Goal: Task Accomplishment & Management: Complete application form

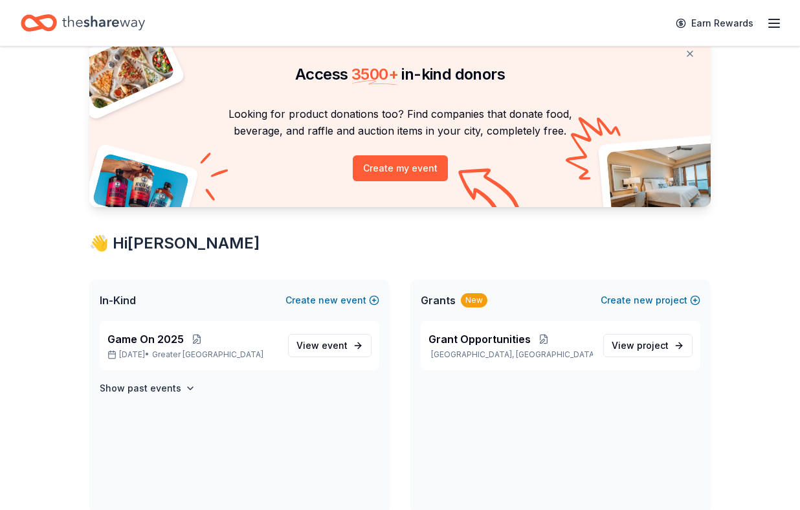
scroll to position [58, 0]
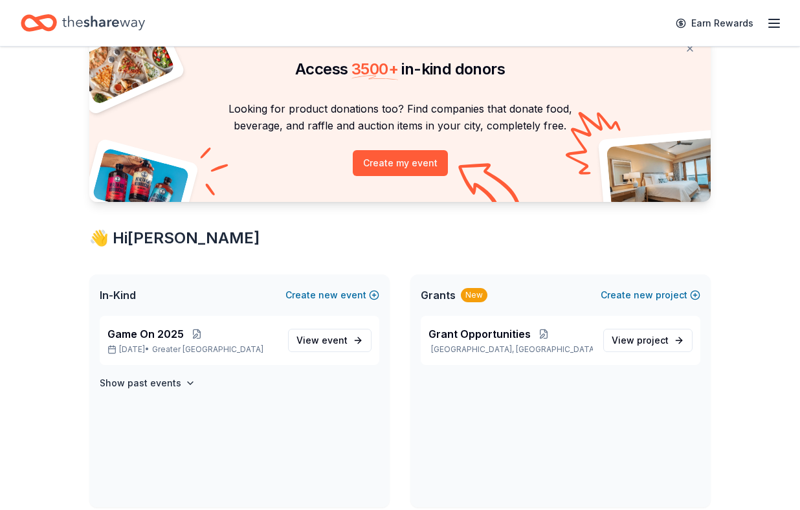
click at [761, 33] on div "Earn Rewards" at bounding box center [725, 23] width 114 height 30
click at [770, 25] on icon "button" at bounding box center [774, 24] width 16 height 16
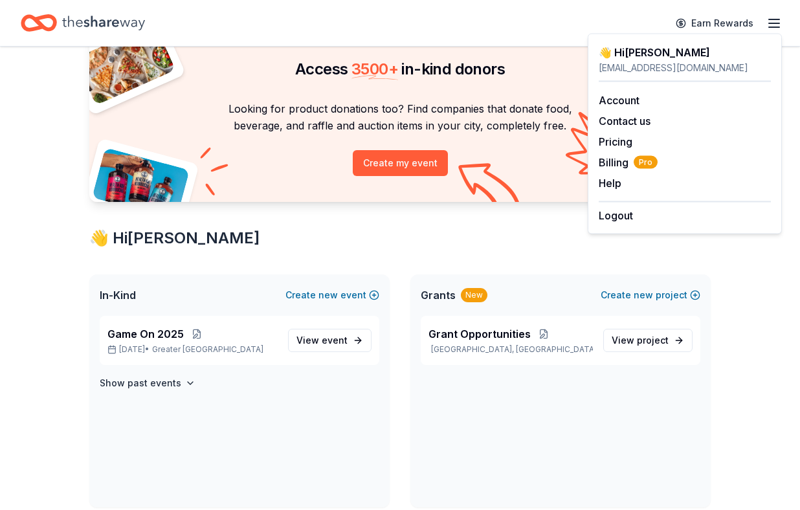
click at [528, 241] on div "👋 Hi [PERSON_NAME]" at bounding box center [399, 238] width 621 height 21
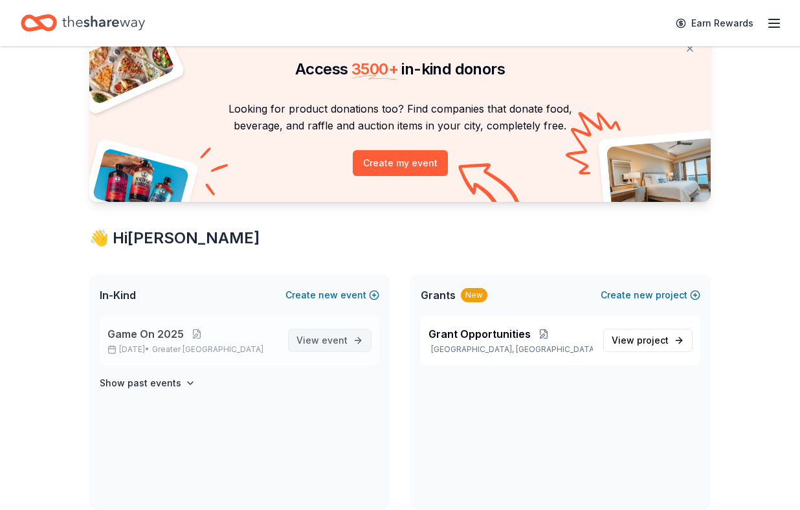
click at [313, 342] on span "View event" at bounding box center [321, 341] width 51 height 16
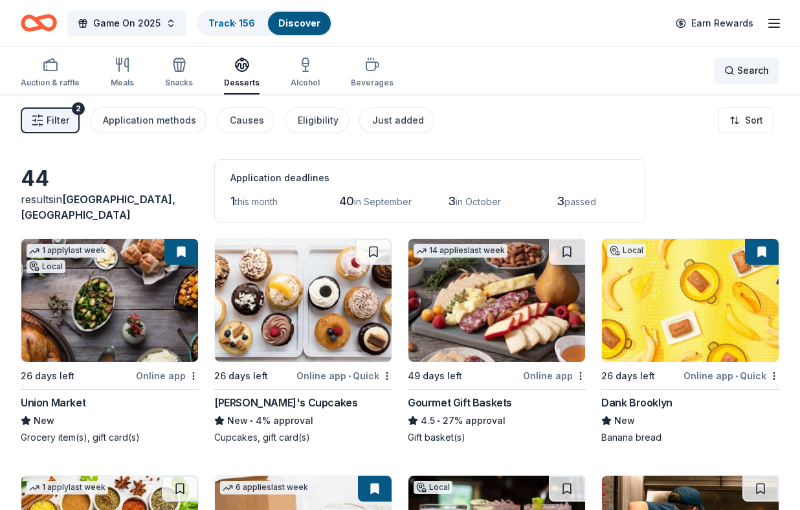
click at [731, 74] on div "Search" at bounding box center [746, 71] width 45 height 16
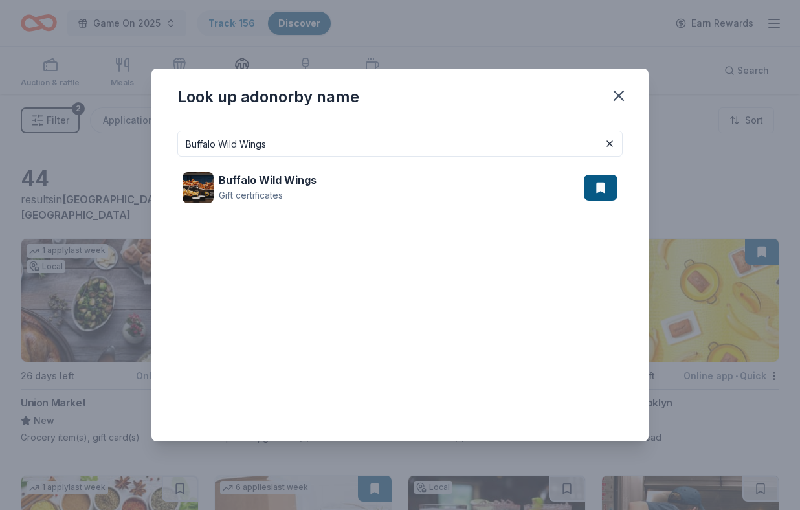
click at [305, 203] on div "Buffalo Wild Wings Gift certificates" at bounding box center [383, 187] width 401 height 41
drag, startPoint x: 344, startPoint y: 144, endPoint x: 144, endPoint y: 142, distance: 200.0
click at [144, 142] on div "Look up a donor by name Buffalo Wild Wings Buffalo Wild Wings Gift certificates" at bounding box center [400, 255] width 800 height 510
paste input "Cabot Creamery"
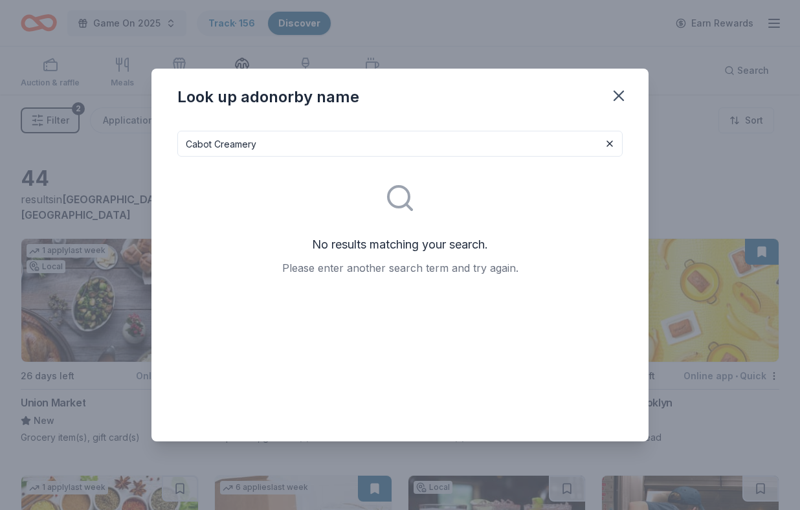
drag, startPoint x: 302, startPoint y: 146, endPoint x: 212, endPoint y: 144, distance: 90.7
click at [212, 144] on input "Cabot Creamery" at bounding box center [399, 144] width 445 height 26
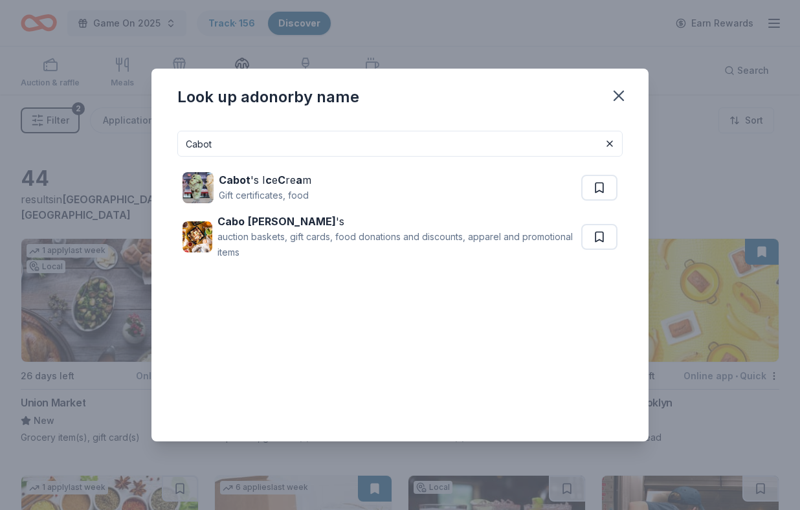
click at [324, 306] on div "Cabot Cabot 's I c e C re a m Gift certificates, food Cabo Bob 's auction baske…" at bounding box center [399, 276] width 445 height 290
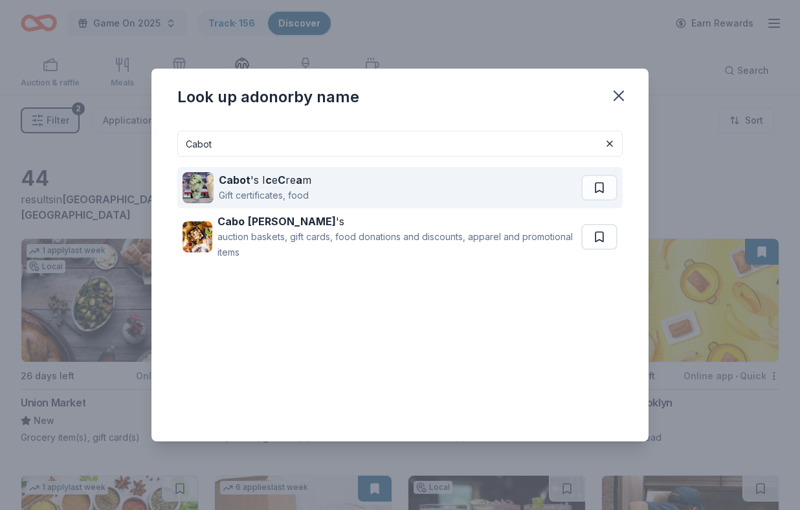
click at [267, 180] on strong "c" at bounding box center [268, 179] width 6 height 13
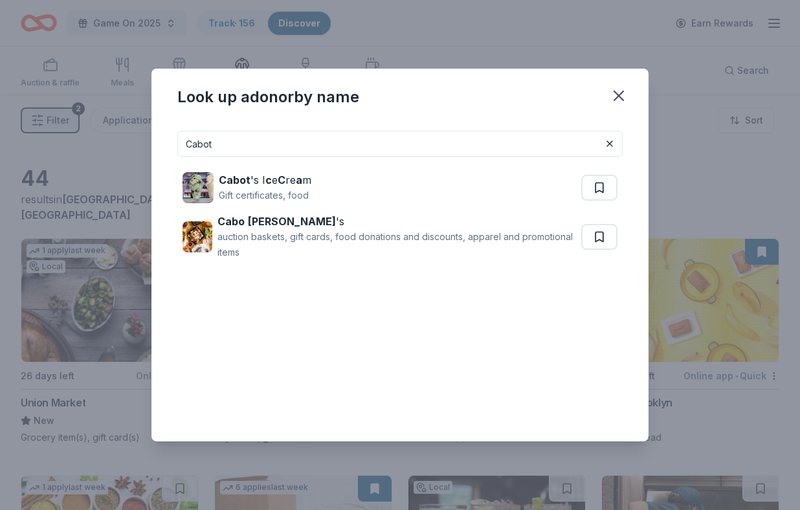
click at [329, 135] on input "Cabot" at bounding box center [399, 144] width 445 height 26
paste input "non"
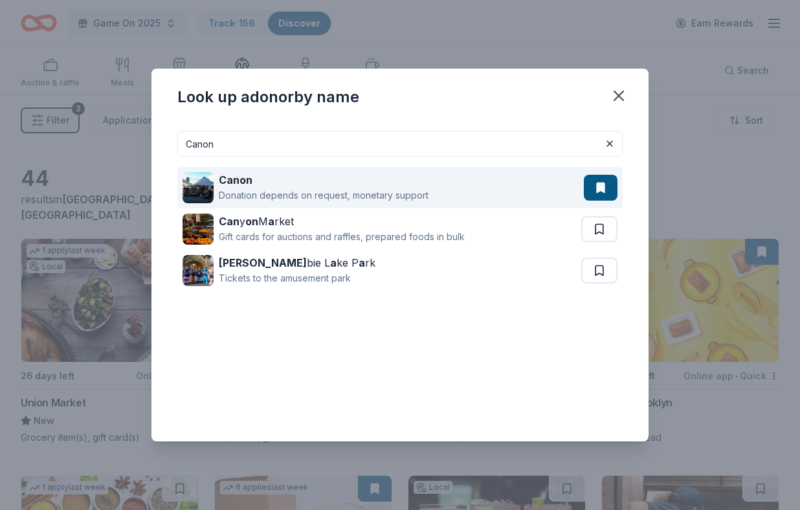
click at [331, 189] on div "Donation depends on request, monetary support" at bounding box center [324, 196] width 210 height 16
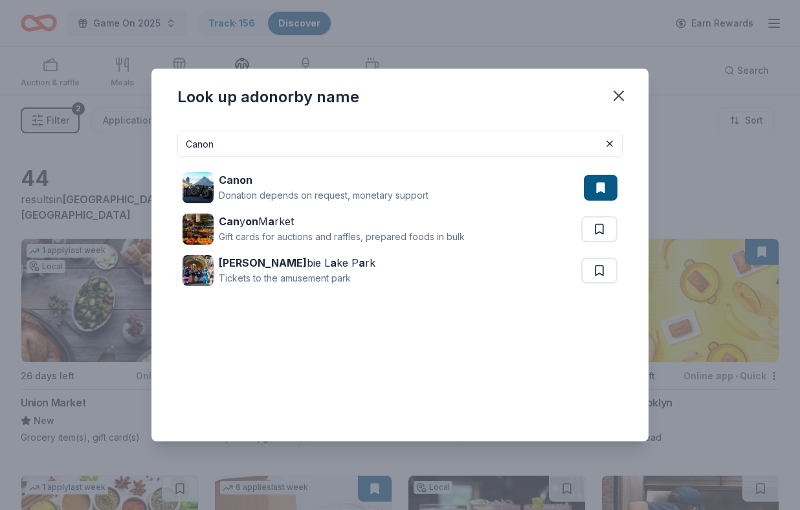
click at [359, 140] on input "Canon" at bounding box center [399, 144] width 445 height 26
paste input "ptain Lawrence Brewing Company"
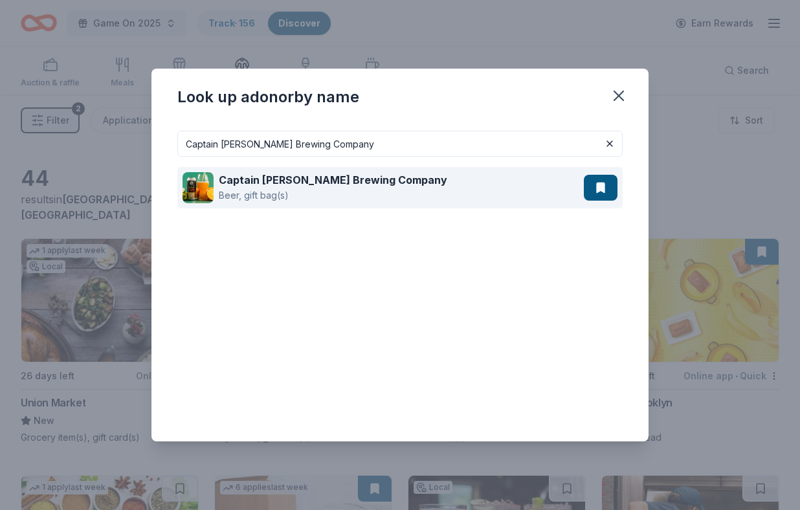
click at [318, 183] on strong "Captain Lawrence Brewing Company" at bounding box center [333, 179] width 228 height 13
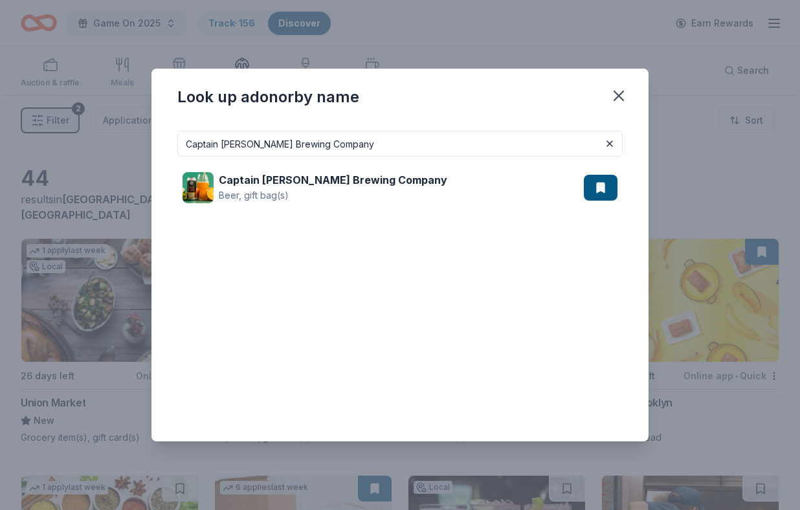
click at [379, 152] on input "Captain Lawrence Brewing Company" at bounding box center [399, 144] width 445 height 26
paste input "rvel"
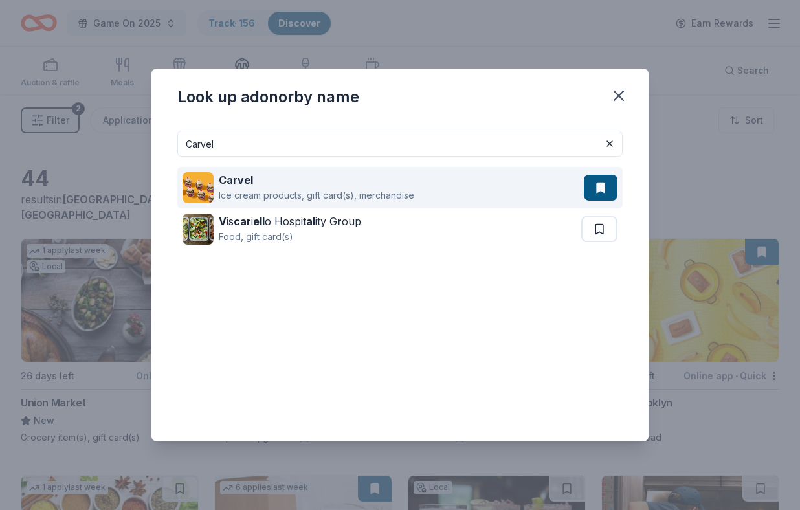
click at [271, 175] on div "Carvel" at bounding box center [316, 180] width 195 height 16
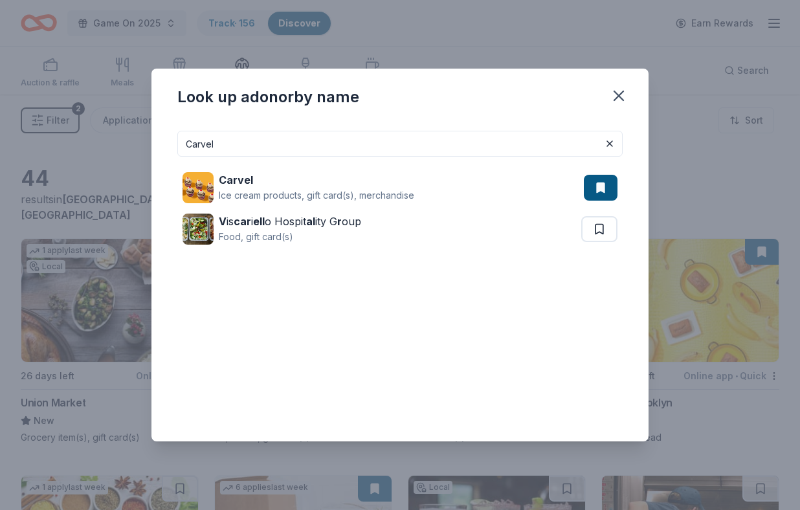
click at [284, 147] on input "Carvel" at bounding box center [399, 144] width 445 height 26
paste input "heesecake Factory"
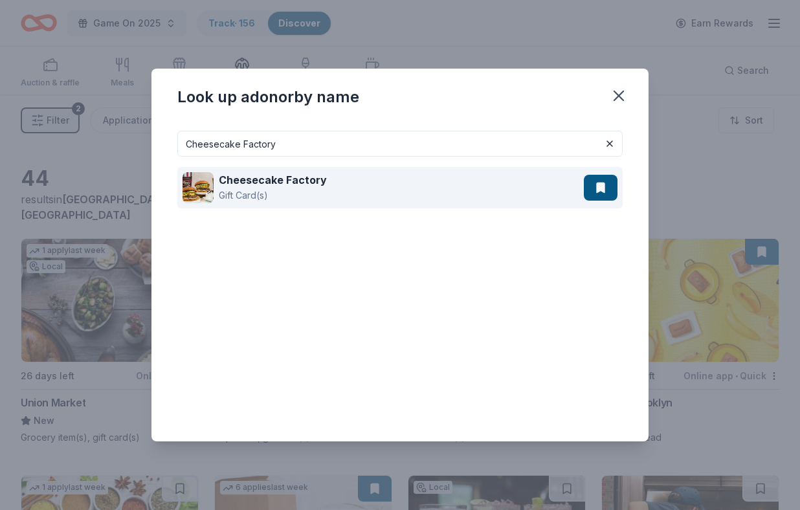
click at [289, 187] on div "Cheesecake Factory" at bounding box center [273, 180] width 108 height 16
click at [289, 179] on strong "Cheesecake Factory" at bounding box center [273, 179] width 108 height 13
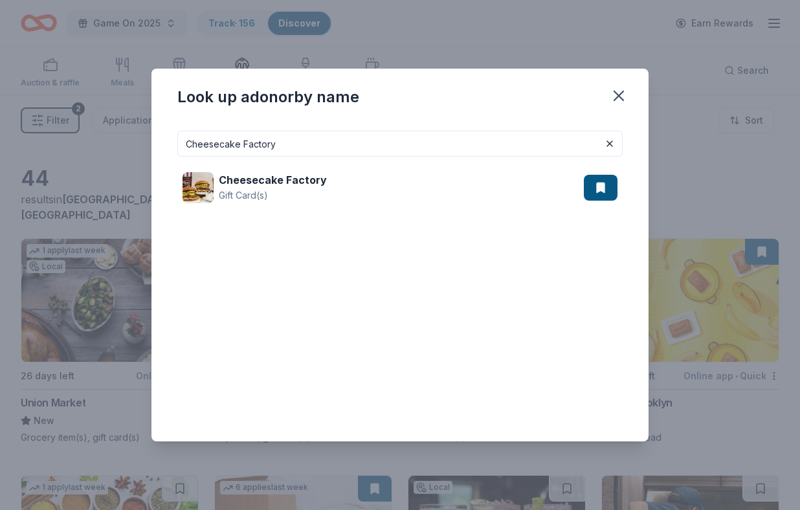
drag, startPoint x: 325, startPoint y: 135, endPoint x: 287, endPoint y: 154, distance: 42.0
click at [287, 154] on input "Cheesecake Factory" at bounding box center [399, 144] width 445 height 26
paste input "ili's"
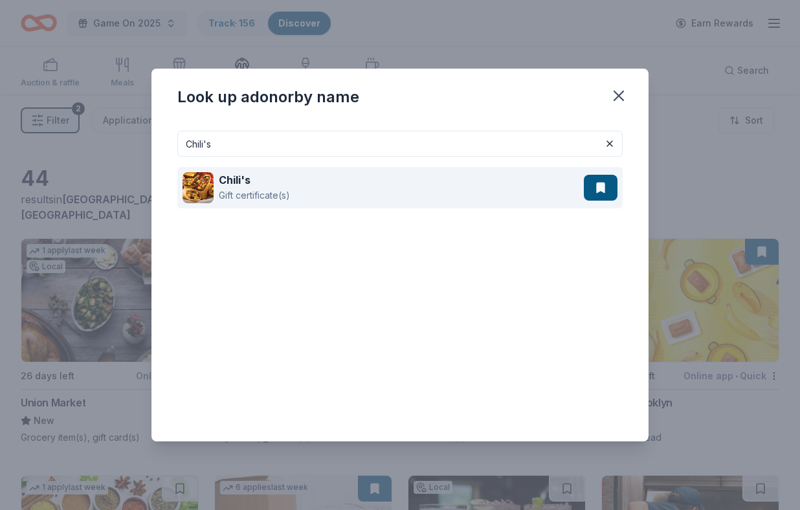
click at [291, 194] on div "Chili's Gift certificate(s)" at bounding box center [383, 187] width 401 height 41
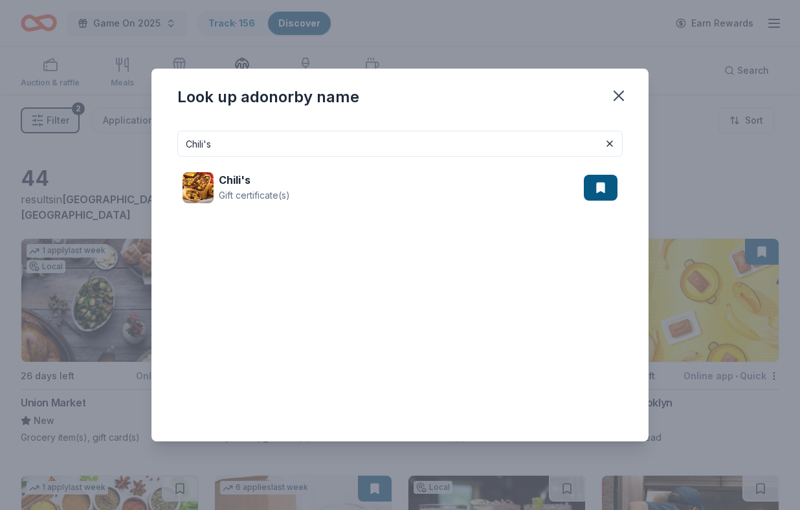
drag, startPoint x: 222, startPoint y: 142, endPoint x: 150, endPoint y: 140, distance: 72.5
click at [150, 141] on div "Look up a donor by name Chili's Chili's Gift certificate(s)" at bounding box center [400, 255] width 800 height 510
paste input "old Stone Creamery"
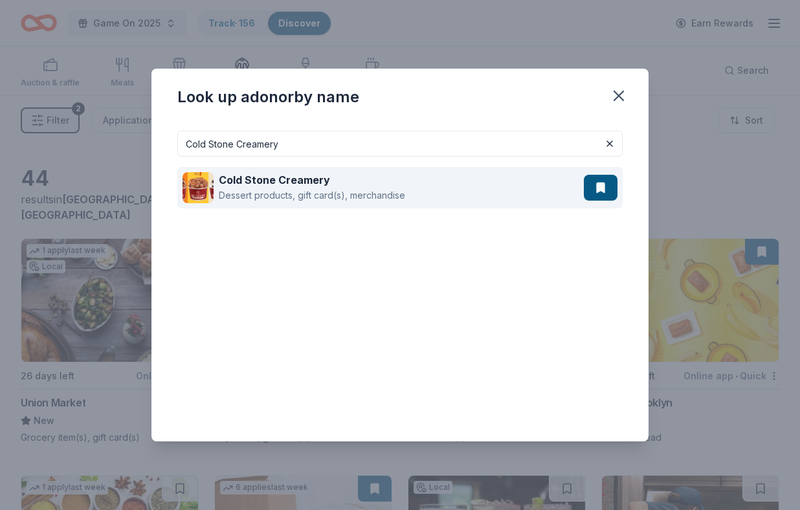
click at [282, 178] on strong "Cold Stone Creamery" at bounding box center [274, 179] width 111 height 13
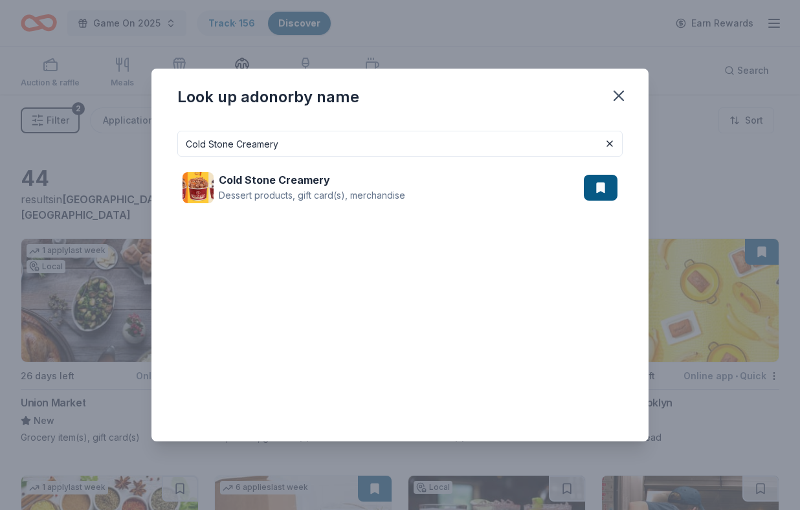
drag, startPoint x: 297, startPoint y: 137, endPoint x: 319, endPoint y: 150, distance: 25.2
click at [319, 150] on input "Cold Stone Creamery" at bounding box center [399, 144] width 445 height 26
paste input "mmon Roots Brewing Compan"
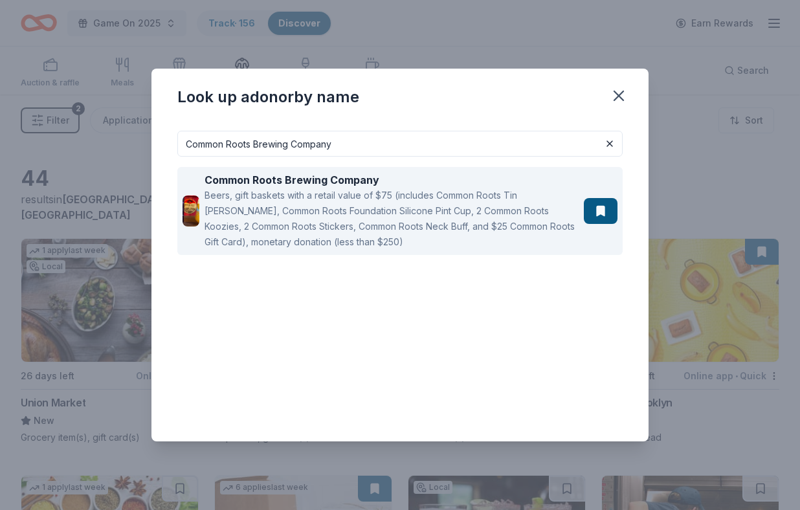
click at [343, 179] on strong "Common Roots Brewing Company" at bounding box center [292, 179] width 175 height 13
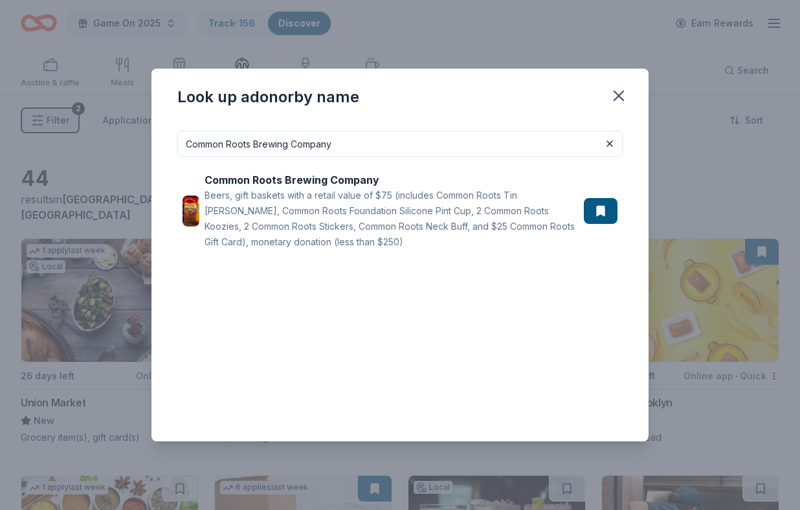
click at [361, 156] on input "Common Roots Brewing Company" at bounding box center [399, 144] width 445 height 26
paste input "ney Island"
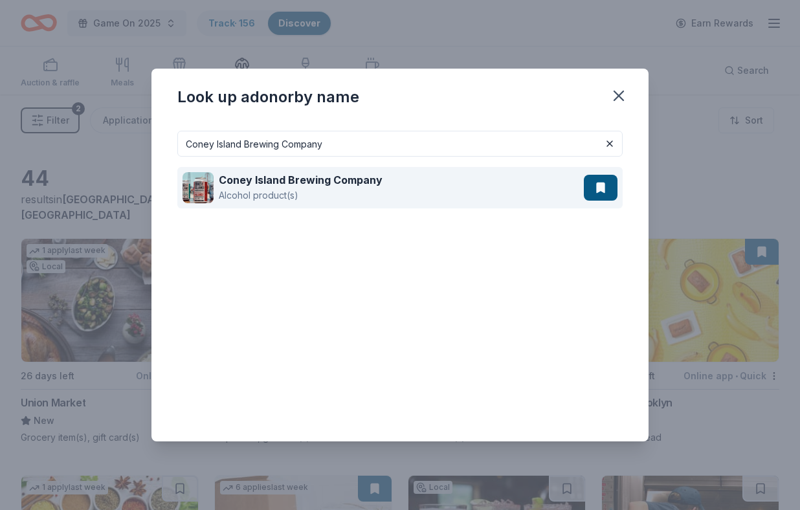
click at [278, 186] on strong "Coney Island Brewing Company" at bounding box center [301, 179] width 164 height 13
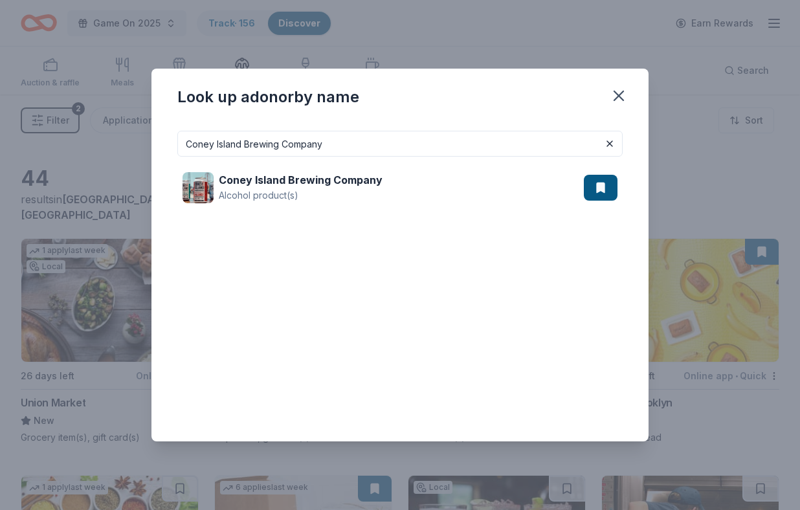
drag, startPoint x: 342, startPoint y: 155, endPoint x: 169, endPoint y: 139, distance: 174.2
click at [169, 139] on div "Coney Island Brewing Company Coney Island Brewing Company Alcohol product(s)" at bounding box center [399, 280] width 497 height 321
paste input "stco"
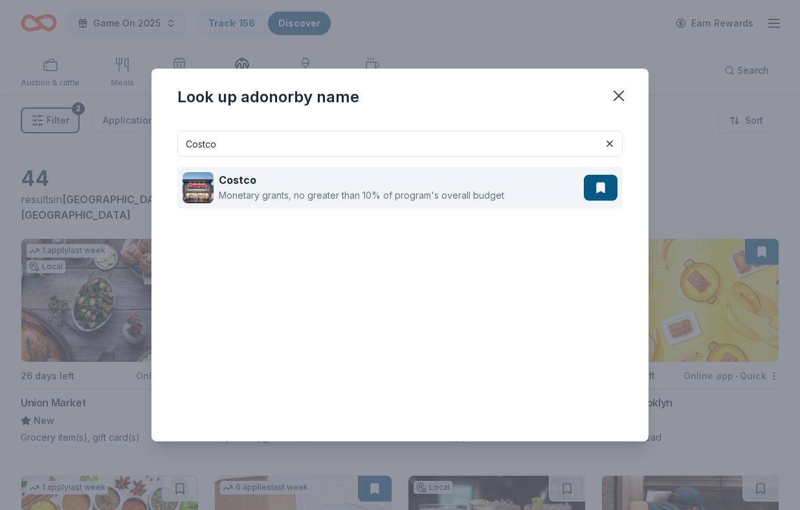
click at [246, 187] on div "Costco" at bounding box center [361, 180] width 285 height 16
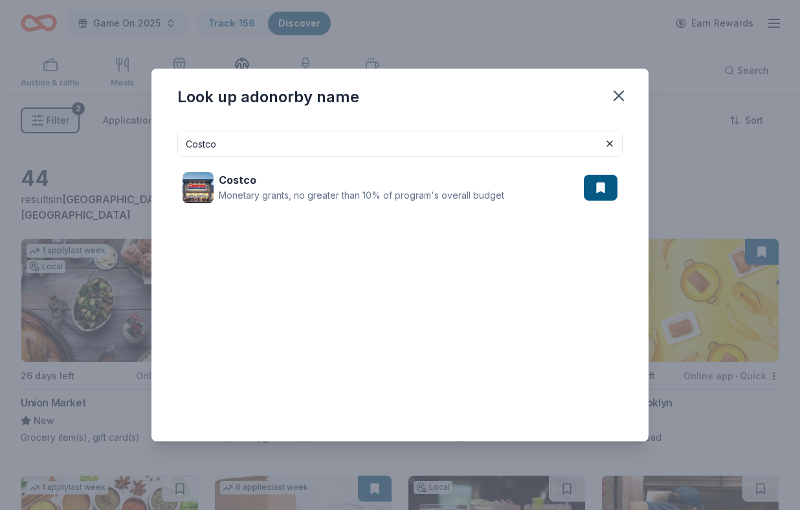
drag, startPoint x: 264, startPoint y: 143, endPoint x: 144, endPoint y: 141, distance: 119.8
click at [144, 141] on div "Look up a donor by name Costco Costco Monetary grants, no greater than 10% of p…" at bounding box center [400, 255] width 800 height 510
paste input "rumbl Cookies"
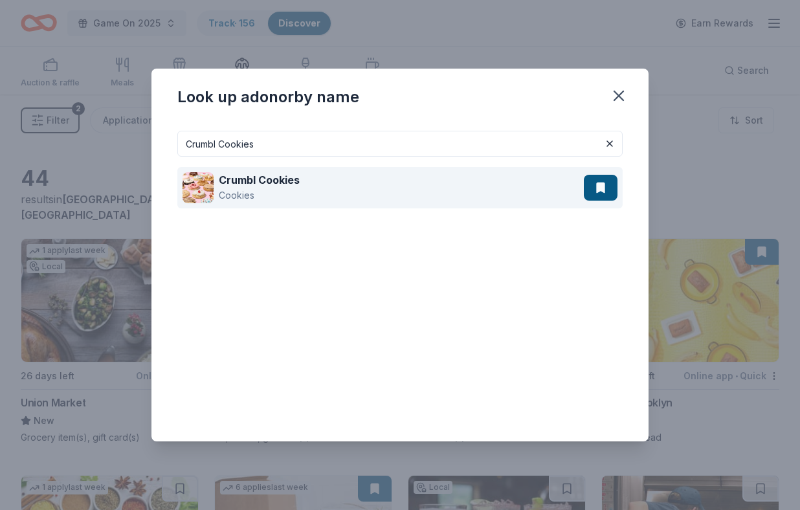
click at [282, 186] on div "Crumbl Cookies" at bounding box center [259, 180] width 81 height 16
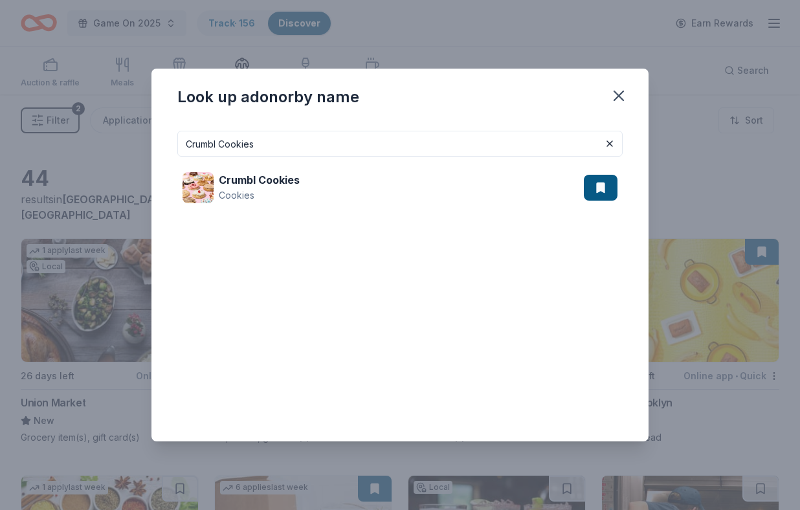
click at [252, 140] on input "Crumbl Cookies" at bounding box center [399, 144] width 445 height 26
paste input "VS"
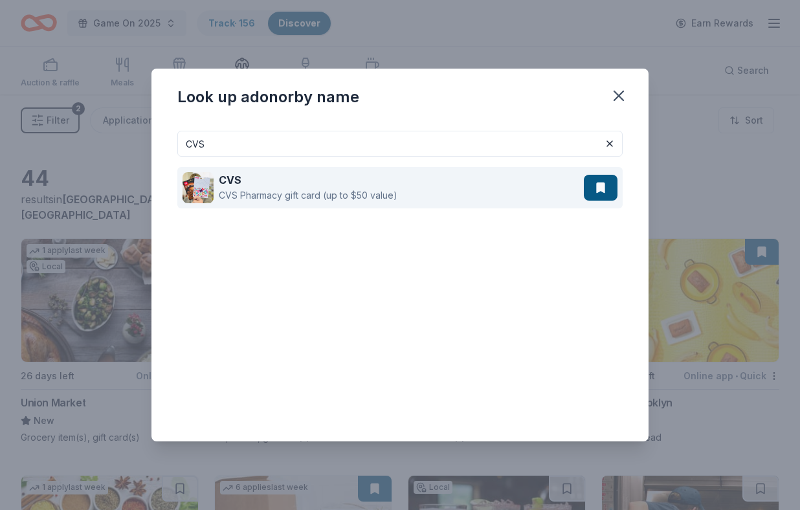
click at [235, 179] on strong "CVS" at bounding box center [230, 179] width 23 height 13
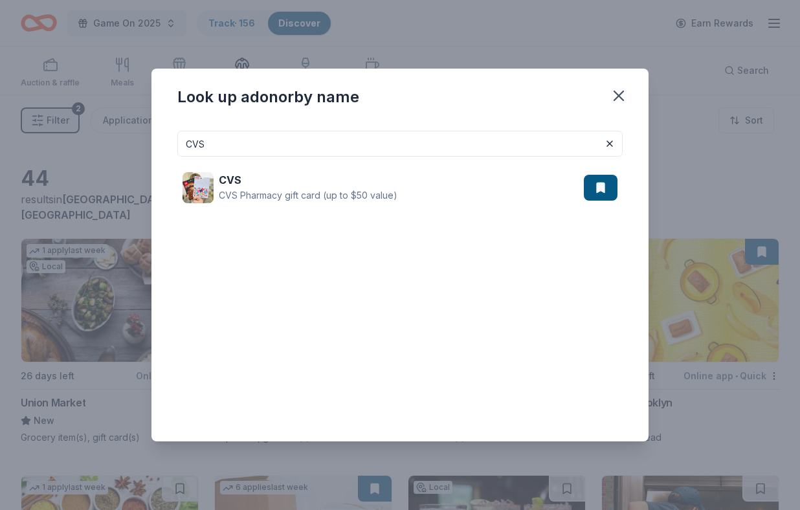
click at [251, 140] on input "CVS" at bounding box center [399, 144] width 445 height 26
paste input "D≈å"
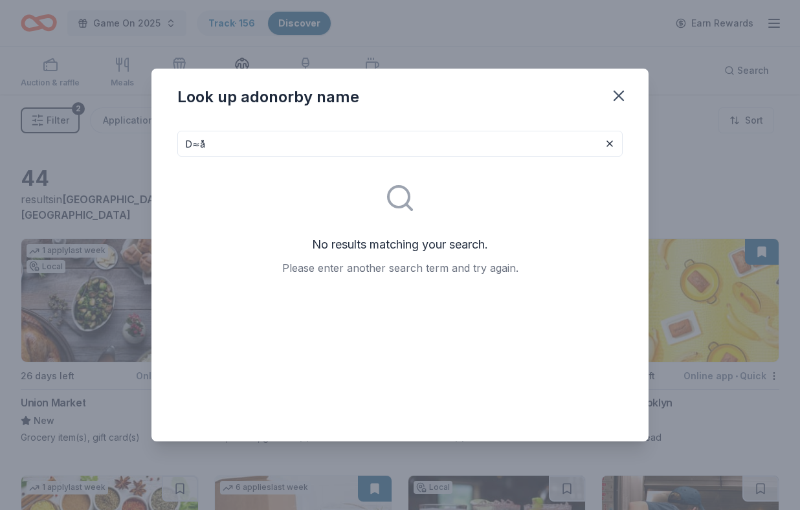
paste input "ank Brooklyn"
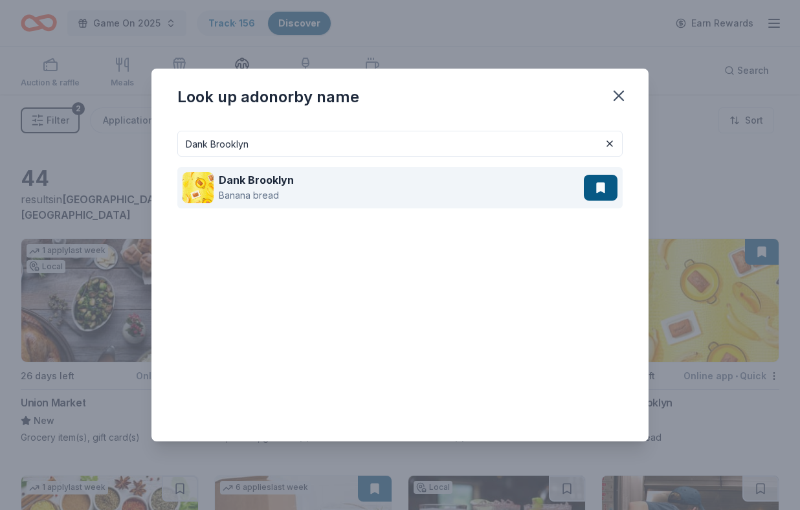
click at [309, 185] on div "Dank Brooklyn Banana bread" at bounding box center [383, 187] width 401 height 41
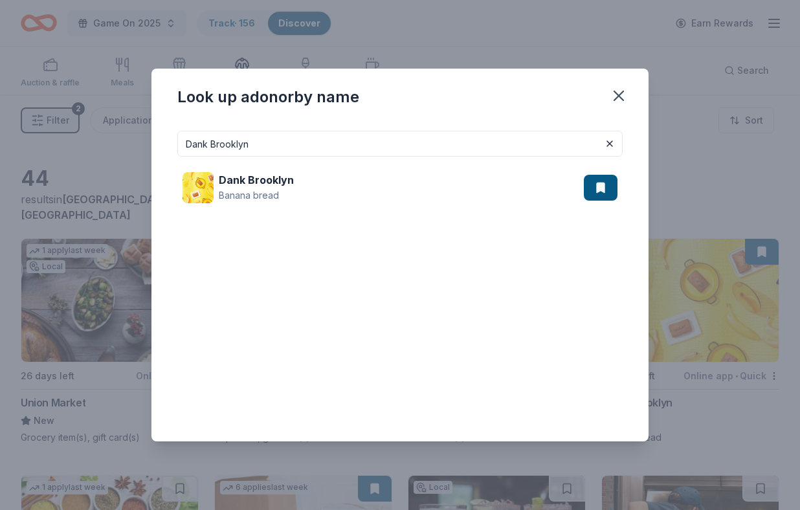
drag, startPoint x: 264, startPoint y: 146, endPoint x: 151, endPoint y: 146, distance: 112.6
click at [151, 146] on div "Dank Brooklyn Dank Brooklyn Banana bread" at bounding box center [399, 280] width 497 height 321
paste input "ve and Busters"
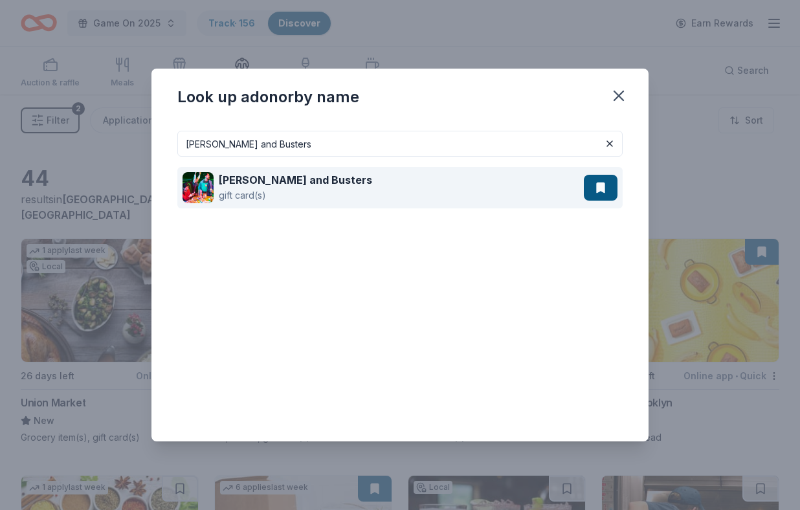
click at [266, 175] on strong "Dave and Busters" at bounding box center [295, 179] width 153 height 13
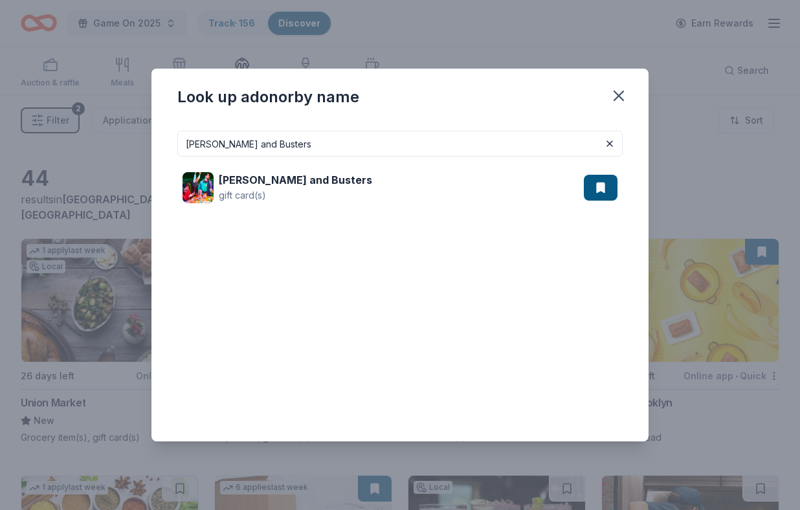
drag, startPoint x: 270, startPoint y: 151, endPoint x: 109, endPoint y: 129, distance: 162.0
click at [109, 129] on div "Look up a donor by name Dave and Busters Dave and Busters gift card(s)" at bounding box center [400, 255] width 800 height 510
paste input "ick's Sporting Good"
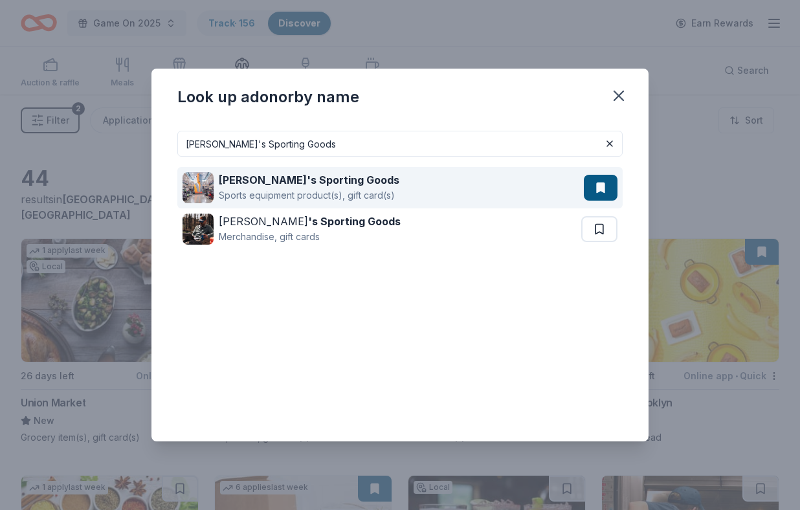
click at [291, 182] on strong "Dick's Sporting Goods" at bounding box center [309, 179] width 181 height 13
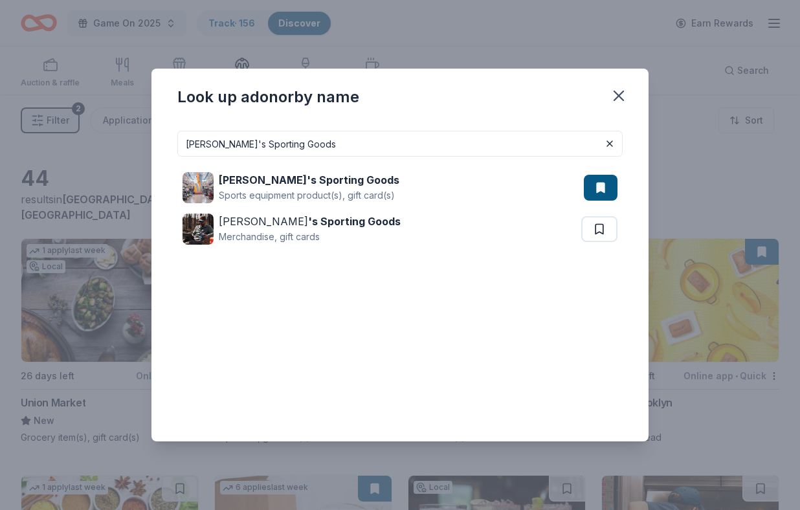
drag, startPoint x: 299, startPoint y: 145, endPoint x: 135, endPoint y: 144, distance: 163.8
click at [135, 144] on div "Look up a donor by name Dick's Sporting Goods Dick's Sporting Goods Sports equi…" at bounding box center [400, 255] width 800 height 510
paste input "ollar General"
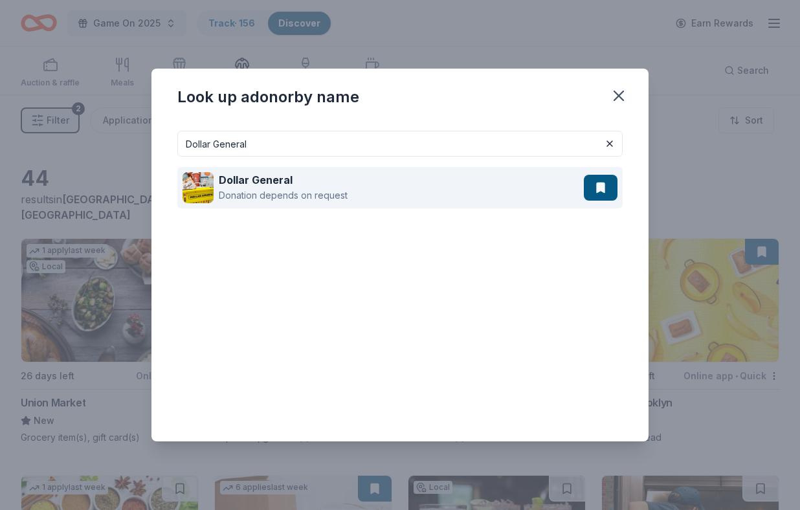
click at [304, 185] on div "Dollar General" at bounding box center [283, 180] width 129 height 16
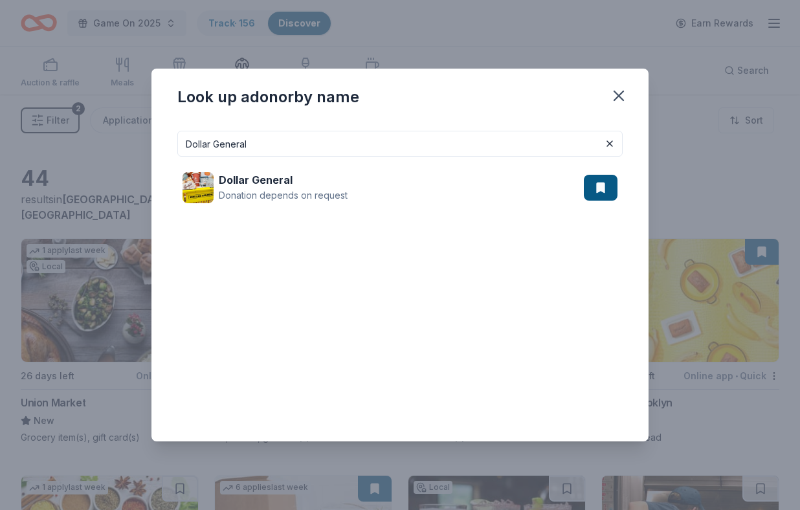
drag, startPoint x: 315, startPoint y: 146, endPoint x: 141, endPoint y: 144, distance: 173.5
click at [141, 144] on div "Look up a donor by name Dollar General Dollar General Donation depends on reque…" at bounding box center [400, 255] width 800 height 510
paste input "rney Park & Wildwater Kingdom"
type input "Dorney Park & Wildwater Kingdom"
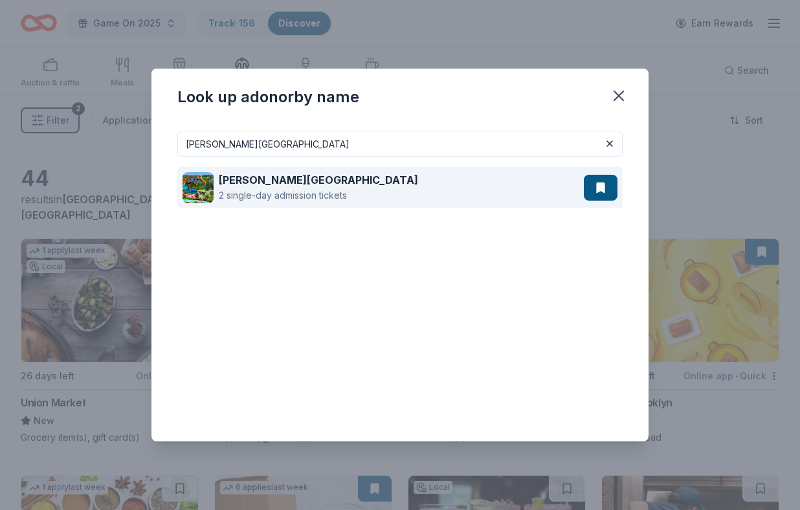
click at [251, 173] on strong "Dorney Park & Wildwater Kingdom" at bounding box center [318, 179] width 199 height 13
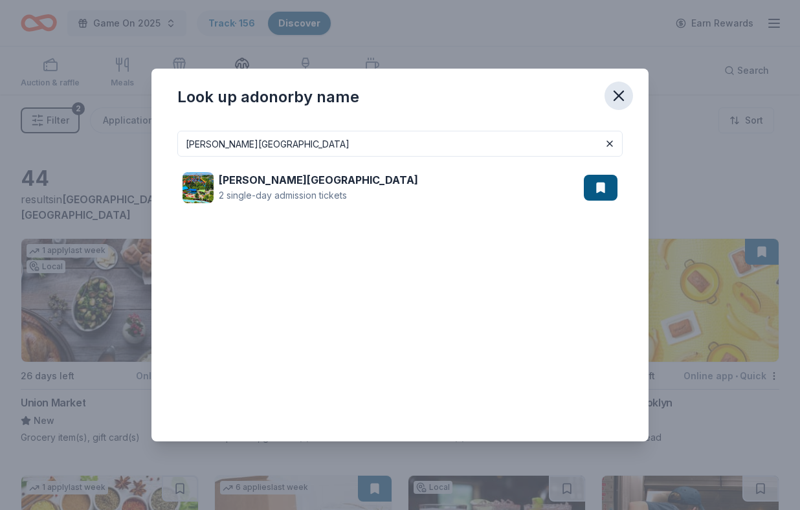
click at [621, 90] on icon "button" at bounding box center [619, 96] width 18 height 18
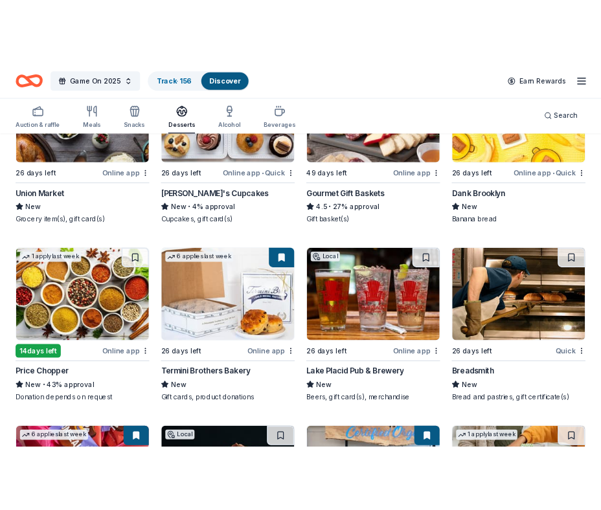
scroll to position [232, 0]
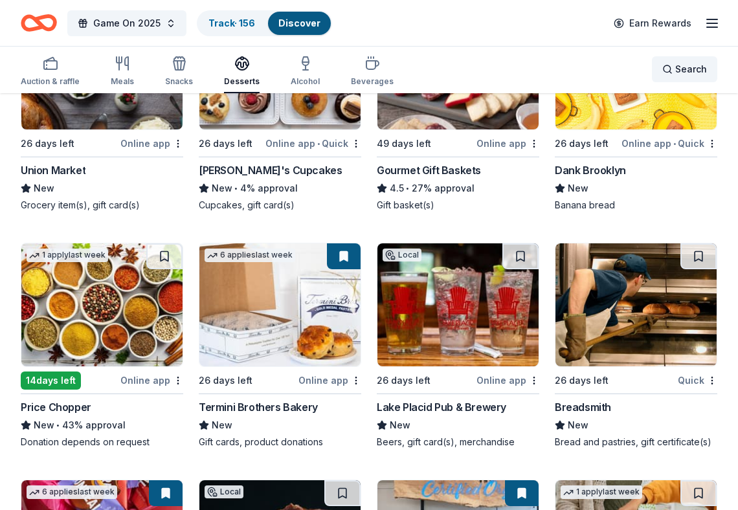
click at [684, 64] on span "Search" at bounding box center [691, 69] width 32 height 16
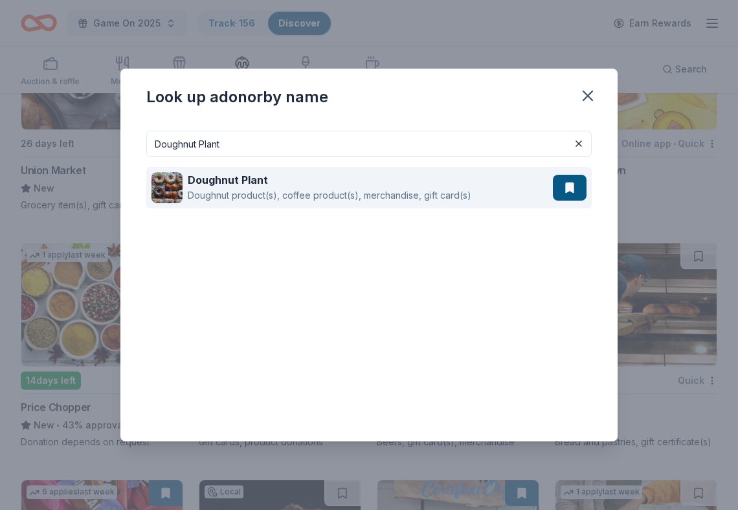
click at [260, 190] on div "Doughnut product(s), coffee product(s), merchandise, gift card(s)" at bounding box center [330, 196] width 284 height 16
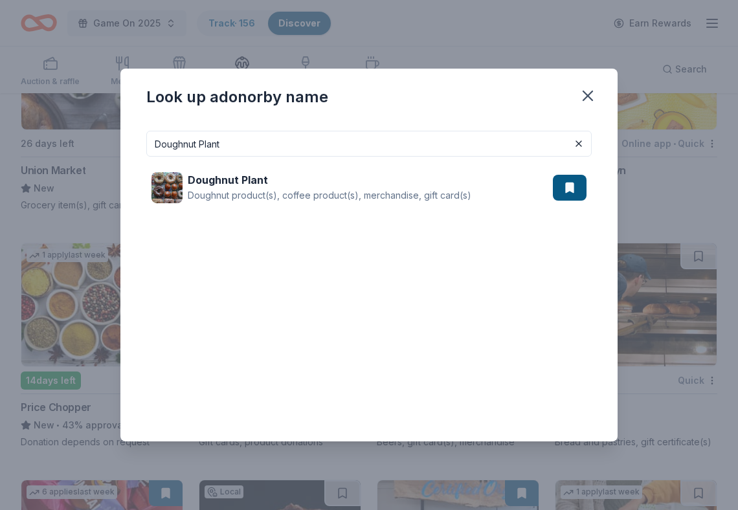
drag, startPoint x: 247, startPoint y: 142, endPoint x: 36, endPoint y: 141, distance: 210.4
click at [36, 141] on div "Look up a donor by name Doughnut Plant Doughnut Plant Doughnut product(s), coff…" at bounding box center [369, 255] width 738 height 510
paste input "unkin' Donuts"
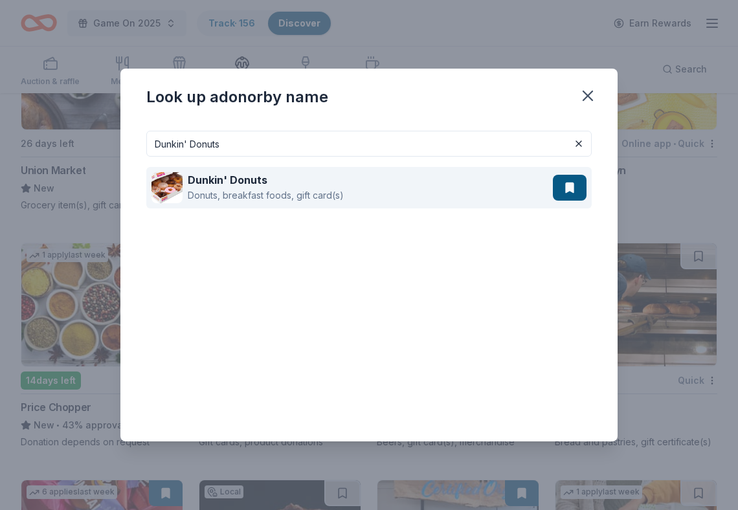
click at [201, 190] on div "Donuts, breakfast foods, gift card(s)" at bounding box center [266, 196] width 156 height 16
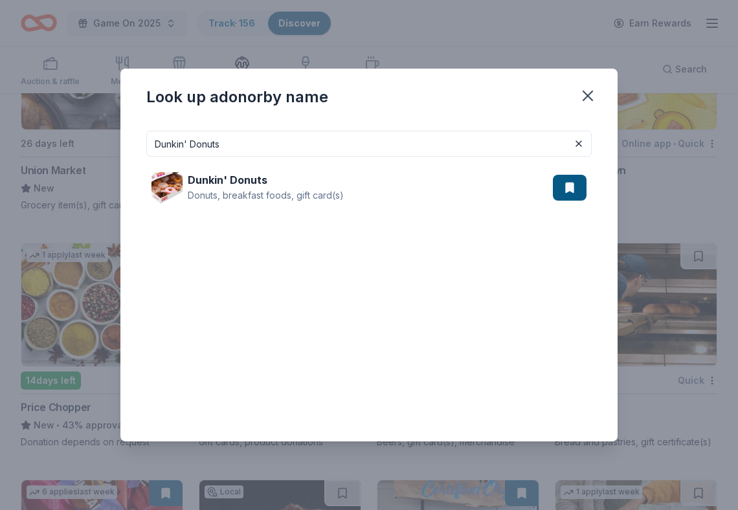
click at [249, 141] on input "Dunkin' Donuts" at bounding box center [368, 144] width 445 height 26
paste input "Eataly (New York City)"
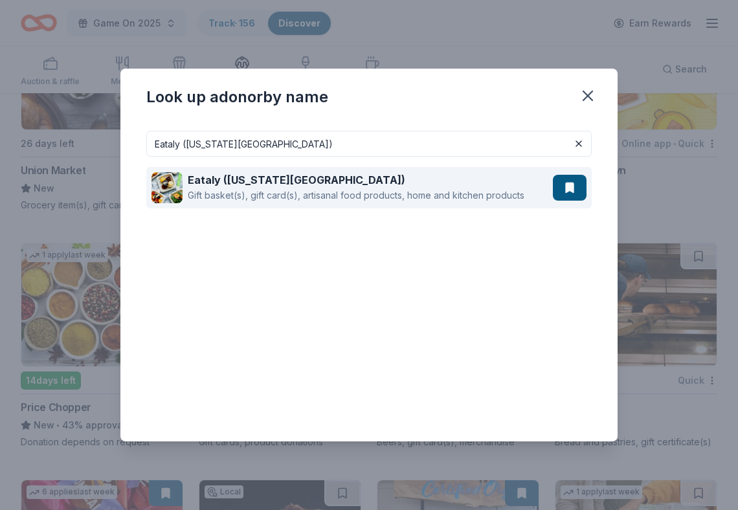
click at [276, 168] on div "Eataly (New York City) Gift basket(s), gift card(s), artisanal food products, h…" at bounding box center [351, 187] width 401 height 41
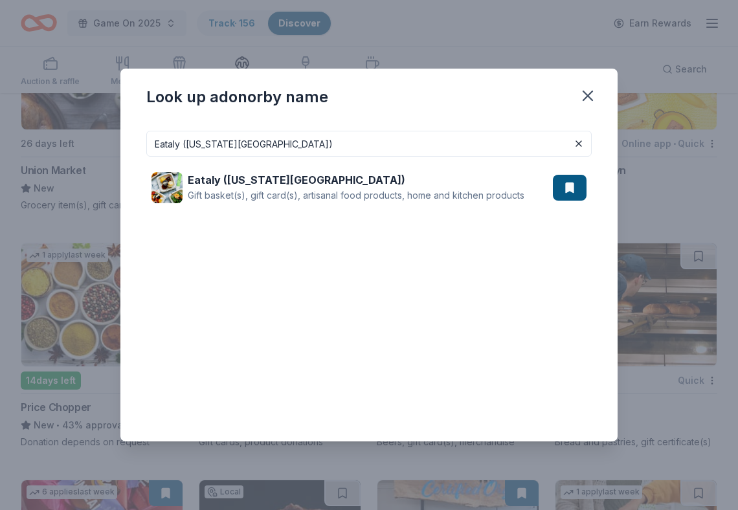
click at [287, 139] on input "Eataly (New York City)" at bounding box center [368, 144] width 445 height 26
paste input "Fat Witch Bakery"
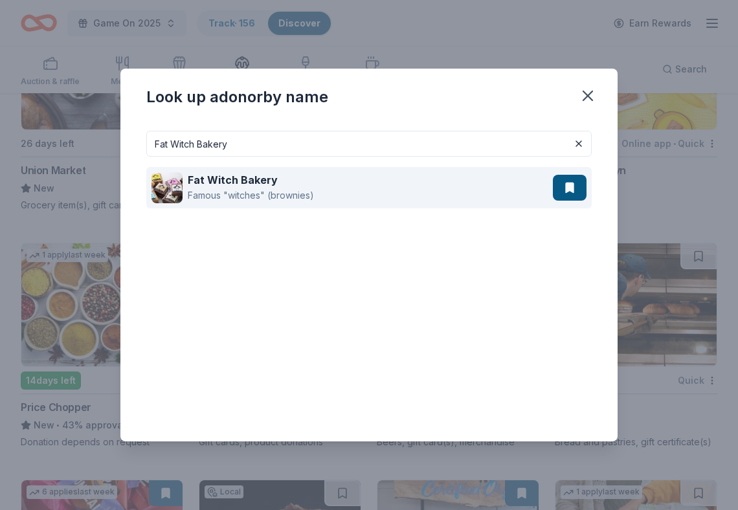
click at [249, 192] on div "Famous "witches" (brownies)" at bounding box center [251, 196] width 126 height 16
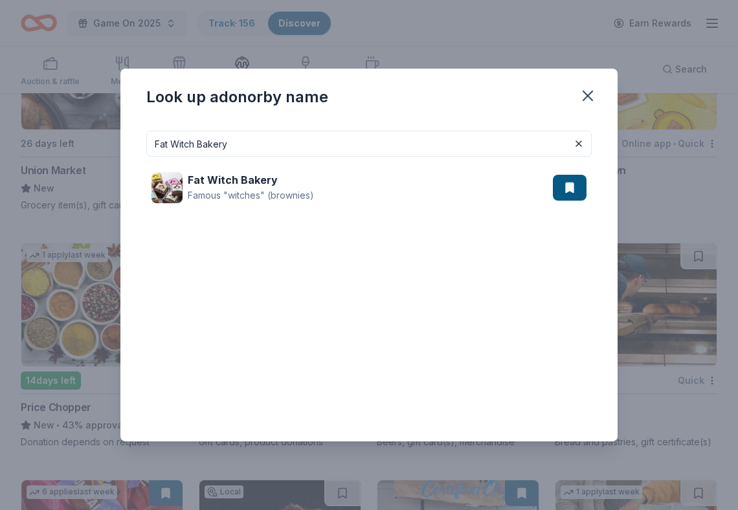
click at [434, 147] on input "Fat Witch Bakery" at bounding box center [368, 144] width 445 height 26
paste input "eld Entertainment"
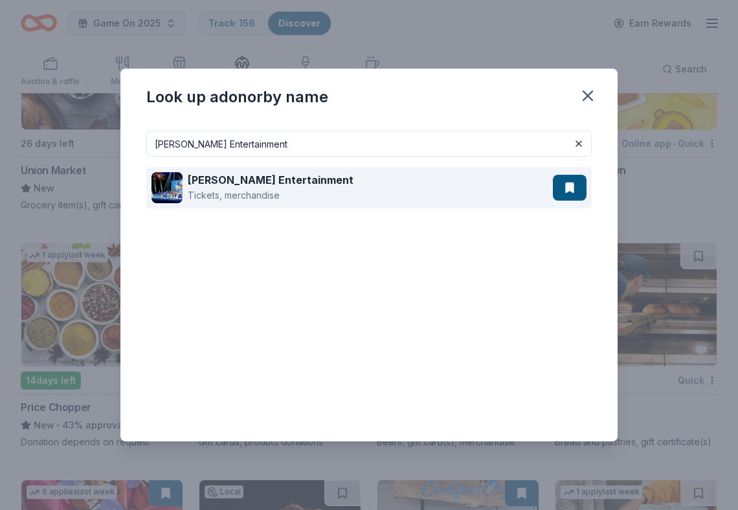
click at [360, 173] on div "Feld Entertainment Tickets, merchandise" at bounding box center [351, 187] width 401 height 41
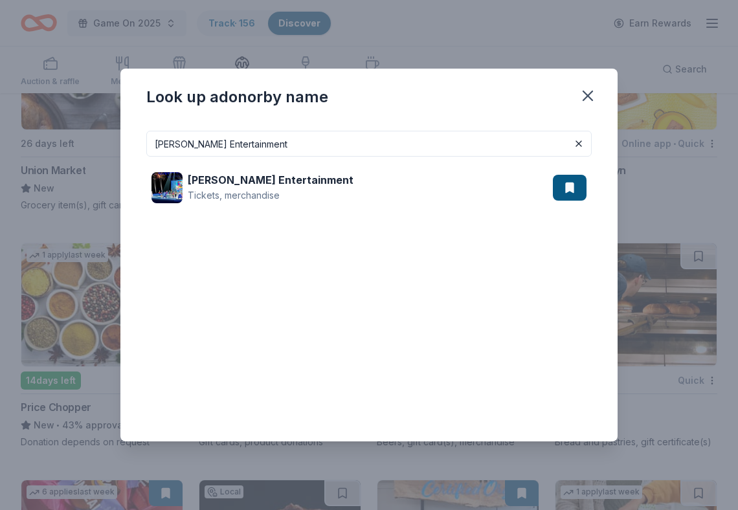
click at [250, 143] on input "Feld Entertainment" at bounding box center [368, 144] width 445 height 26
paste input "IG & OLIVE"
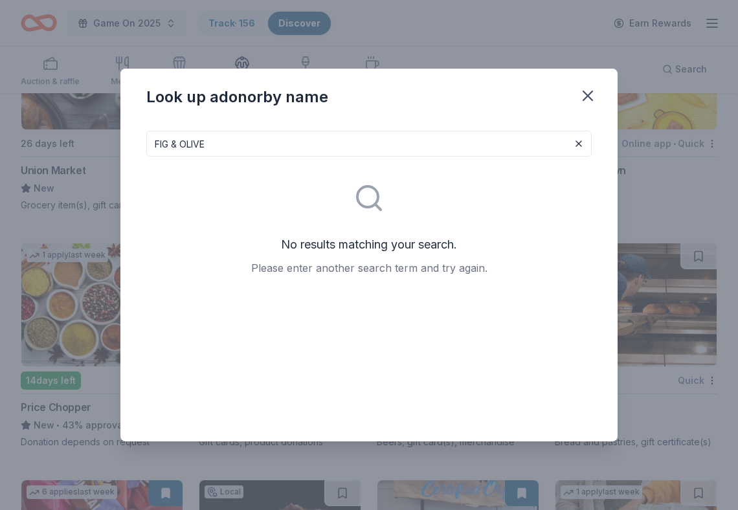
drag, startPoint x: 256, startPoint y: 151, endPoint x: 172, endPoint y: 144, distance: 85.1
click at [172, 144] on input "FIG & OLIVE" at bounding box center [368, 144] width 445 height 26
click at [238, 172] on div "No results matching your search. Please enter another search term and try again." at bounding box center [368, 221] width 445 height 129
click at [202, 141] on input "FIG" at bounding box center [368, 144] width 445 height 26
paste input "our Seasons Hotel (New York Downtown)"
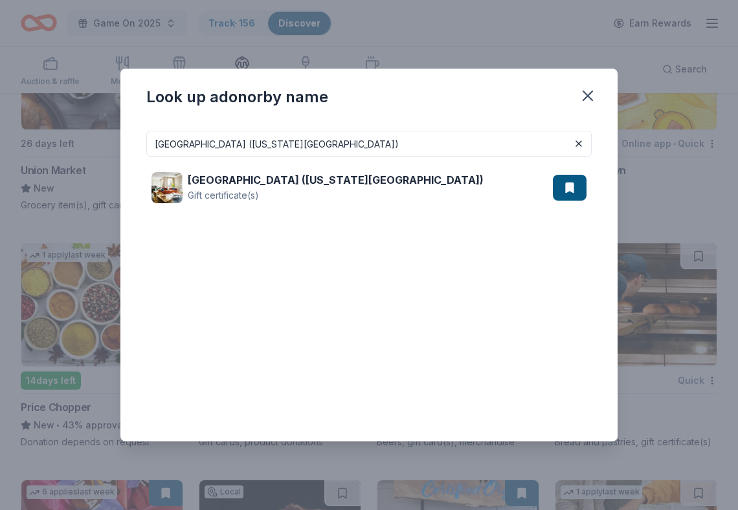
click at [326, 166] on div "Four Seasons Hotel (New York Downtown) Gift certificate(s)" at bounding box center [368, 188] width 445 height 62
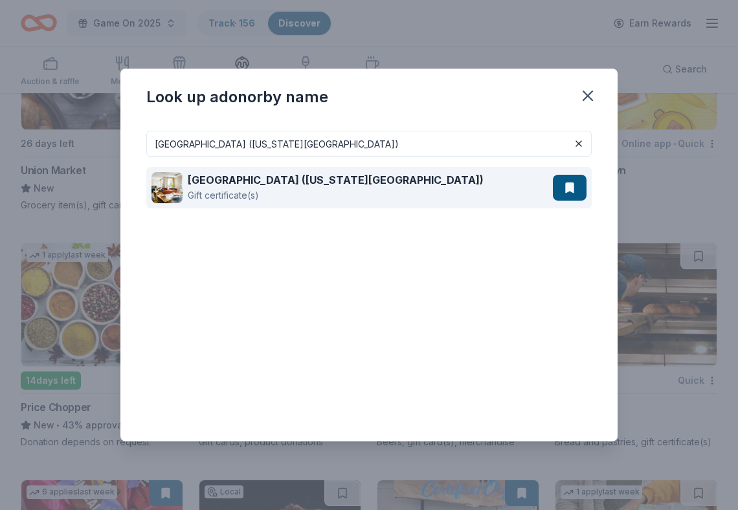
click at [335, 188] on div "Gift certificate(s)" at bounding box center [336, 196] width 296 height 16
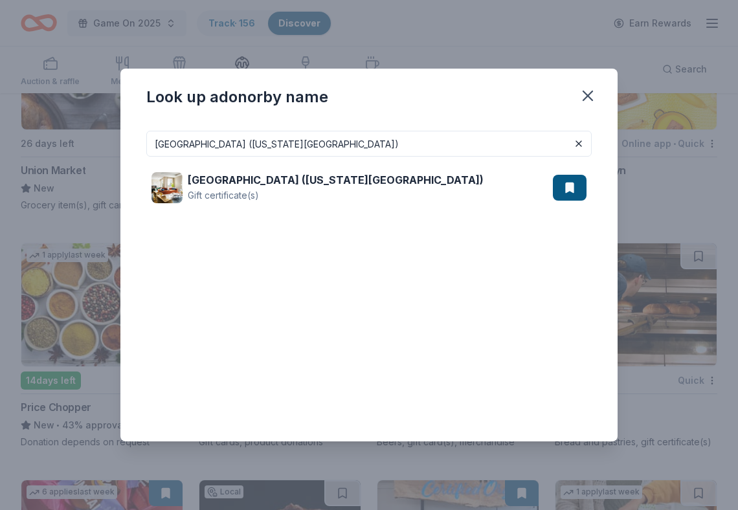
click at [358, 148] on input "Four Seasons Hotel (New York Downtown)" at bounding box center [368, 144] width 445 height 26
paste input "xwoods Resort Casino"
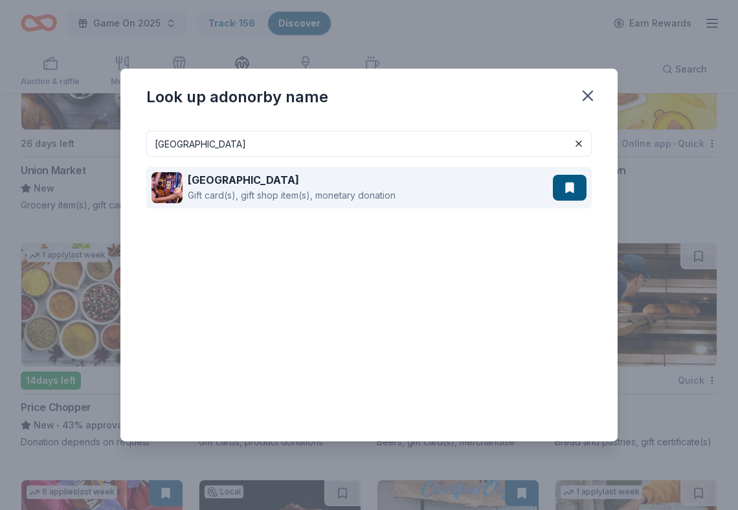
click at [375, 204] on div "Foxwoods Resort Casino Gift card(s), gift shop item(s), monetary donation" at bounding box center [351, 187] width 401 height 41
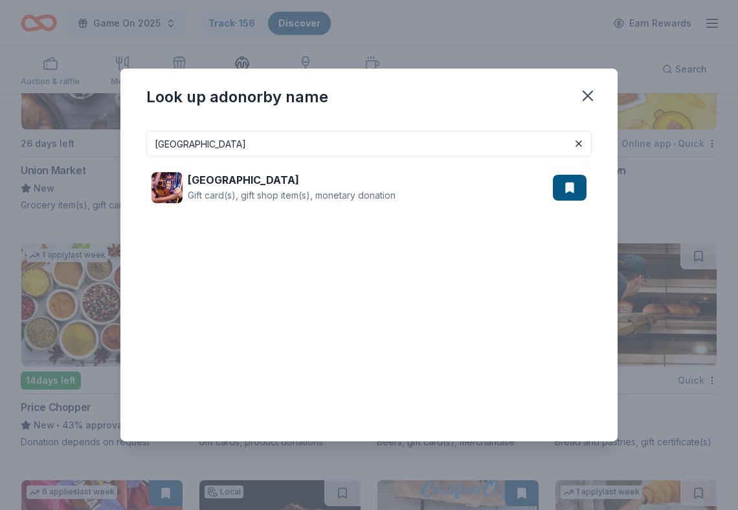
click at [348, 143] on input "Foxwoods Resort Casino" at bounding box center [368, 144] width 445 height 26
paste input "ruition Chocolate Works"
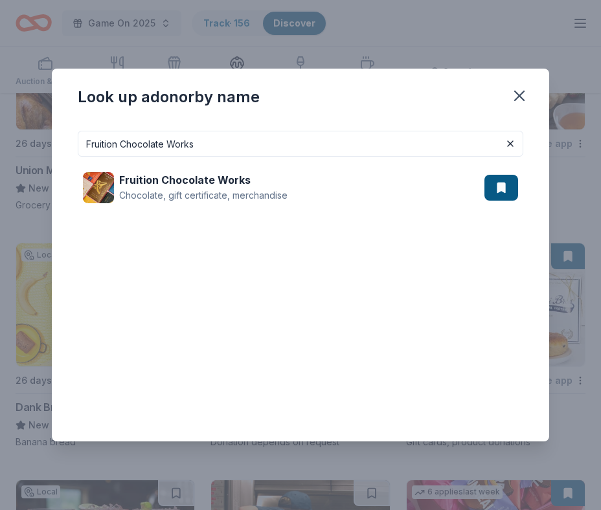
click at [245, 163] on div "Fruition Chocolate Works Chocolate, gift certificate, merchandise" at bounding box center [300, 188] width 445 height 62
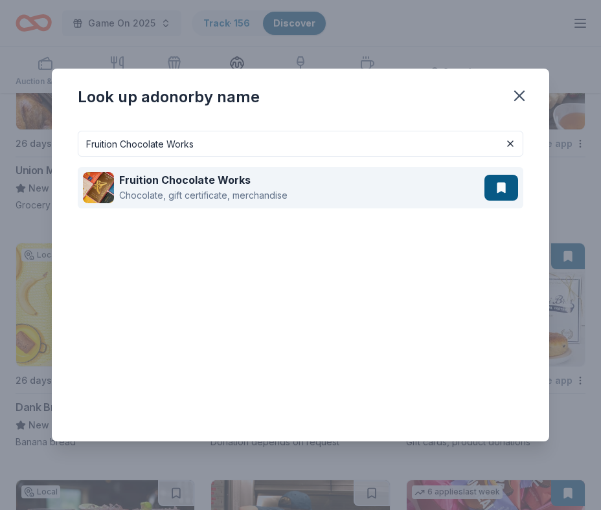
click at [252, 180] on div "Fruition Chocolate Works" at bounding box center [203, 180] width 168 height 16
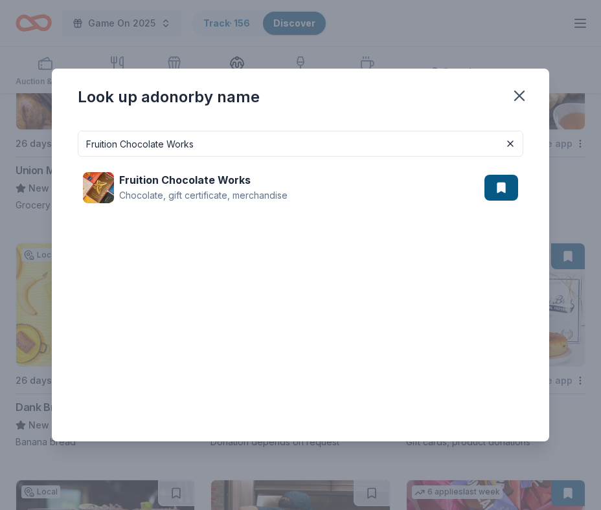
drag, startPoint x: 235, startPoint y: 142, endPoint x: 34, endPoint y: 138, distance: 201.4
click at [34, 138] on div "Look up a donor by name Fruition Chocolate Works Fruition Chocolate Works Choco…" at bounding box center [300, 255] width 601 height 510
paste input "Garmin"
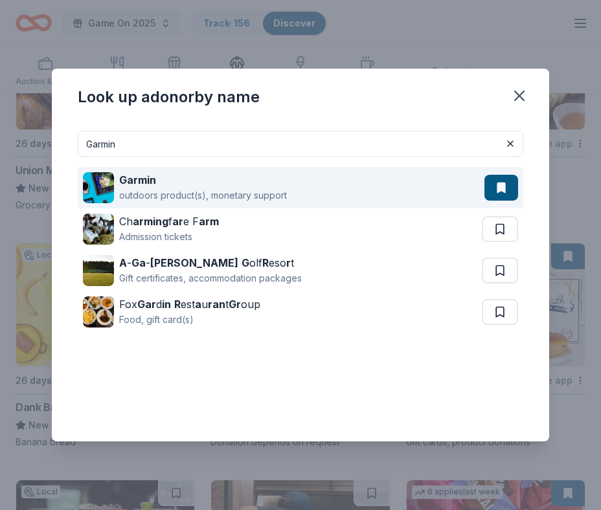
click at [138, 171] on div "Garmin outdoors product(s), monetary support" at bounding box center [283, 187] width 401 height 41
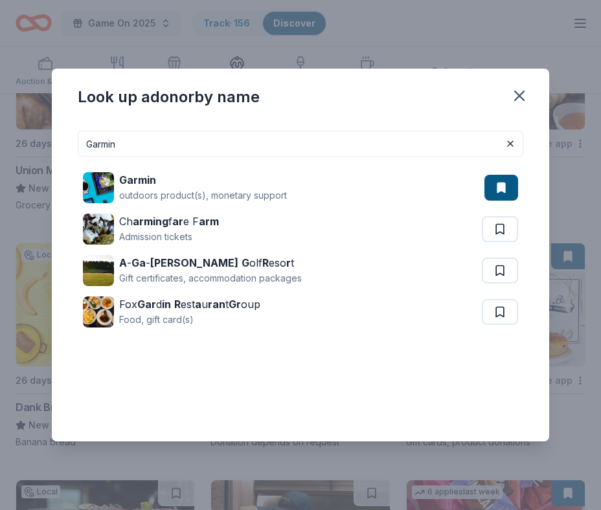
click at [287, 140] on input "Garmin" at bounding box center [300, 144] width 445 height 26
paste input "ibso"
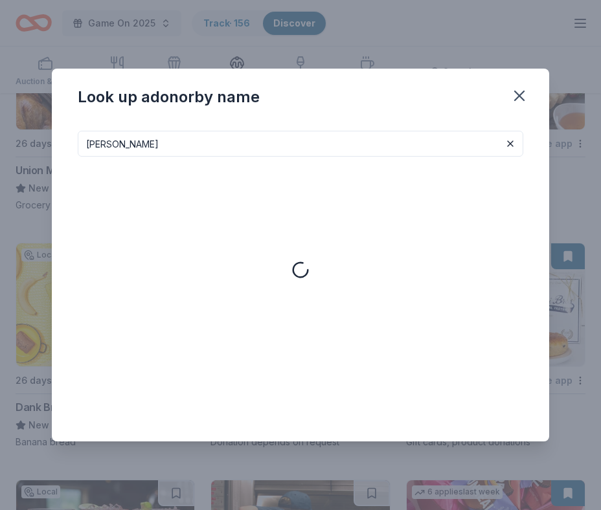
type input "[PERSON_NAME]"
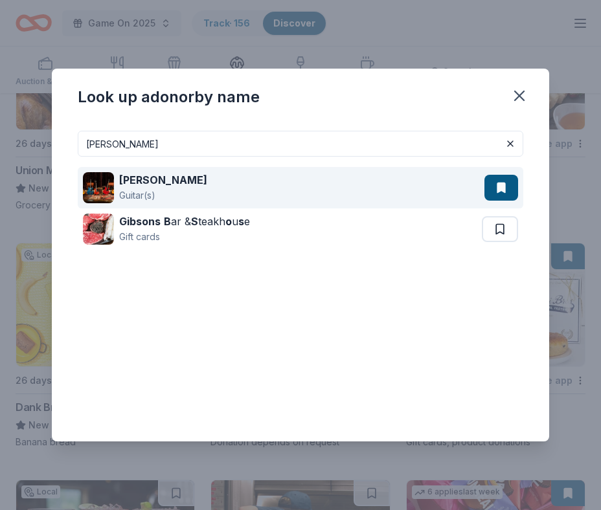
click at [190, 184] on div "Gibson Guitar(s)" at bounding box center [283, 187] width 401 height 41
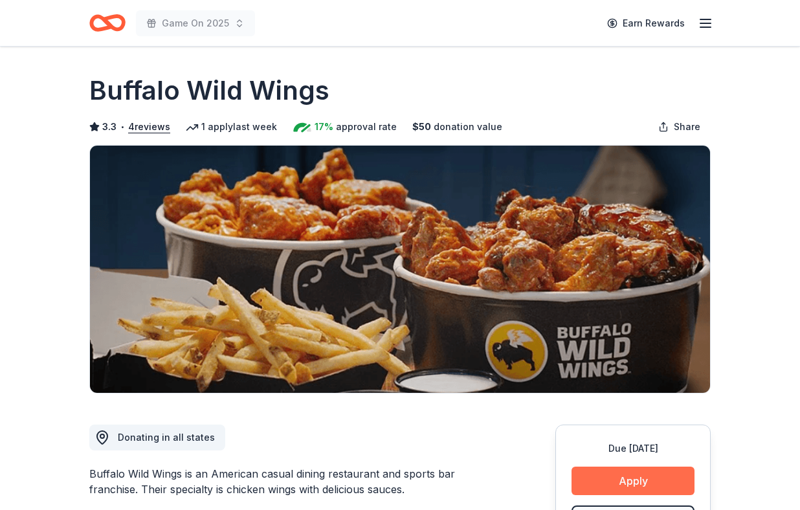
click at [589, 493] on button "Apply" at bounding box center [633, 481] width 123 height 28
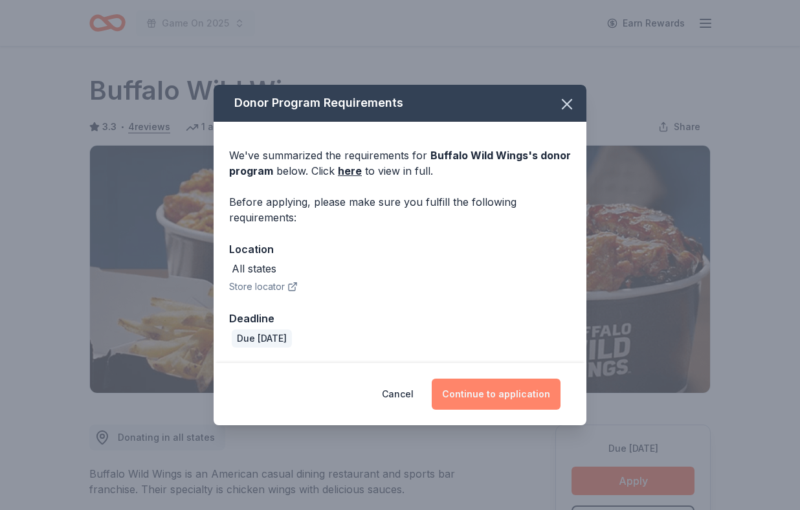
click at [515, 387] on button "Continue to application" at bounding box center [496, 394] width 129 height 31
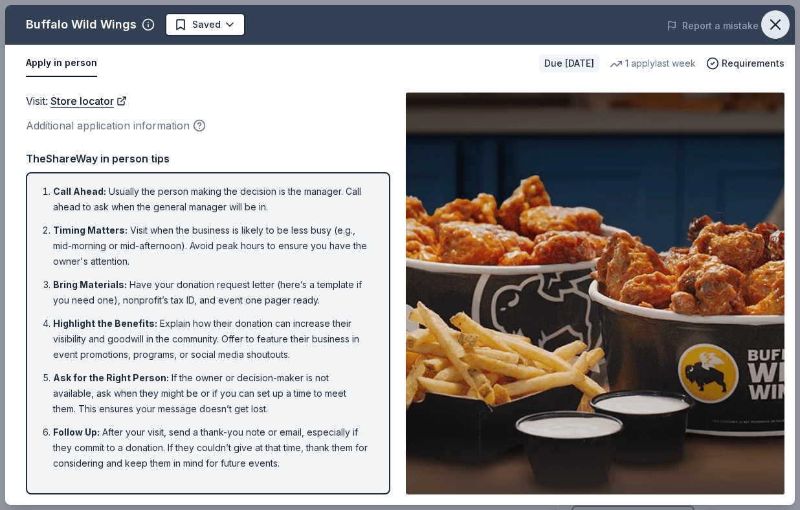
click at [770, 22] on icon "button" at bounding box center [775, 25] width 18 height 18
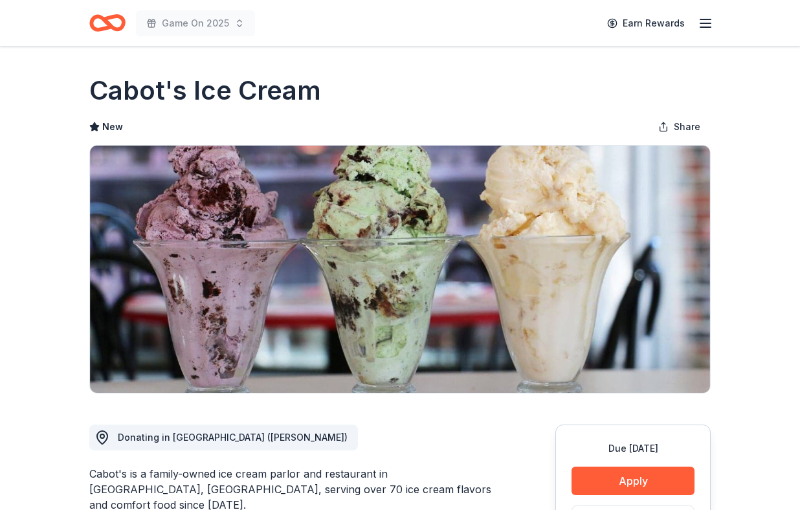
scroll to position [188, 0]
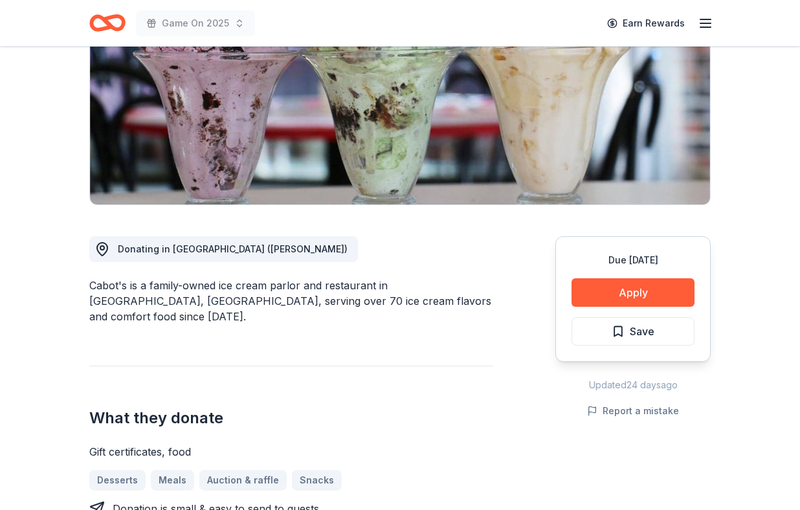
click at [593, 307] on div "Due in 26 days Apply Save" at bounding box center [632, 299] width 155 height 126
click at [609, 289] on button "Apply" at bounding box center [633, 292] width 123 height 28
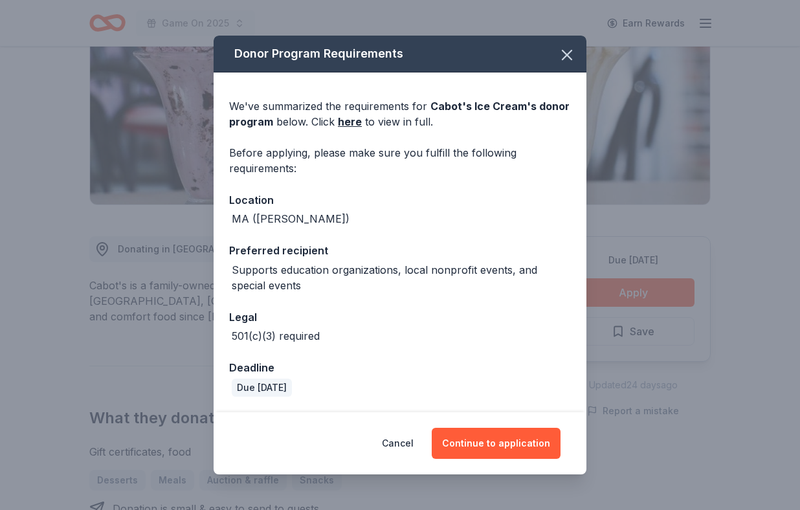
click at [390, 245] on div "Preferred recipient" at bounding box center [400, 250] width 342 height 17
click at [373, 304] on div "We've summarized the requirements for Cabot's Ice Cream 's donor program below.…" at bounding box center [400, 242] width 373 height 340
click at [492, 439] on button "Continue to application" at bounding box center [496, 443] width 129 height 31
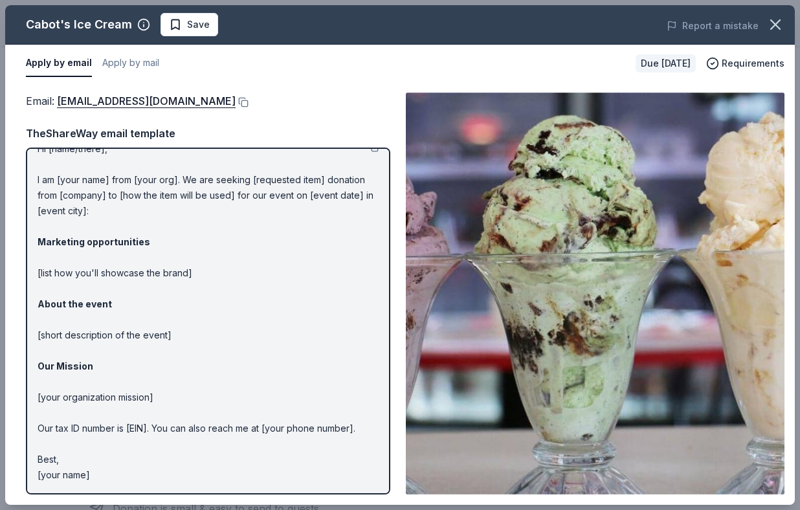
scroll to position [0, 0]
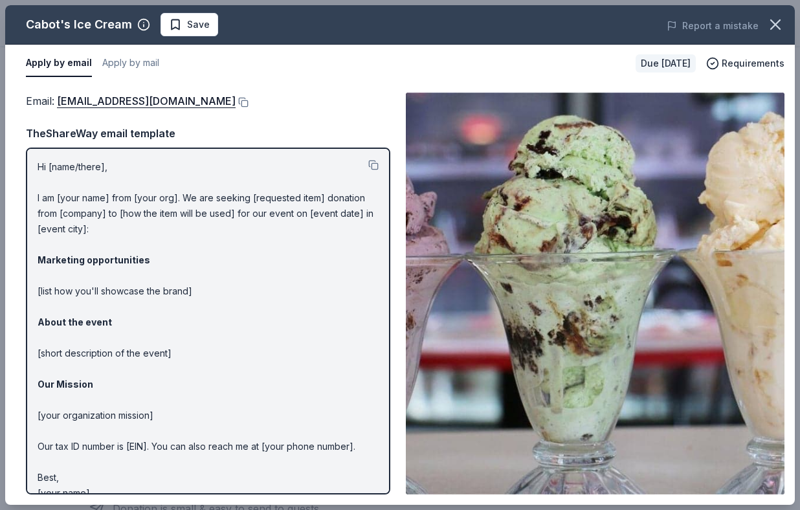
click at [351, 243] on p "Hi [name/there], I am [your name] from [your org]. We are seeking [requested it…" at bounding box center [208, 330] width 341 height 342
click at [236, 106] on button at bounding box center [242, 102] width 13 height 10
click at [775, 27] on icon "button" at bounding box center [775, 25] width 18 height 18
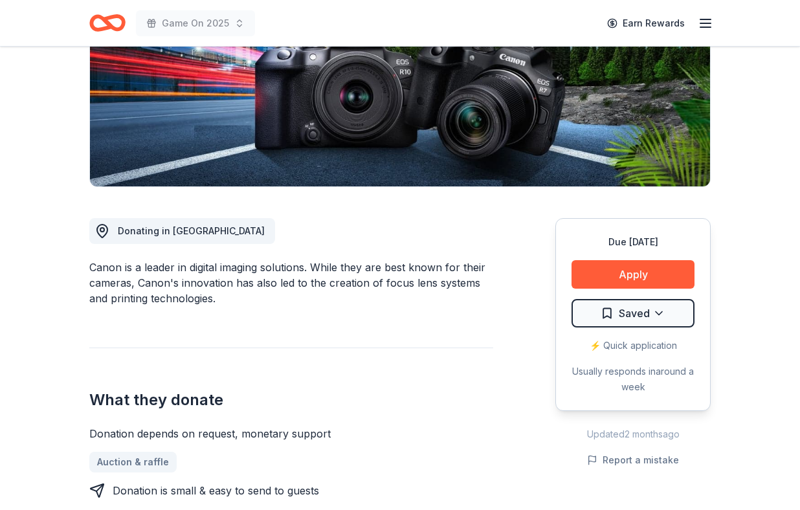
scroll to position [206, 0]
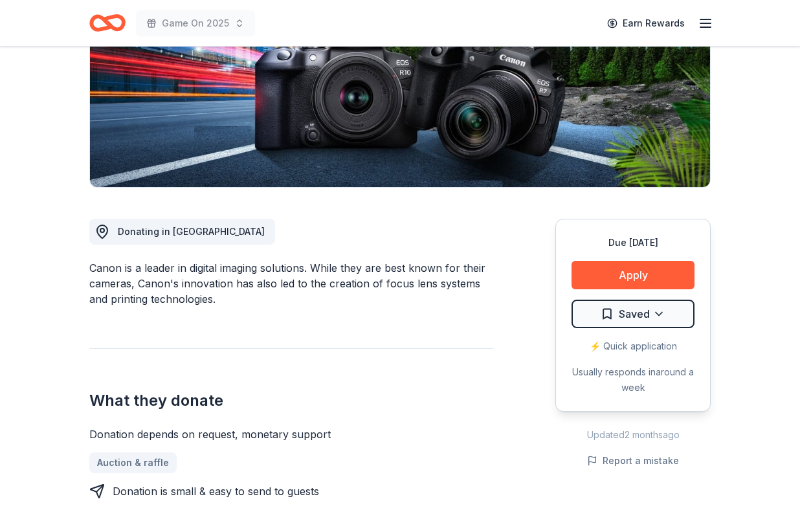
click at [586, 280] on button "Apply" at bounding box center [633, 275] width 123 height 28
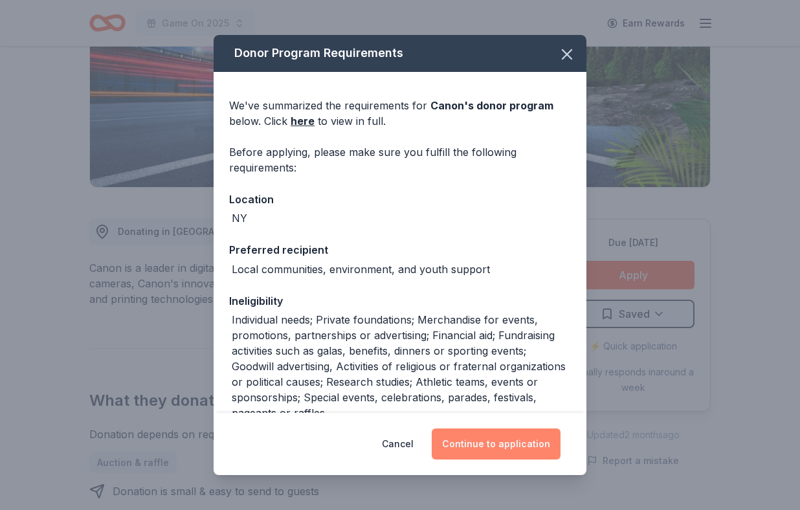
click at [510, 440] on button "Continue to application" at bounding box center [496, 444] width 129 height 31
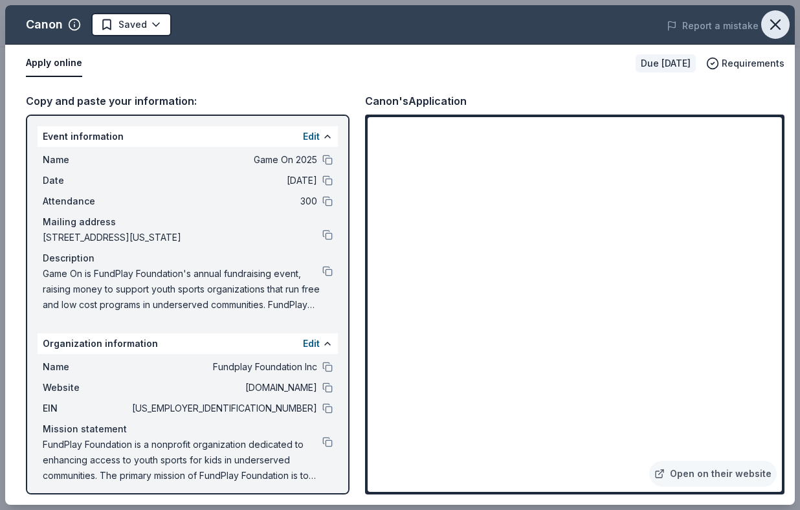
click at [777, 33] on icon "button" at bounding box center [775, 25] width 18 height 18
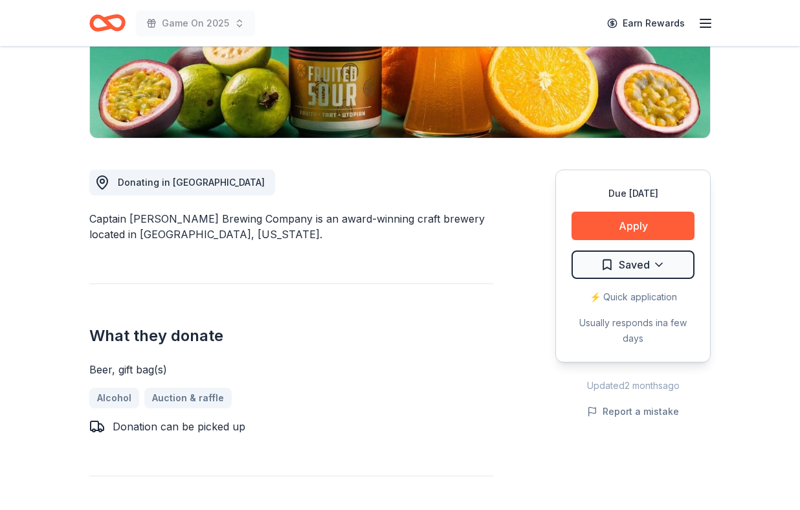
scroll to position [254, 0]
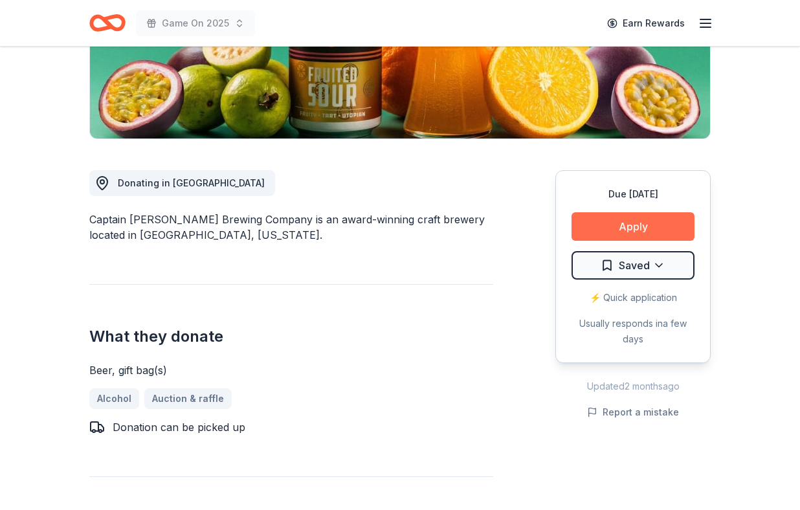
click at [673, 218] on button "Apply" at bounding box center [633, 226] width 123 height 28
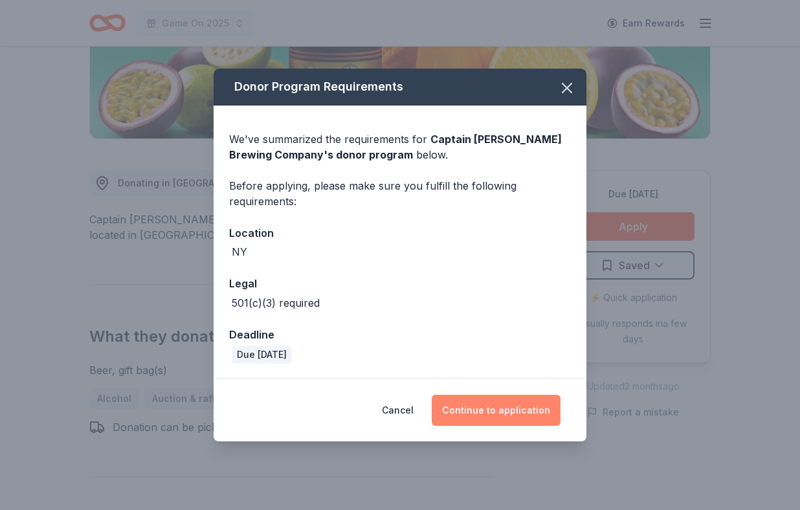
click at [540, 408] on button "Continue to application" at bounding box center [496, 410] width 129 height 31
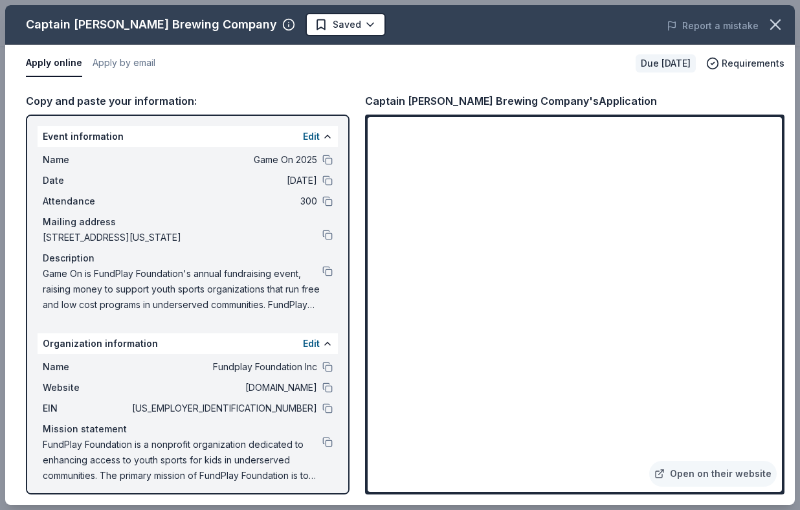
click at [329, 410] on button at bounding box center [327, 408] width 10 height 10
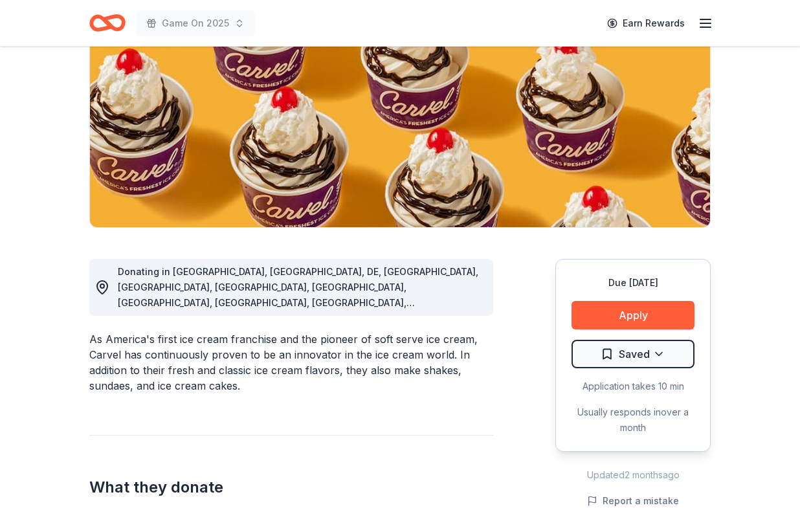
scroll to position [169, 0]
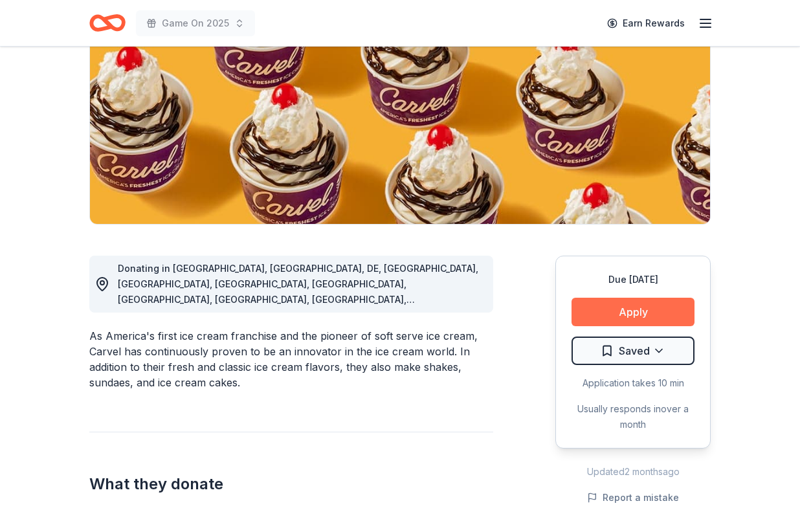
click at [614, 310] on button "Apply" at bounding box center [633, 312] width 123 height 28
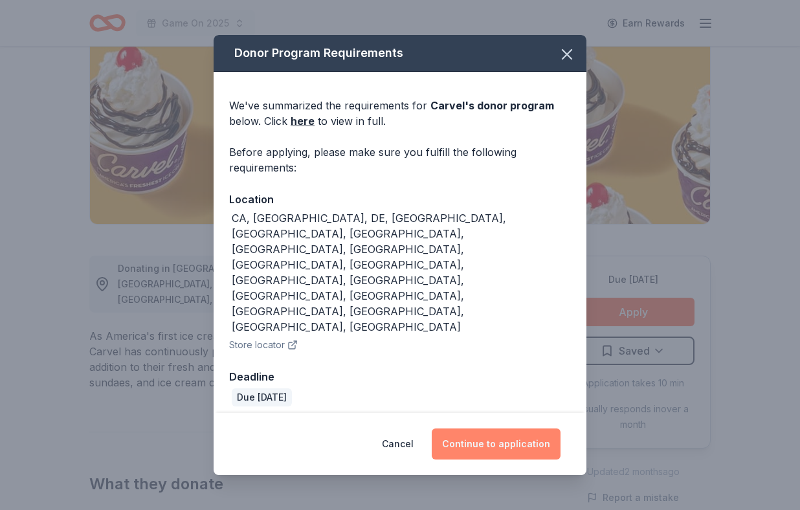
click at [465, 429] on button "Continue to application" at bounding box center [496, 444] width 129 height 31
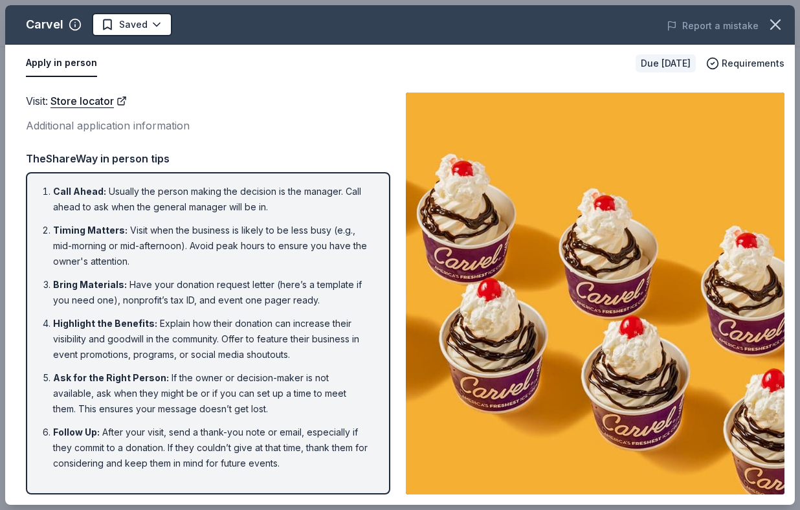
click at [365, 271] on ol "Call Ahead : Usually the person making the decision is the manager. Call ahead …" at bounding box center [208, 327] width 341 height 287
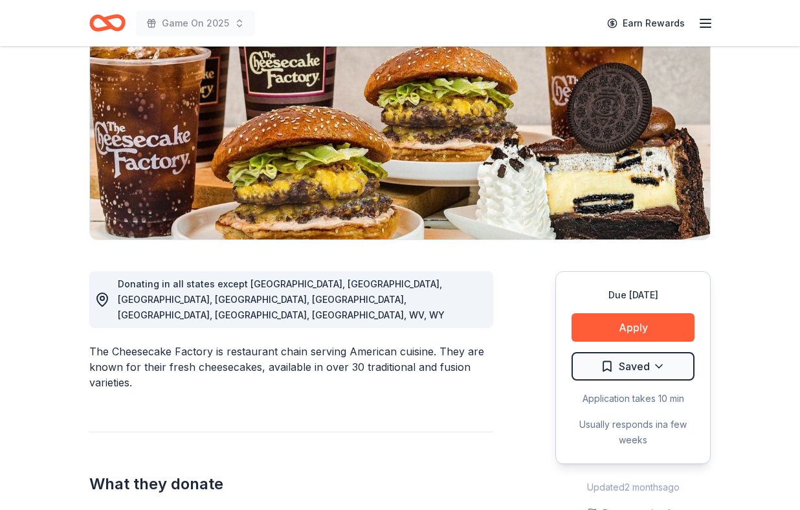
scroll to position [153, 0]
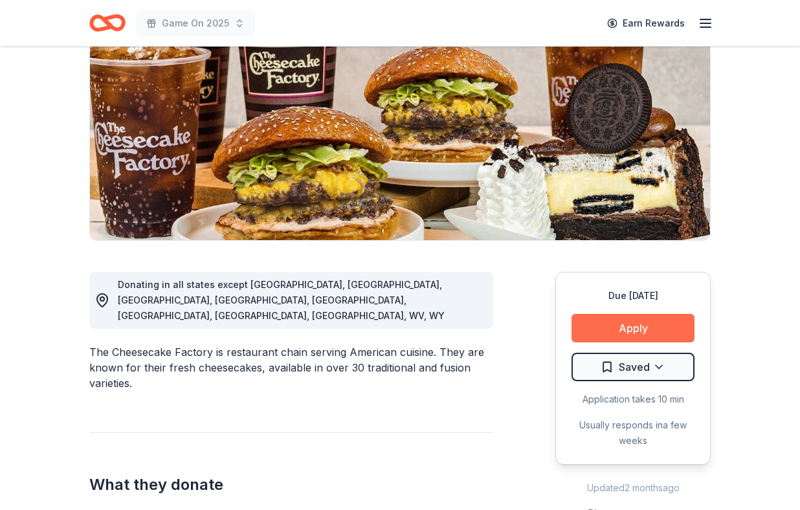
click at [638, 329] on button "Apply" at bounding box center [633, 328] width 123 height 28
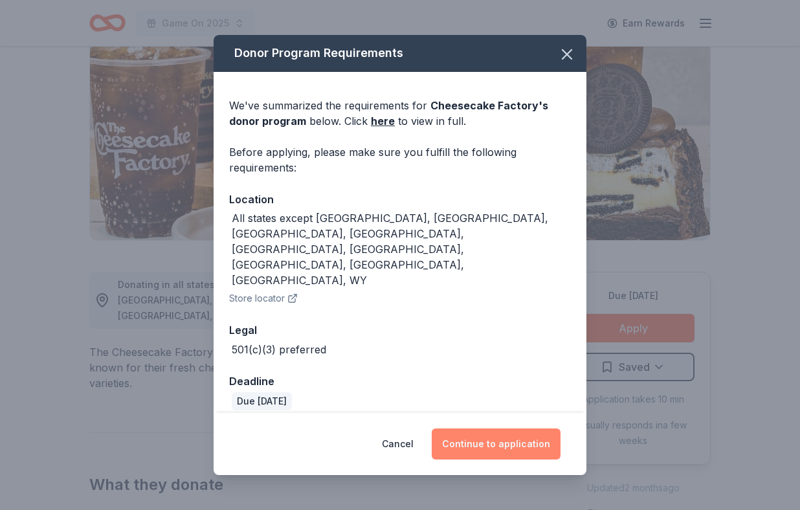
click at [502, 429] on button "Continue to application" at bounding box center [496, 444] width 129 height 31
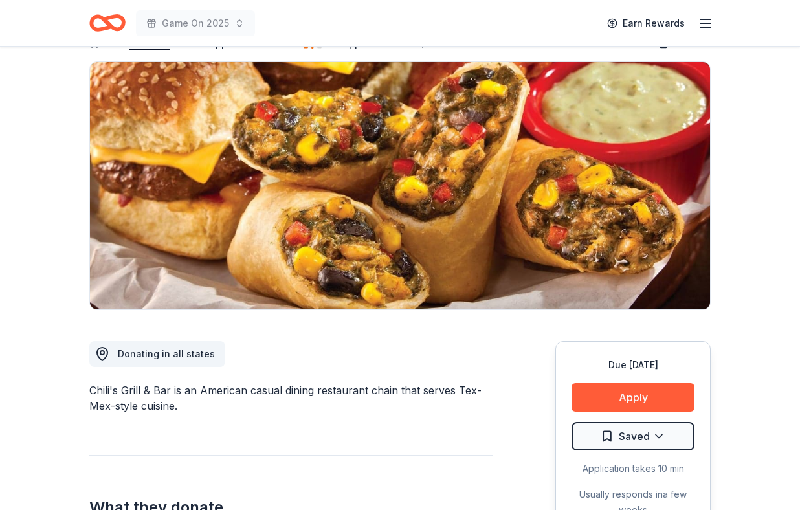
scroll to position [120, 0]
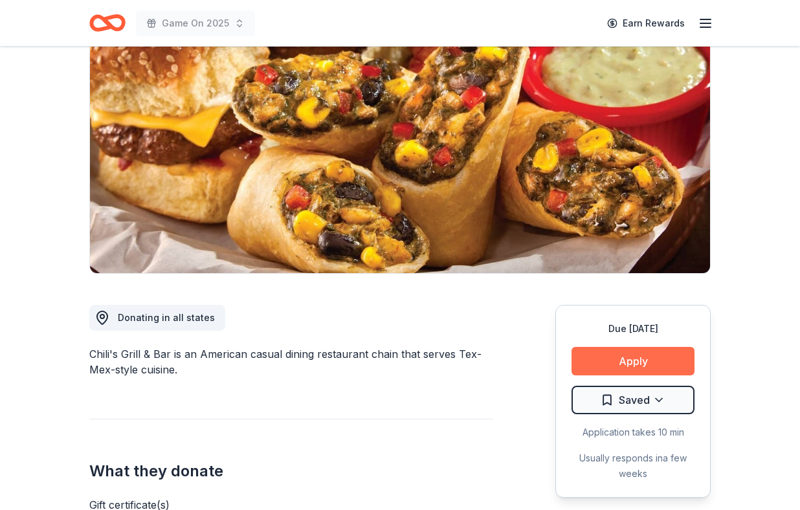
click at [633, 361] on button "Apply" at bounding box center [633, 361] width 123 height 28
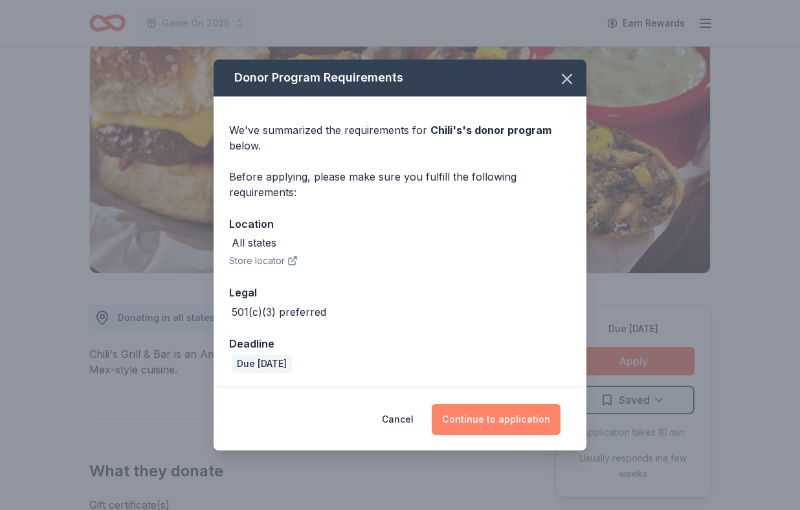
click at [486, 416] on button "Continue to application" at bounding box center [496, 419] width 129 height 31
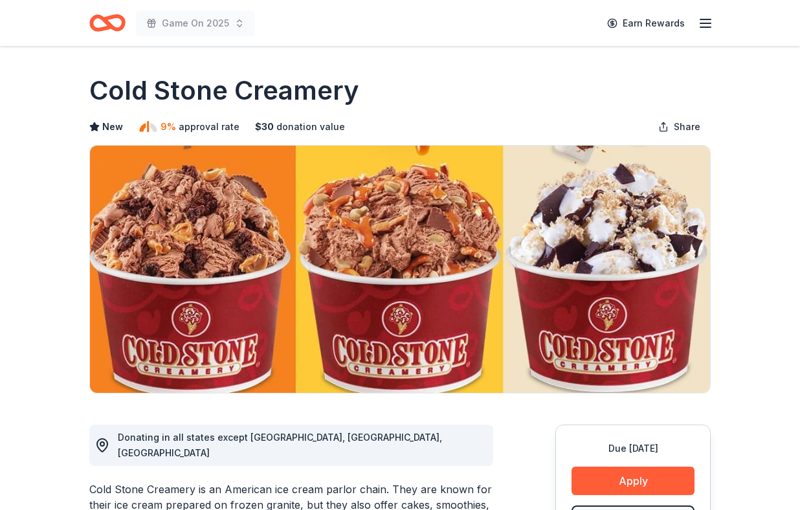
scroll to position [83, 0]
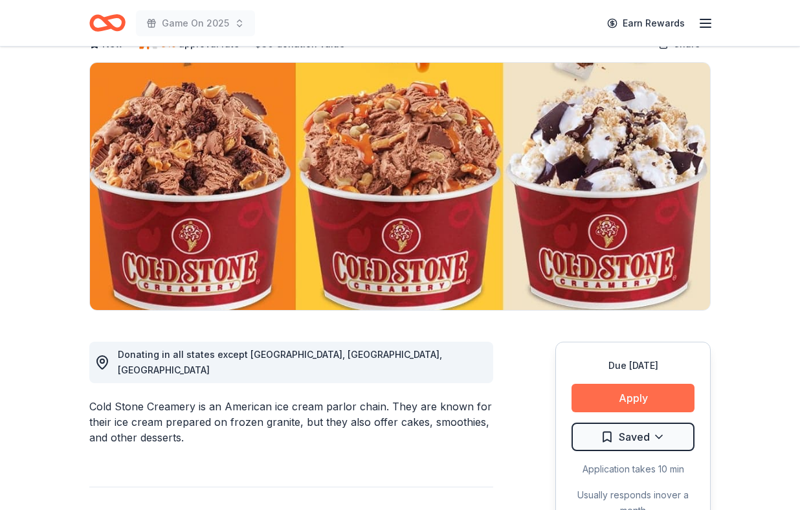
click at [651, 387] on button "Apply" at bounding box center [633, 398] width 123 height 28
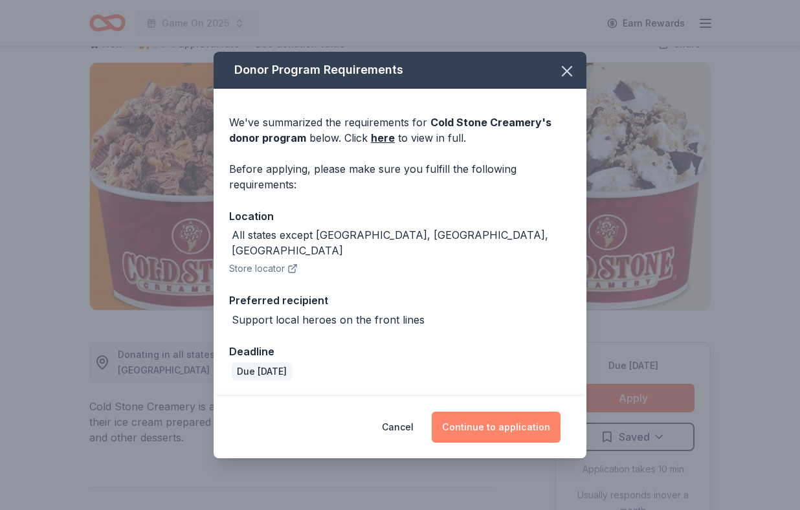
click at [482, 427] on button "Continue to application" at bounding box center [496, 427] width 129 height 31
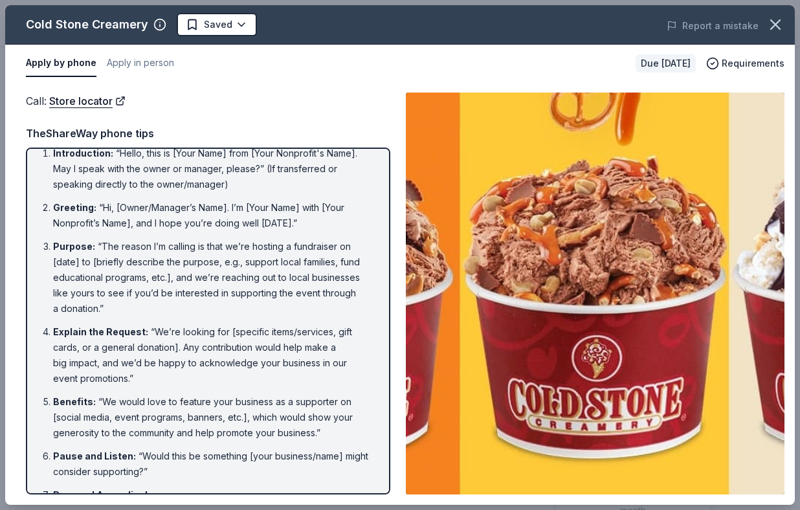
scroll to position [0, 0]
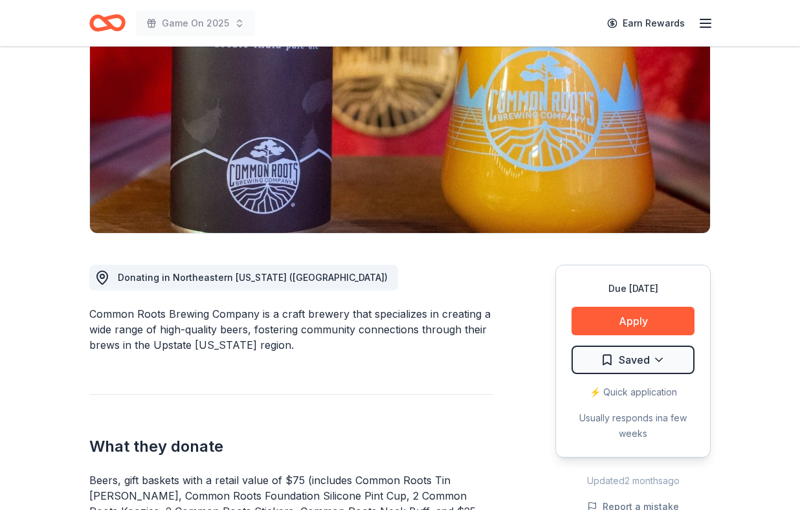
scroll to position [162, 0]
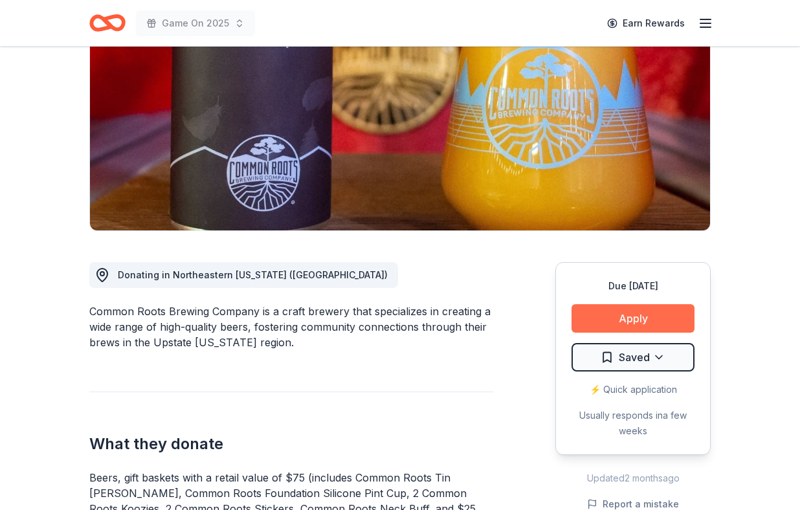
click at [649, 328] on button "Apply" at bounding box center [633, 318] width 123 height 28
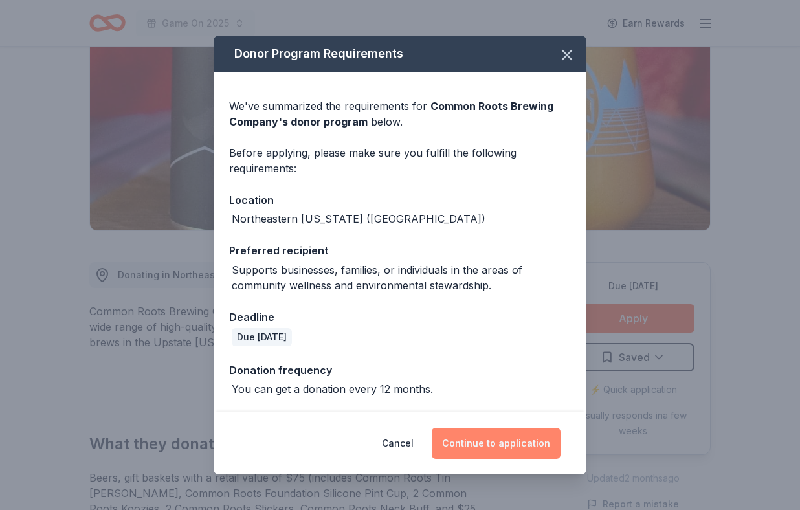
click at [499, 450] on button "Continue to application" at bounding box center [496, 443] width 129 height 31
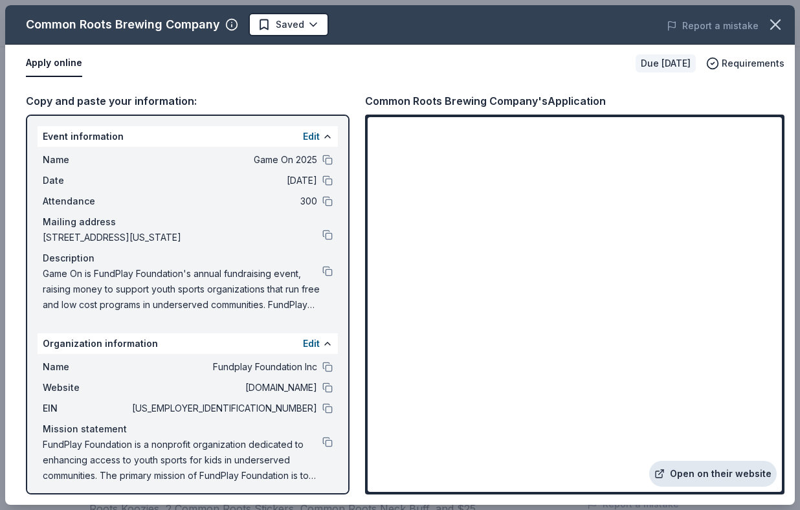
click at [741, 471] on link "Open on their website" at bounding box center [713, 474] width 128 height 26
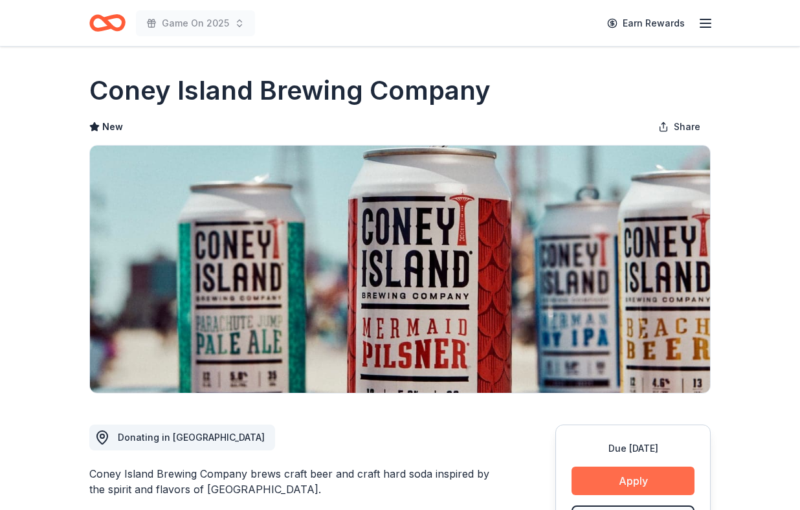
click at [639, 471] on button "Apply" at bounding box center [633, 481] width 123 height 28
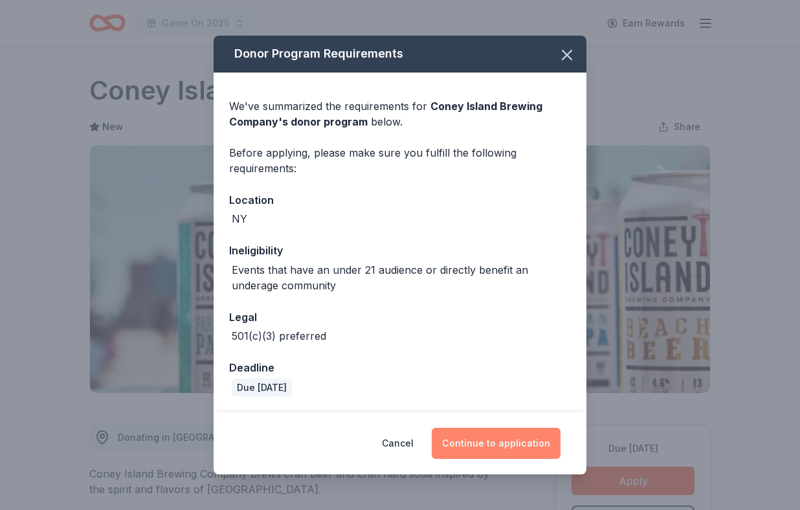
click at [504, 432] on button "Continue to application" at bounding box center [496, 443] width 129 height 31
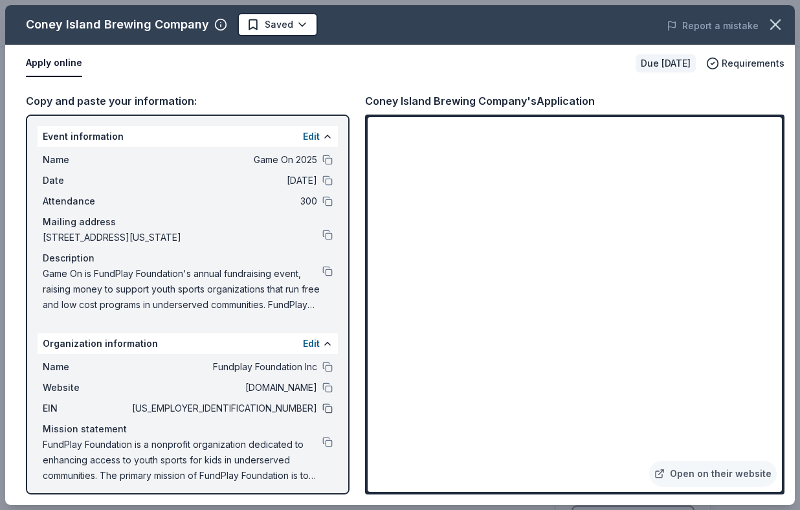
click at [329, 409] on button at bounding box center [327, 408] width 10 height 10
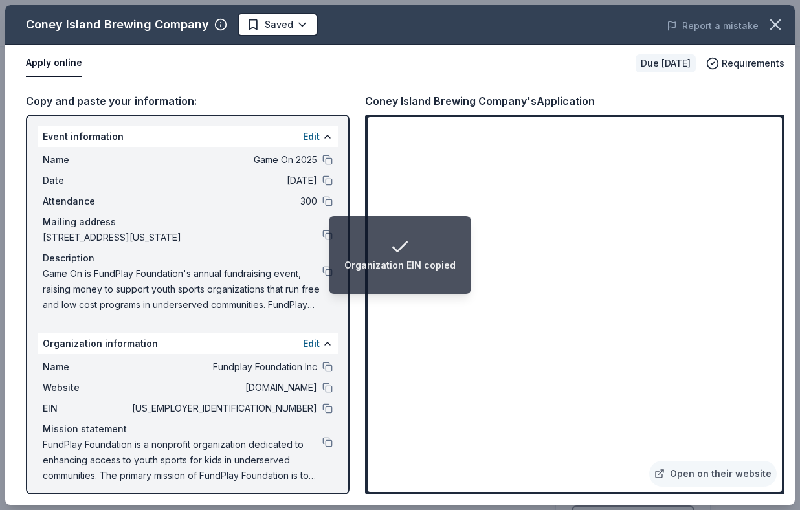
click at [394, 254] on icon "Notifications (F8)" at bounding box center [400, 247] width 21 height 21
click at [793, 362] on div "Copy and paste your information: Event information Edit Name Game On 2025 Date …" at bounding box center [400, 293] width 790 height 423
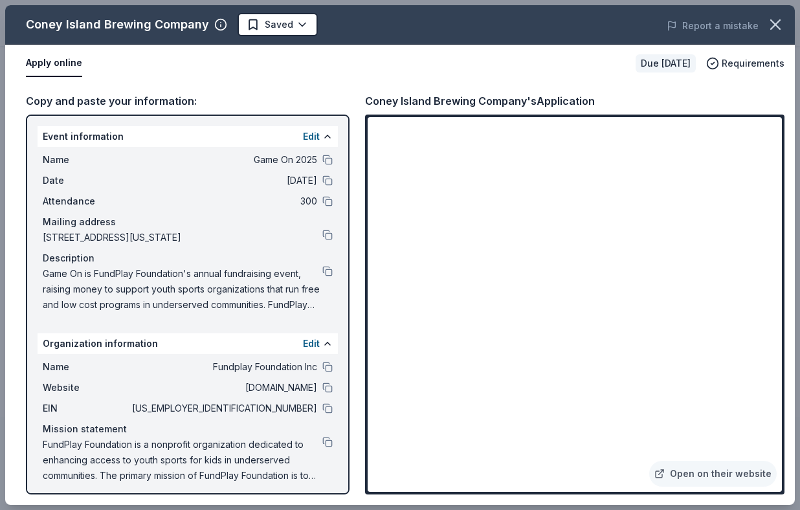
click at [359, 54] on div "Apply online" at bounding box center [325, 63] width 599 height 27
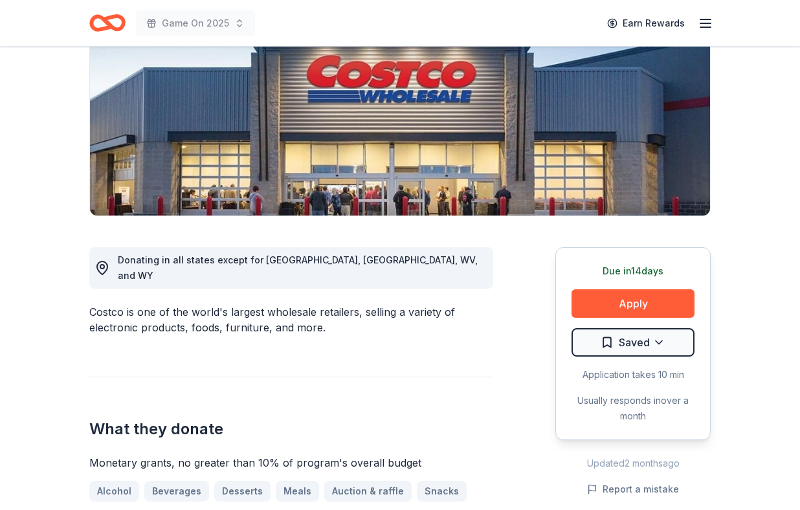
scroll to position [201, 0]
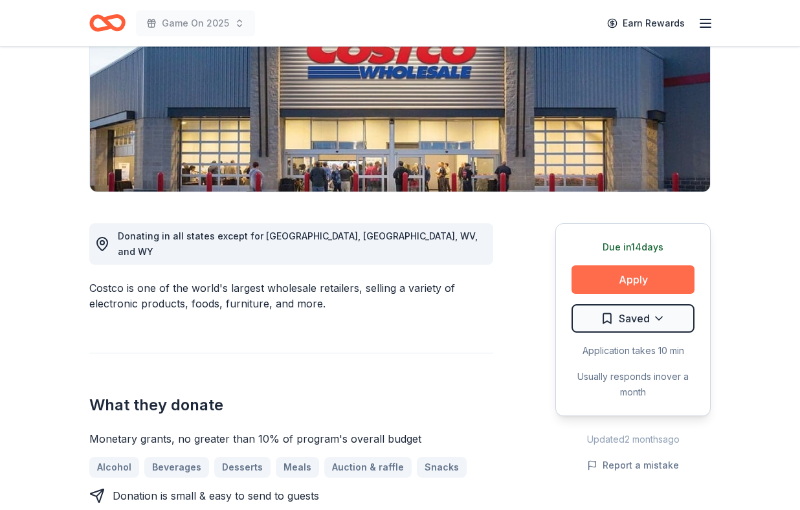
click at [618, 283] on button "Apply" at bounding box center [633, 279] width 123 height 28
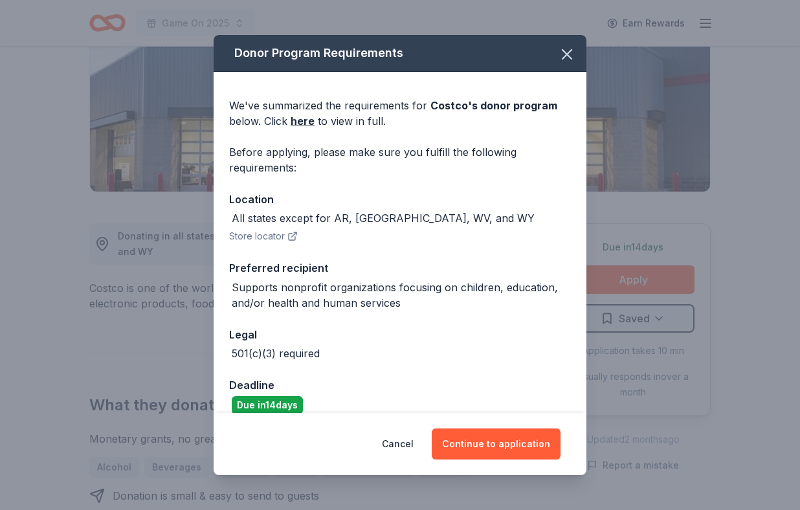
scroll to position [17, 0]
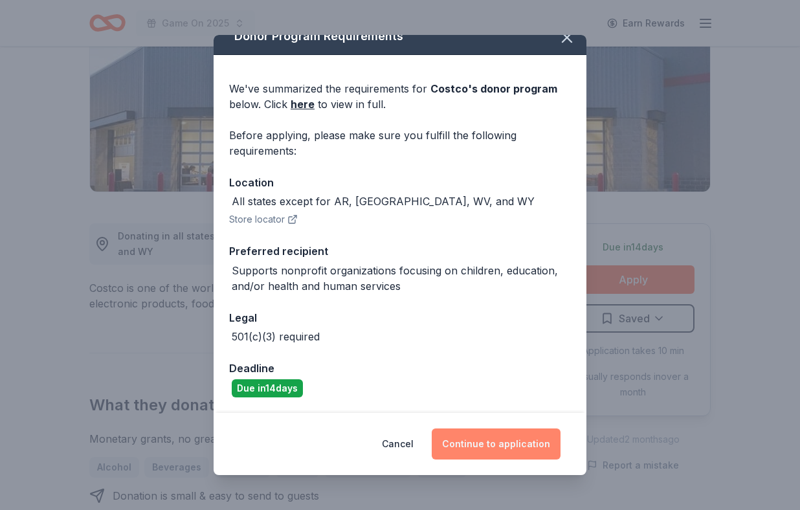
click at [494, 439] on button "Continue to application" at bounding box center [496, 444] width 129 height 31
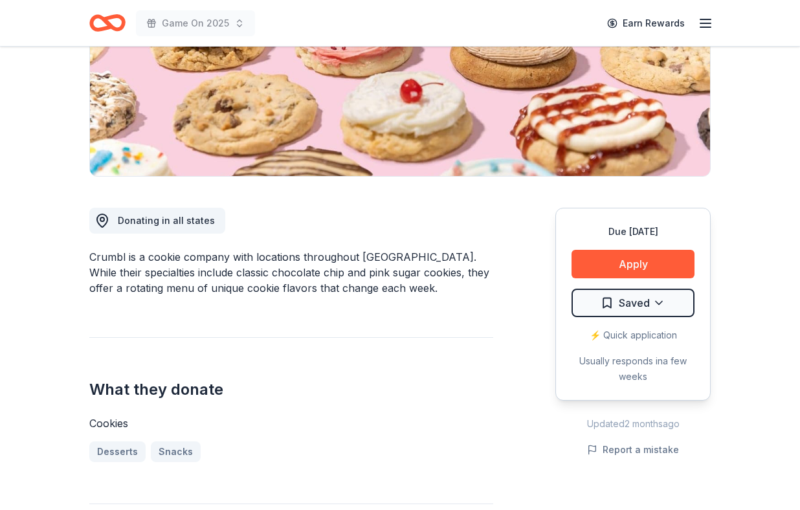
scroll to position [215, 0]
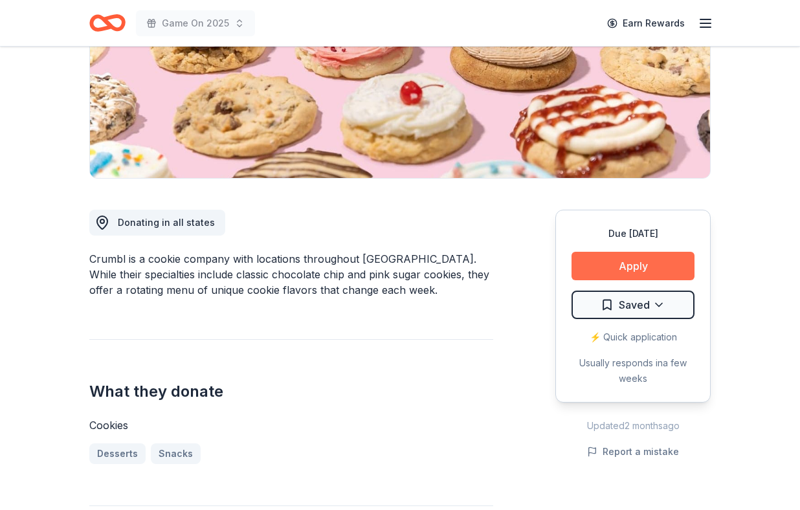
click at [643, 267] on button "Apply" at bounding box center [633, 266] width 123 height 28
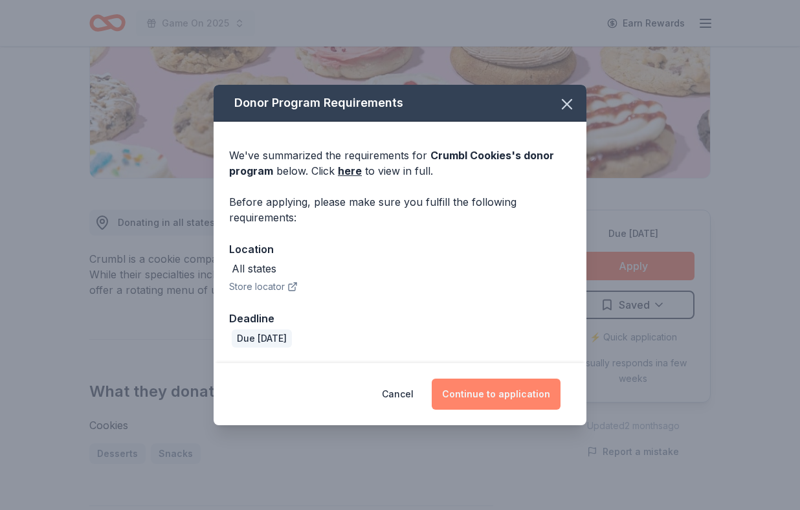
click at [496, 393] on button "Continue to application" at bounding box center [496, 394] width 129 height 31
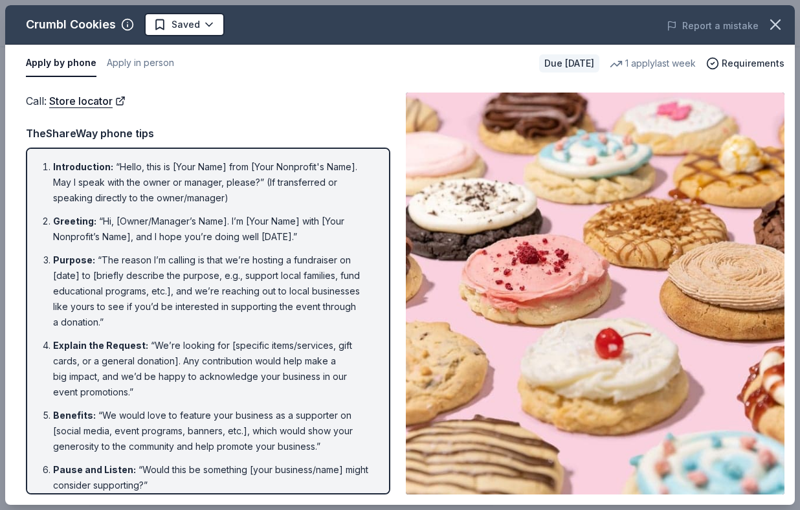
click at [291, 38] on div "Crumbl Cookies Saved Report a mistake" at bounding box center [400, 24] width 790 height 39
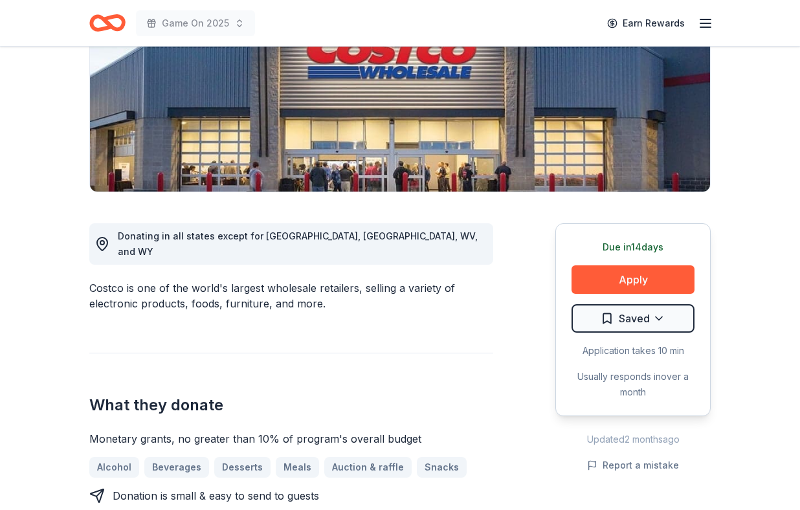
scroll to position [201, 0]
click at [346, 361] on div "What they donate Monetary grants, no greater than 10% of program's overall budg…" at bounding box center [291, 428] width 404 height 151
click at [638, 274] on button "Apply" at bounding box center [633, 279] width 123 height 28
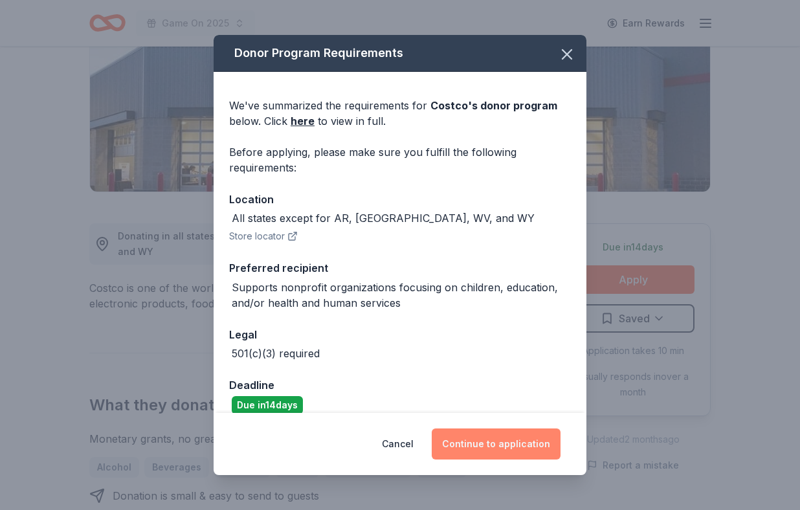
click at [468, 451] on button "Continue to application" at bounding box center [496, 444] width 129 height 31
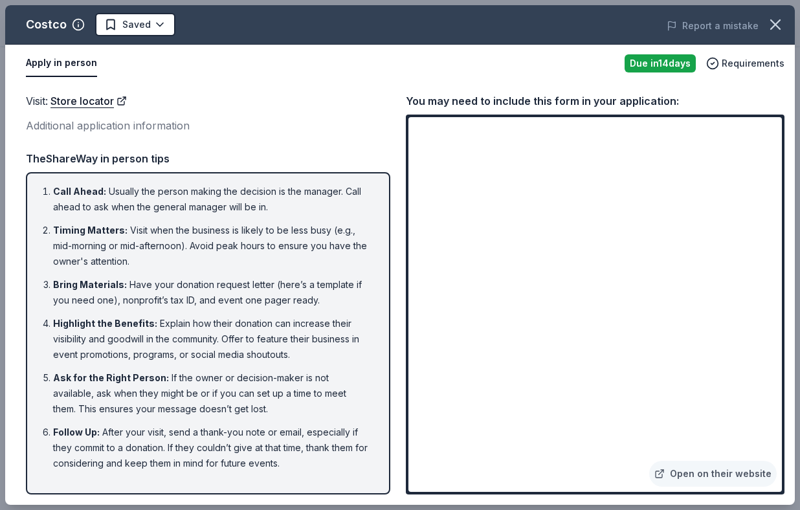
click at [350, 111] on div "Visit : Store locator Additional application information" at bounding box center [208, 114] width 364 height 42
click at [364, 252] on li "Timing Matters : Visit when the business is likely to be less busy (e.g., mid-m…" at bounding box center [212, 246] width 318 height 47
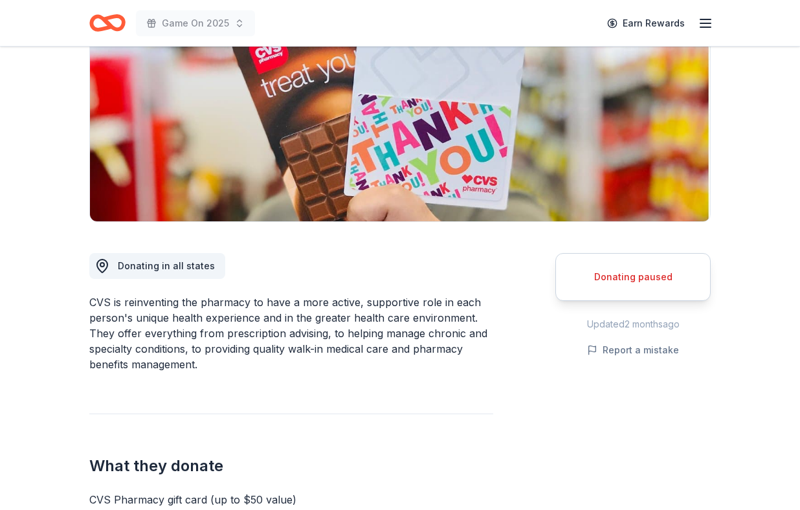
scroll to position [184, 0]
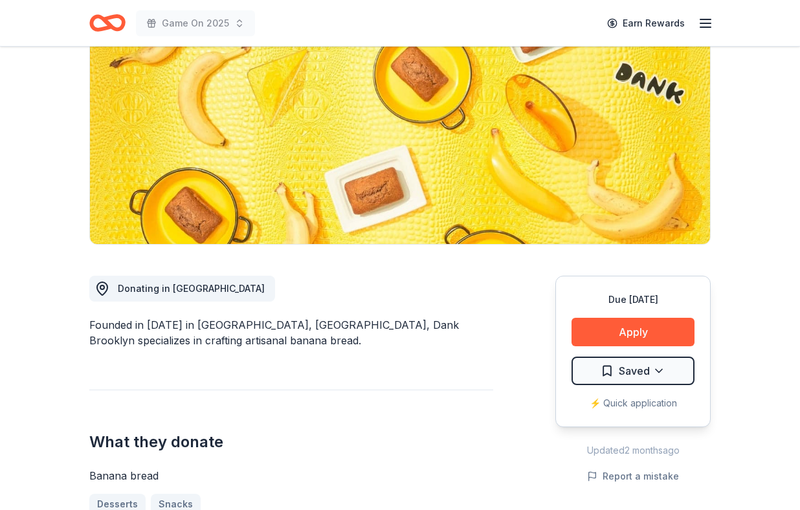
scroll to position [164, 0]
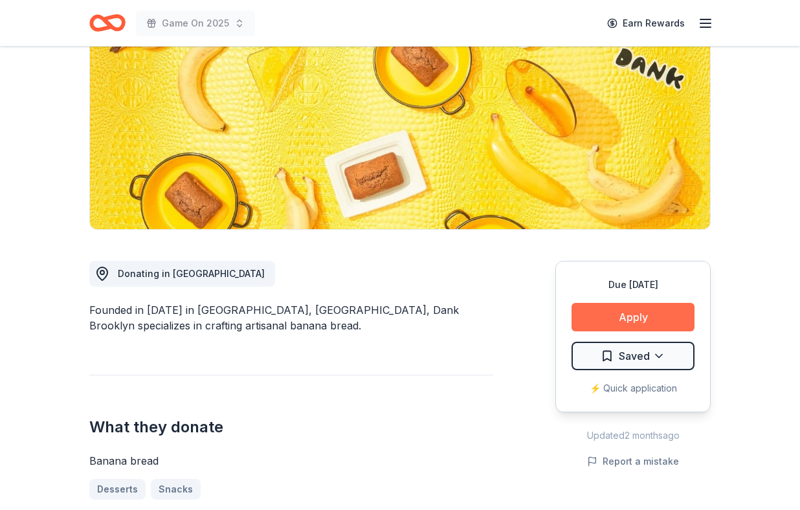
click at [656, 318] on button "Apply" at bounding box center [633, 317] width 123 height 28
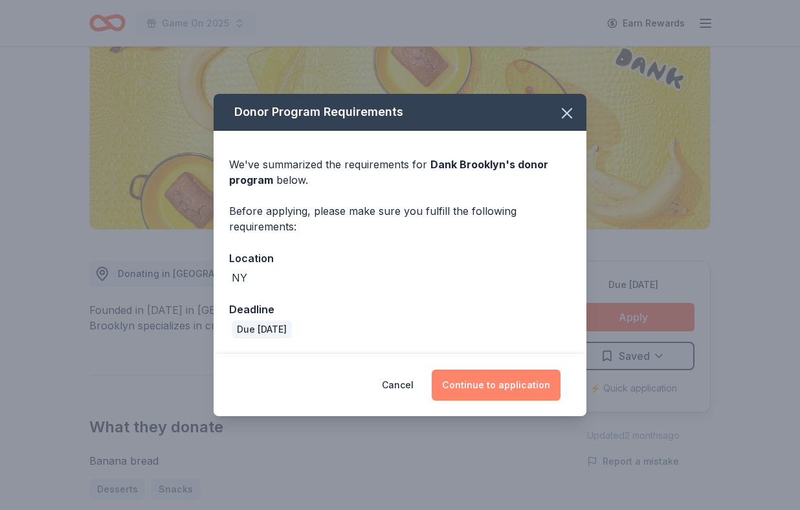
click at [519, 388] on button "Continue to application" at bounding box center [496, 385] width 129 height 31
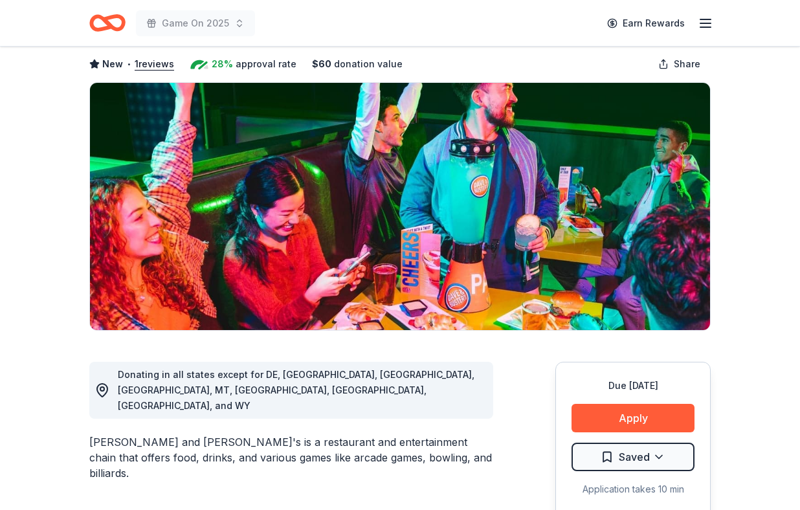
scroll to position [82, 0]
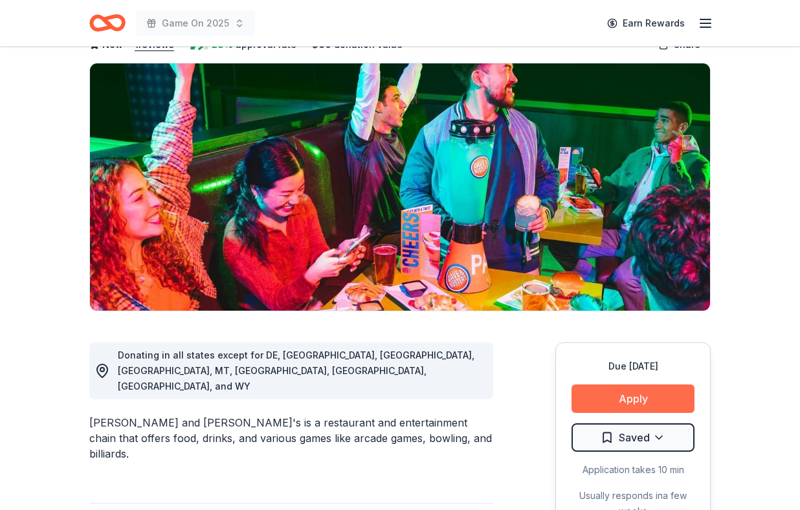
click at [623, 409] on button "Apply" at bounding box center [633, 398] width 123 height 28
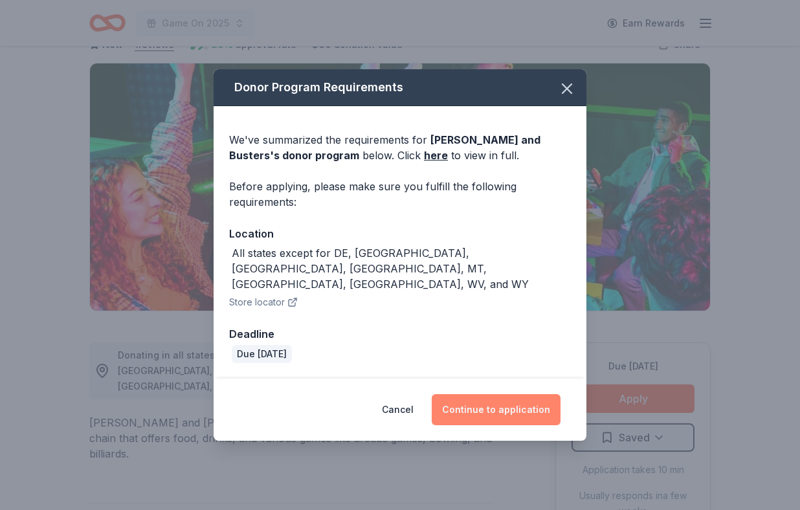
click at [487, 394] on button "Continue to application" at bounding box center [496, 409] width 129 height 31
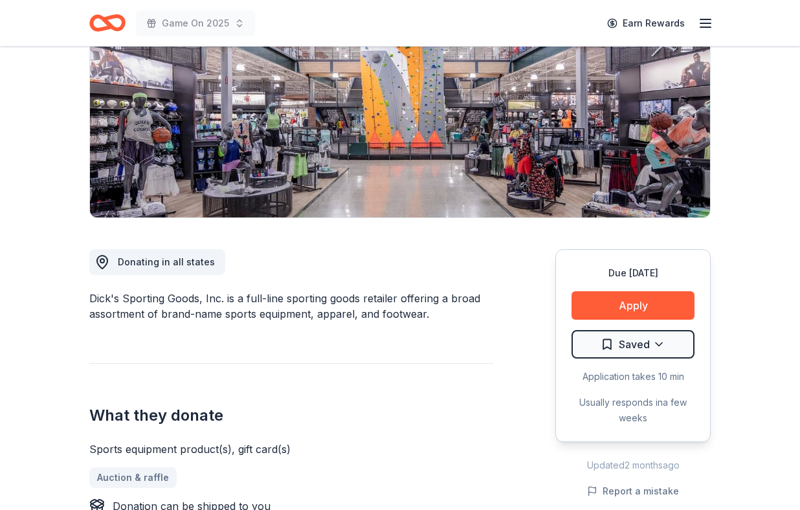
scroll to position [180, 0]
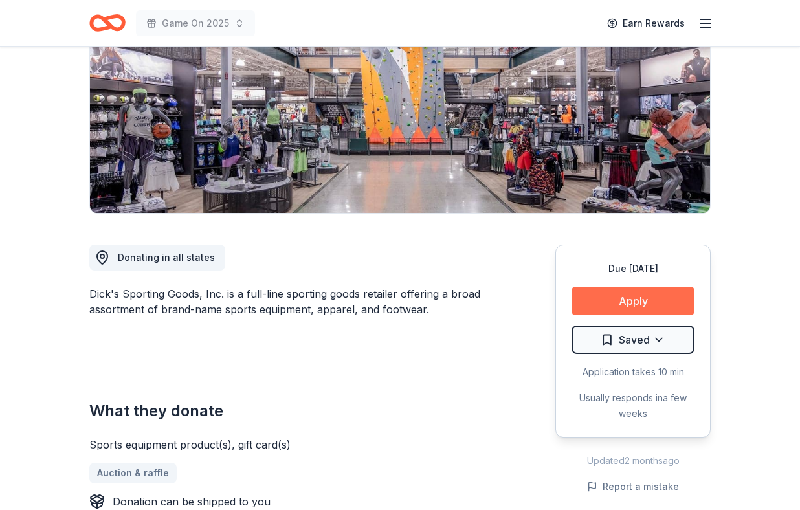
click at [671, 302] on button "Apply" at bounding box center [633, 301] width 123 height 28
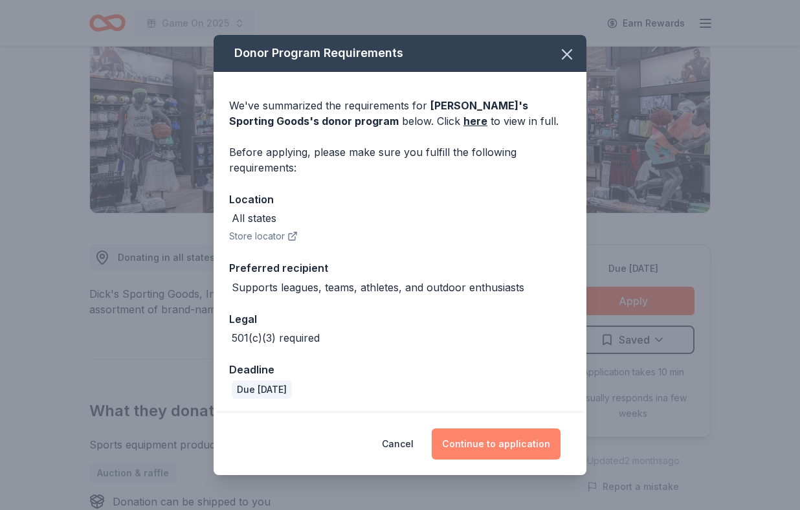
click at [500, 444] on button "Continue to application" at bounding box center [496, 444] width 129 height 31
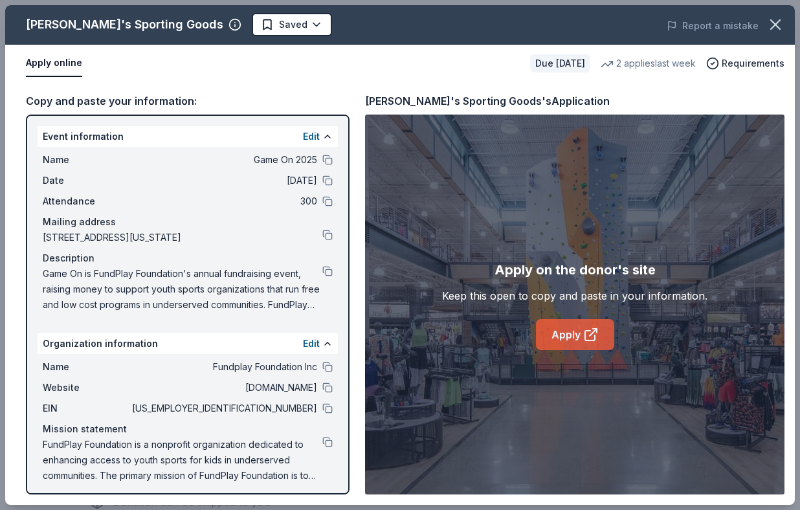
click at [575, 333] on link "Apply" at bounding box center [575, 334] width 78 height 31
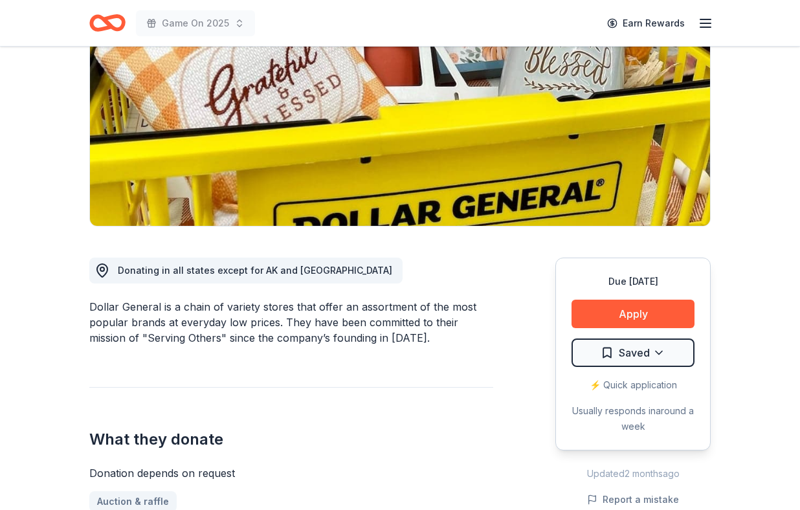
scroll to position [170, 0]
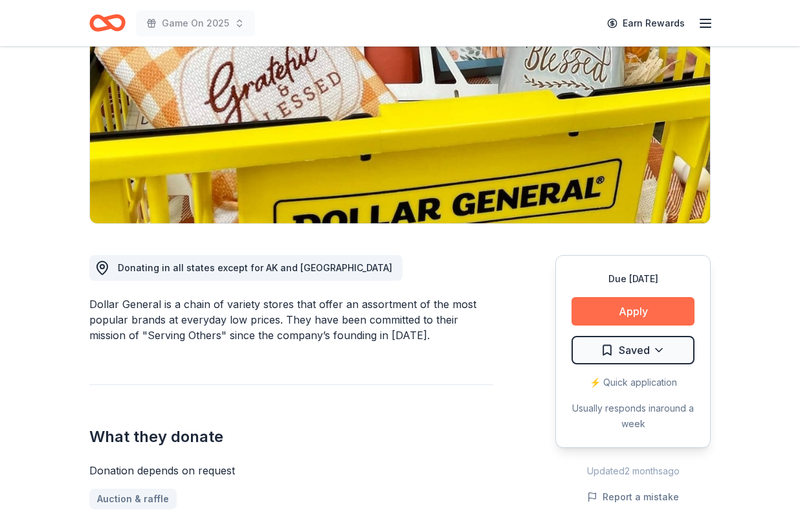
click at [616, 313] on button "Apply" at bounding box center [633, 311] width 123 height 28
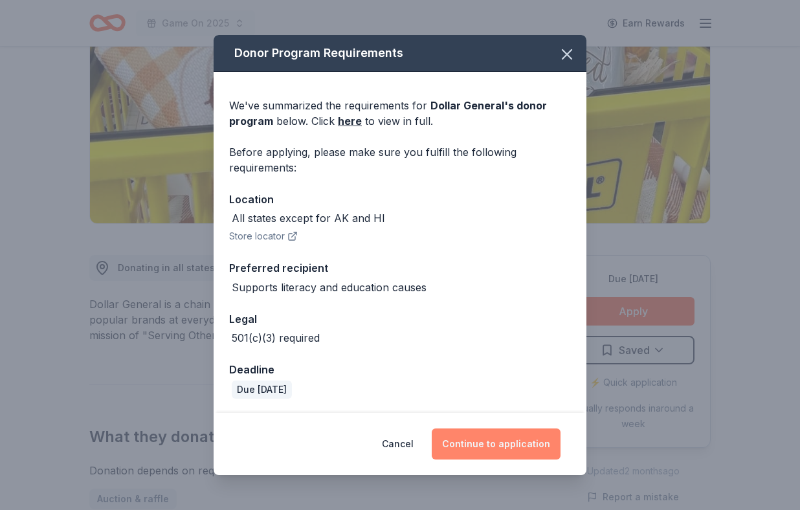
click at [489, 450] on button "Continue to application" at bounding box center [496, 444] width 129 height 31
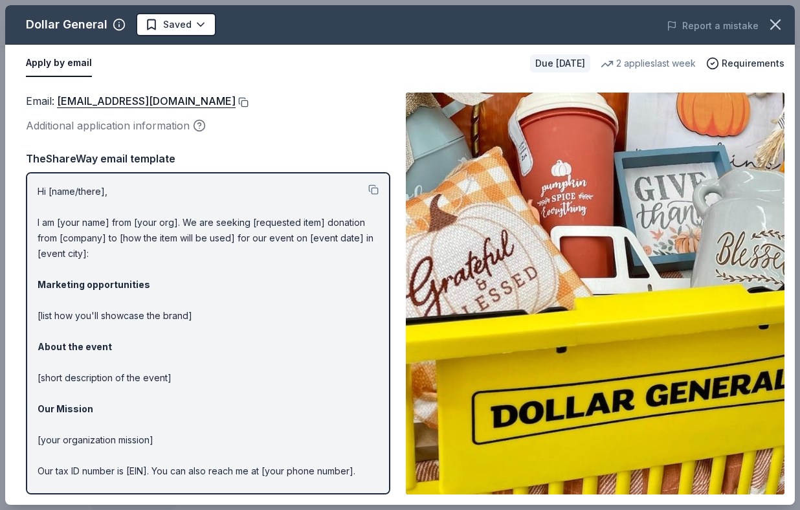
click at [236, 102] on button at bounding box center [242, 102] width 13 height 10
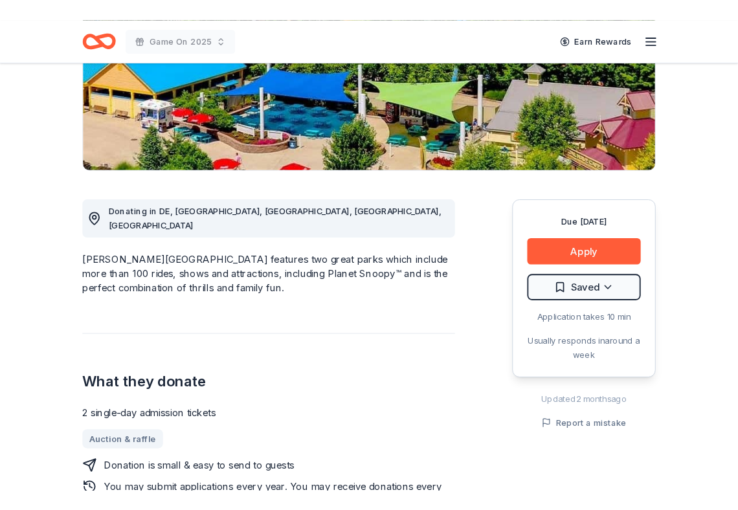
scroll to position [232, 0]
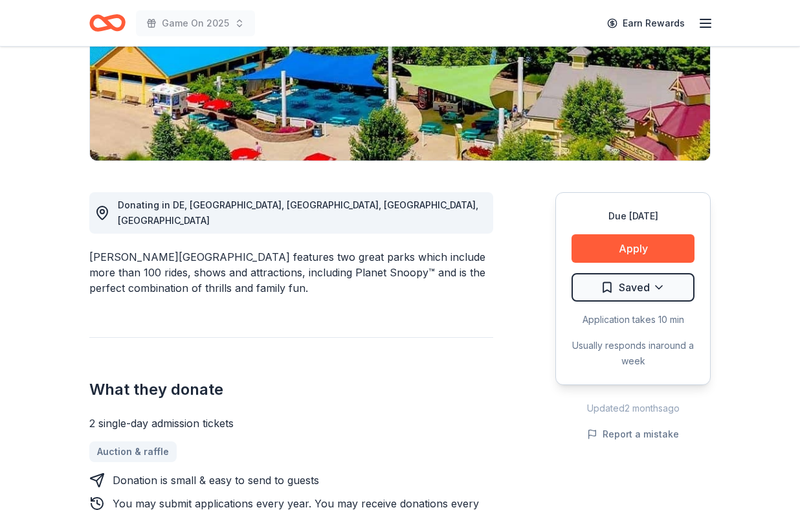
click at [625, 267] on div "Due [DATE] Apply Saved Application takes 10 min Usually responds in around a we…" at bounding box center [632, 288] width 155 height 193
click at [632, 248] on button "Apply" at bounding box center [633, 248] width 123 height 28
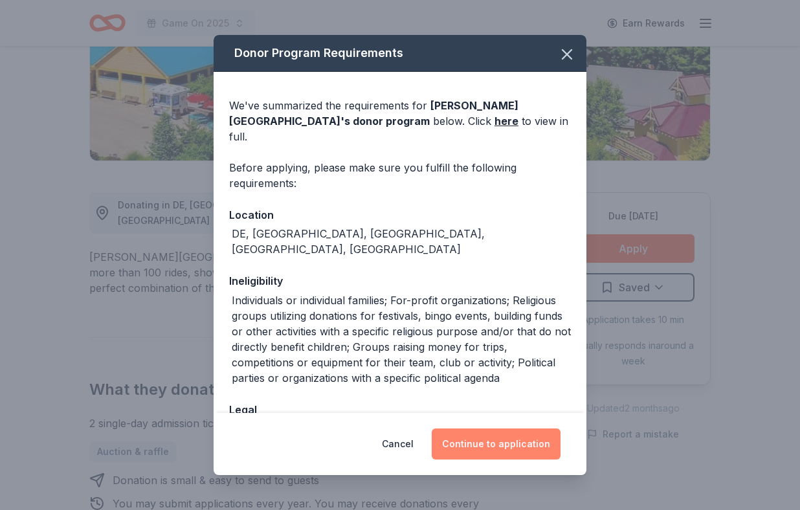
click at [510, 447] on button "Continue to application" at bounding box center [496, 444] width 129 height 31
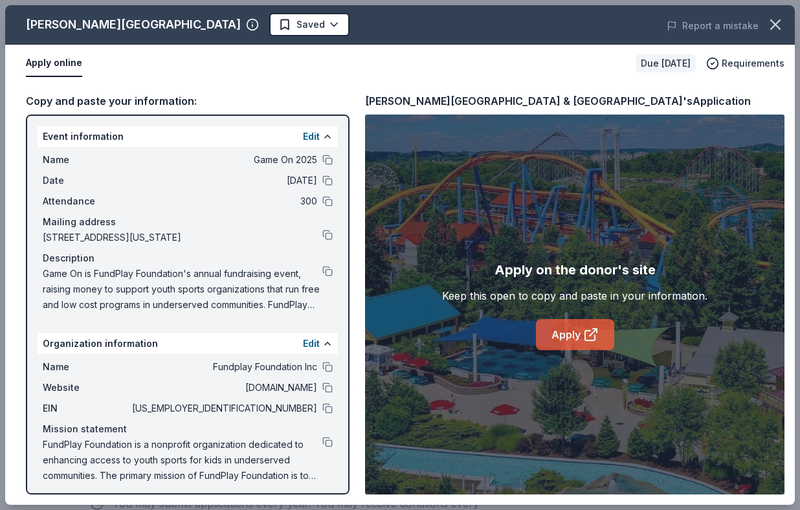
click at [570, 329] on link "Apply" at bounding box center [575, 334] width 78 height 31
click at [524, 361] on div "Apply on the donor's site Keep this open to copy and paste in your information.…" at bounding box center [574, 305] width 419 height 380
click at [563, 319] on link "Apply" at bounding box center [575, 334] width 78 height 31
click at [245, 286] on span "Game On is FundPlay Foundation's annual fundraising event, raising money to sup…" at bounding box center [183, 289] width 280 height 47
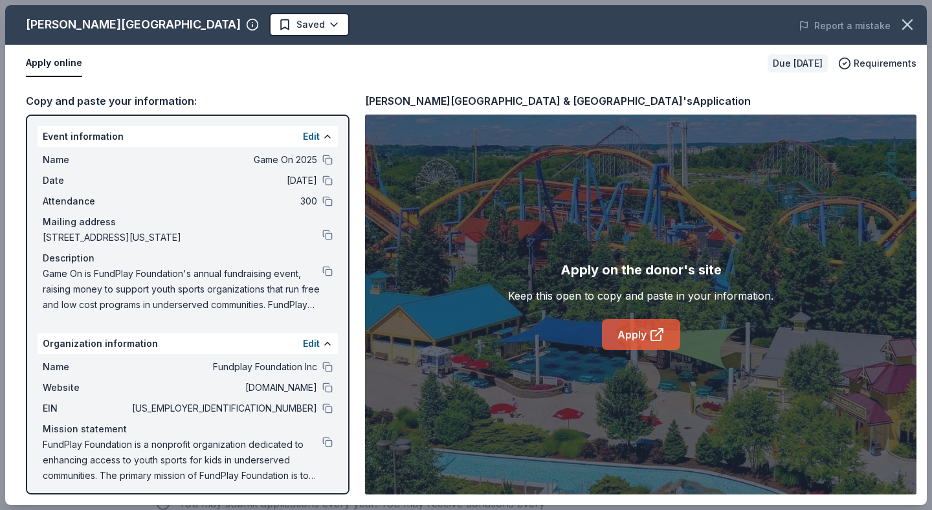
click at [635, 328] on link "Apply" at bounding box center [641, 334] width 78 height 31
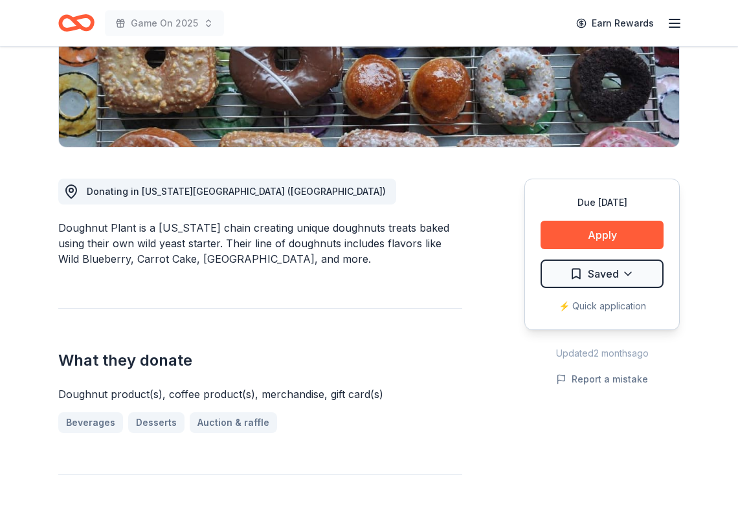
scroll to position [260, 0]
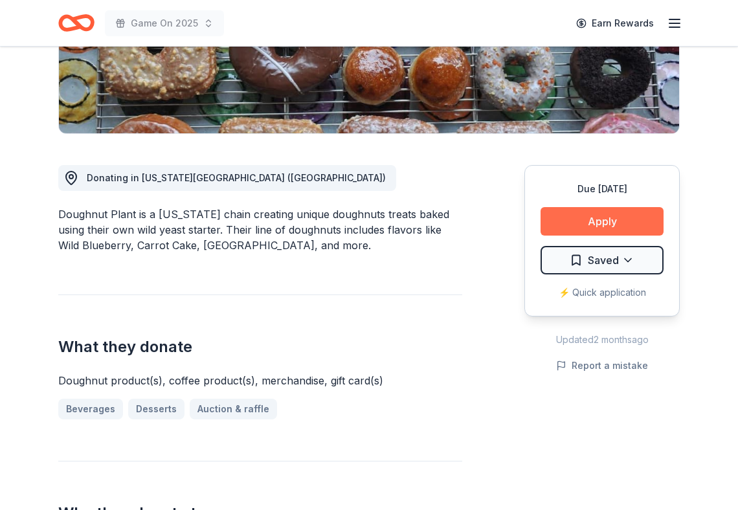
click at [599, 214] on button "Apply" at bounding box center [601, 221] width 123 height 28
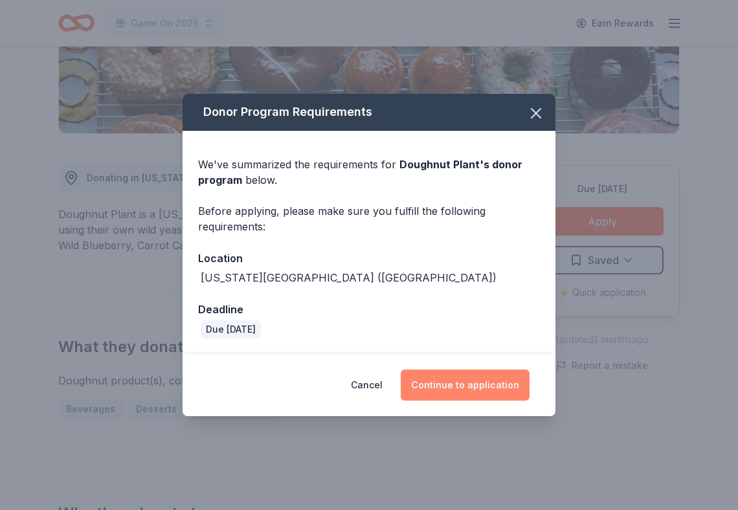
click at [473, 388] on button "Continue to application" at bounding box center [465, 385] width 129 height 31
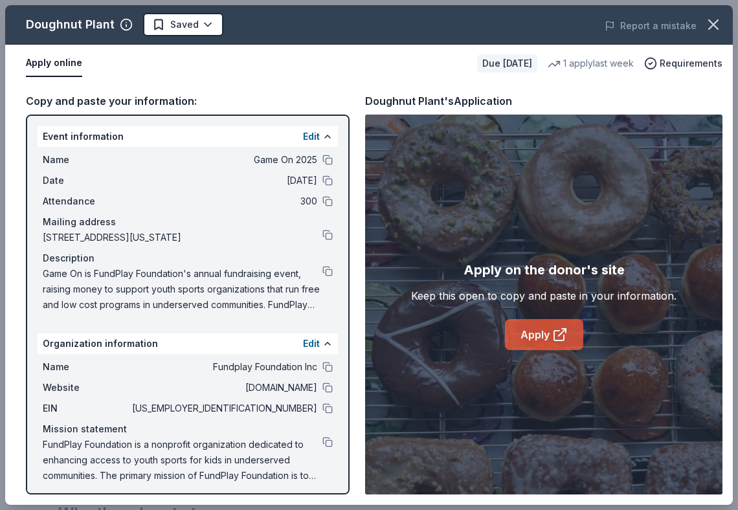
click at [564, 338] on icon at bounding box center [560, 335] width 16 height 16
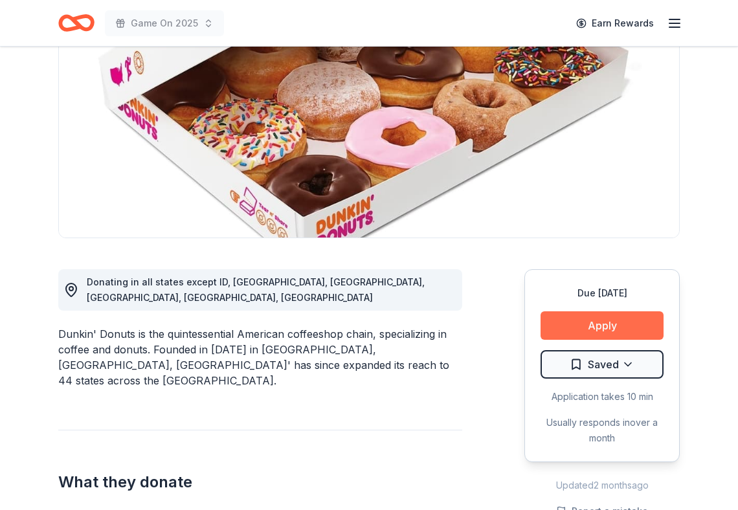
click at [568, 321] on button "Apply" at bounding box center [601, 325] width 123 height 28
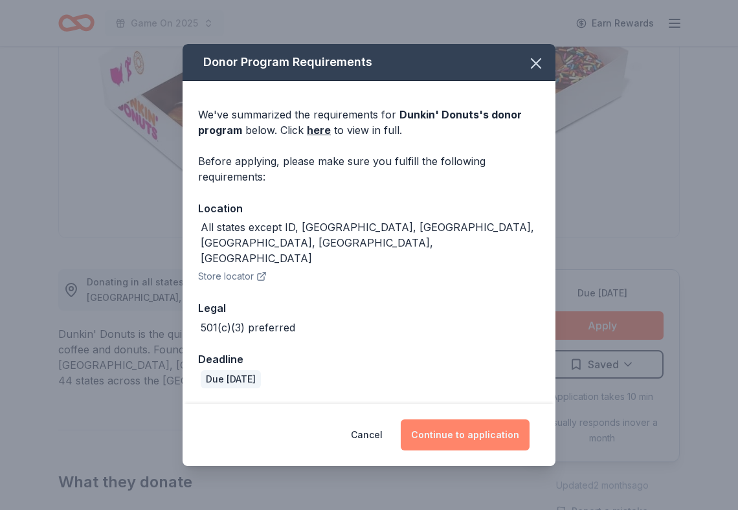
click at [489, 419] on button "Continue to application" at bounding box center [465, 434] width 129 height 31
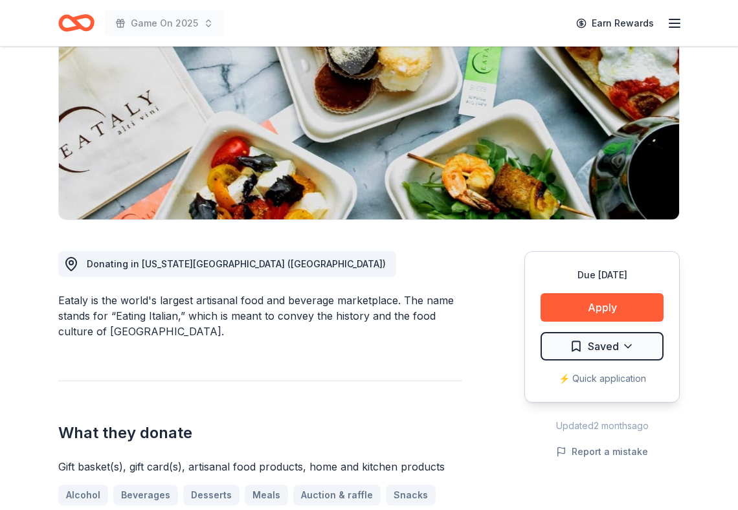
scroll to position [176, 0]
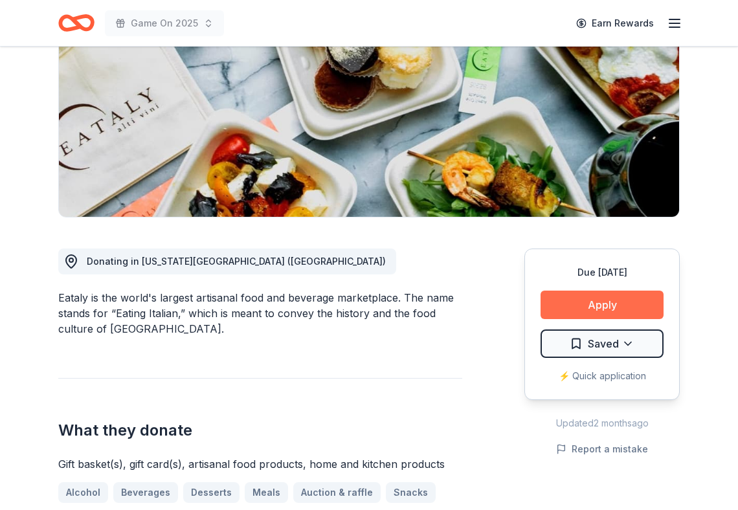
click at [588, 306] on button "Apply" at bounding box center [601, 305] width 123 height 28
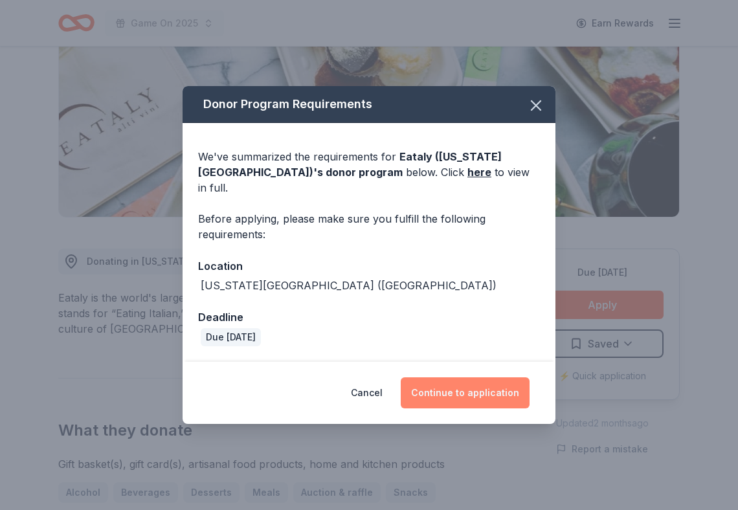
click at [462, 395] on button "Continue to application" at bounding box center [465, 392] width 129 height 31
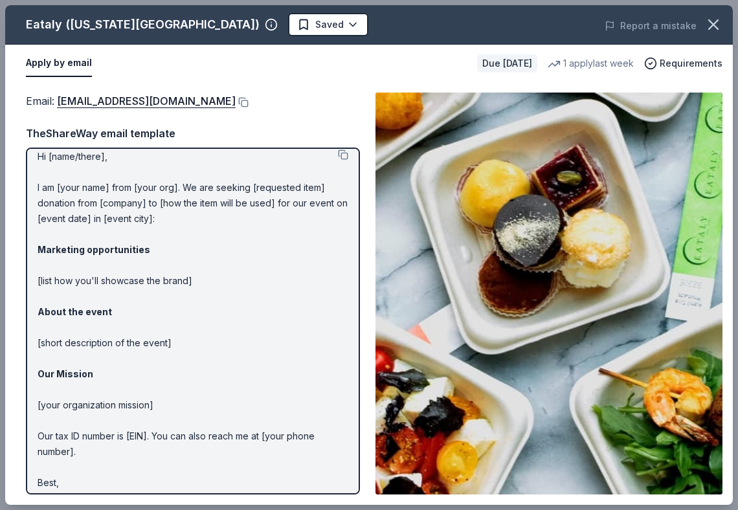
scroll to position [17, 0]
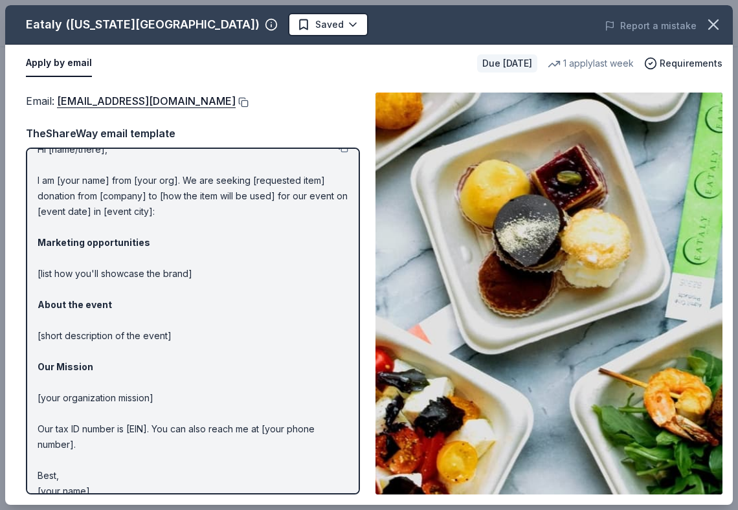
click at [236, 101] on button at bounding box center [242, 102] width 13 height 10
click at [329, 319] on p "Hi [name/there], I am [your name] from [your org]. We are seeking [requested it…" at bounding box center [193, 320] width 311 height 357
click at [236, 103] on button at bounding box center [242, 102] width 13 height 10
click at [711, 27] on icon "button" at bounding box center [713, 24] width 9 height 9
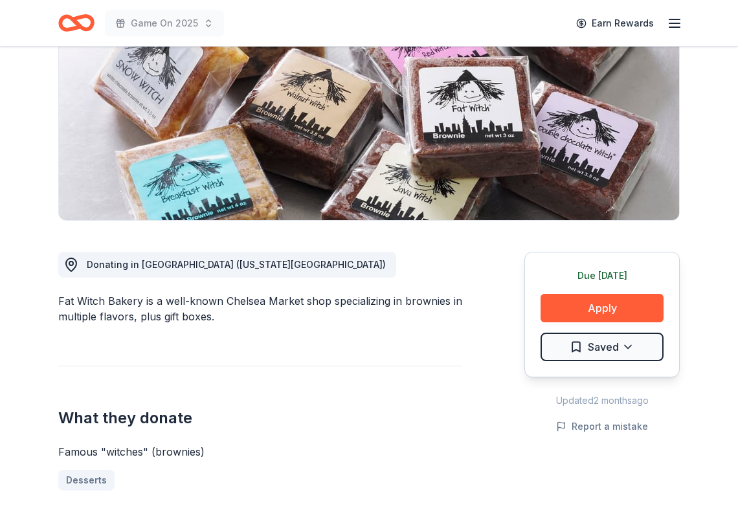
scroll to position [173, 0]
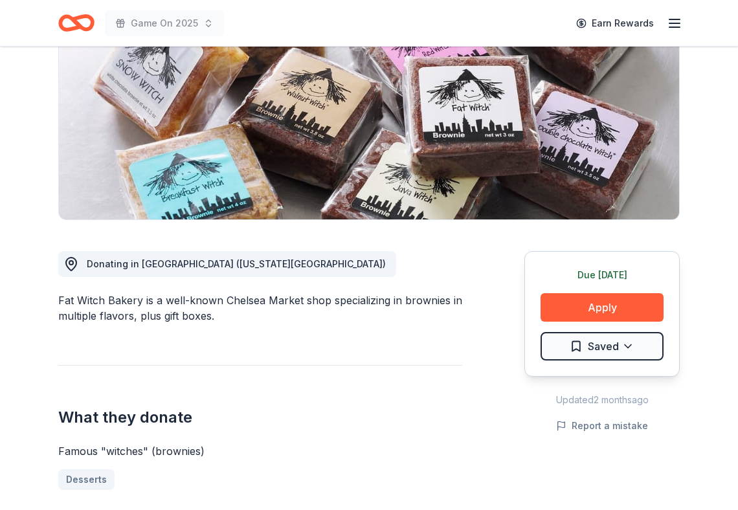
click at [418, 372] on div "What they donate Famous "witches" (brownies) Desserts" at bounding box center [260, 427] width 404 height 125
click at [577, 317] on button "Apply" at bounding box center [601, 307] width 123 height 28
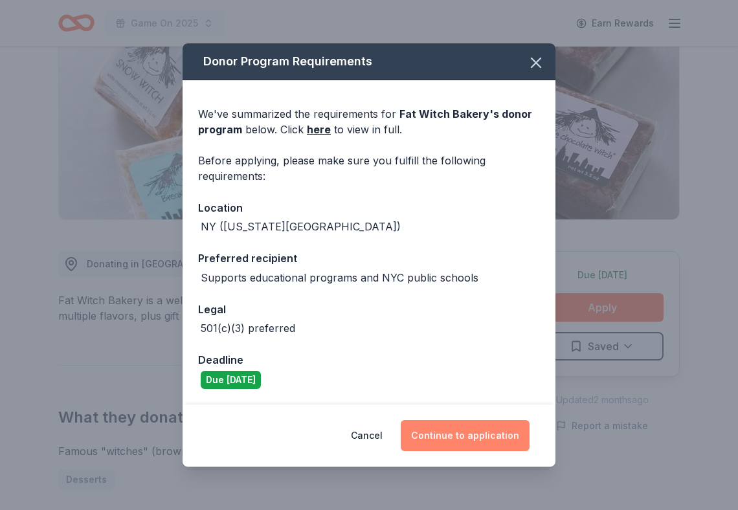
click at [449, 440] on button "Continue to application" at bounding box center [465, 435] width 129 height 31
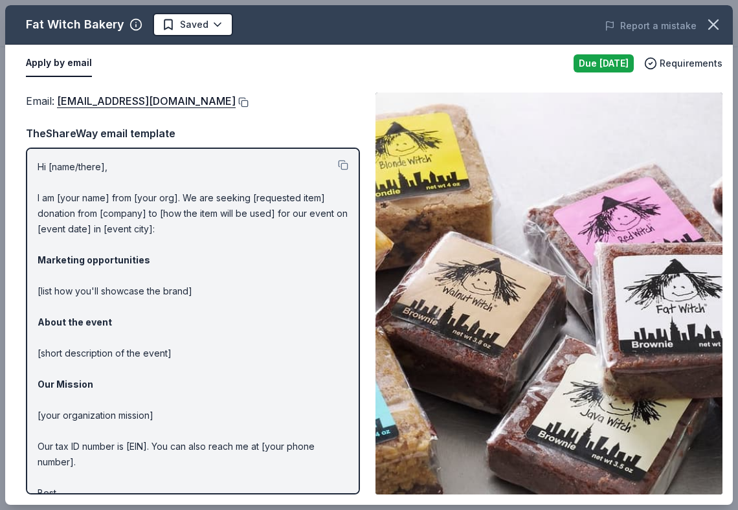
click at [236, 101] on button at bounding box center [242, 102] width 13 height 10
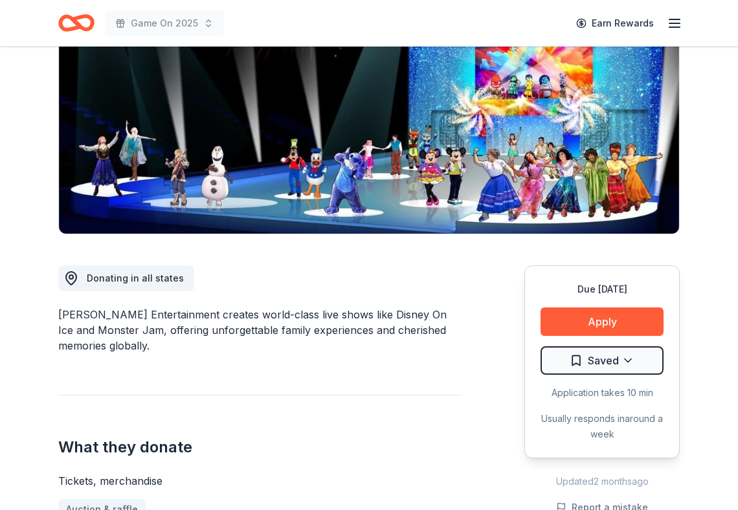
scroll to position [179, 0]
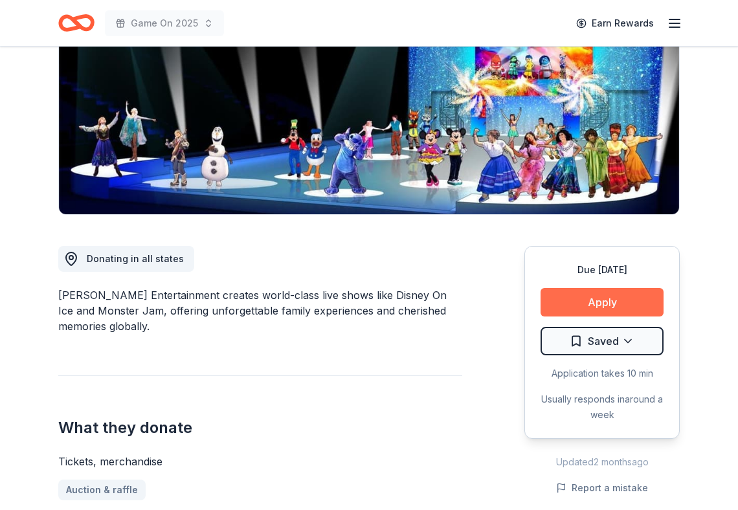
click at [585, 291] on button "Apply" at bounding box center [601, 302] width 123 height 28
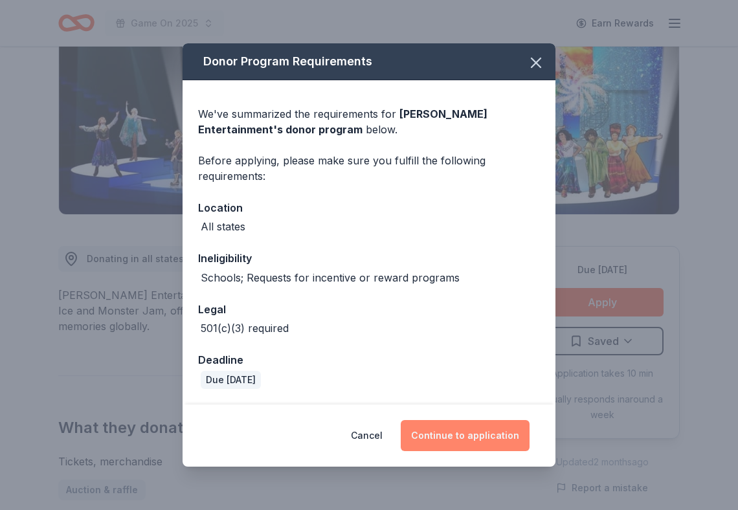
click at [472, 432] on button "Continue to application" at bounding box center [465, 435] width 129 height 31
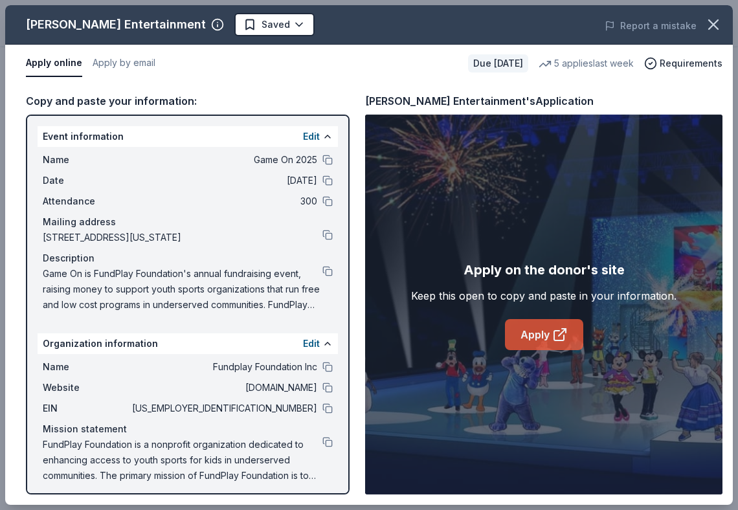
click at [556, 331] on icon at bounding box center [560, 335] width 16 height 16
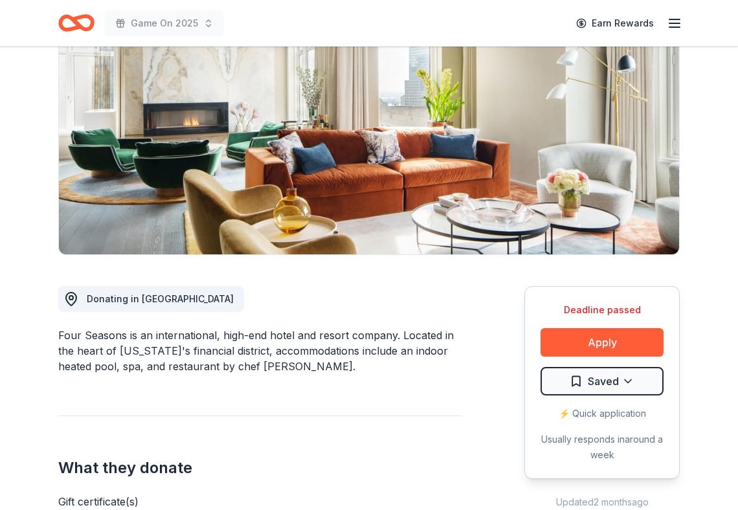
scroll to position [174, 0]
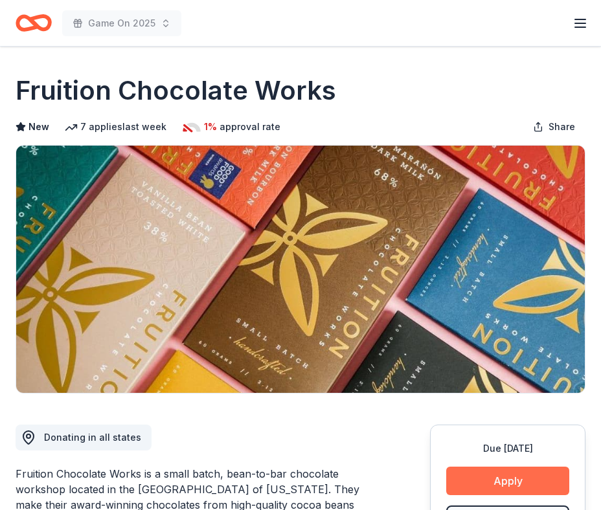
click at [484, 476] on button "Apply" at bounding box center [507, 481] width 123 height 28
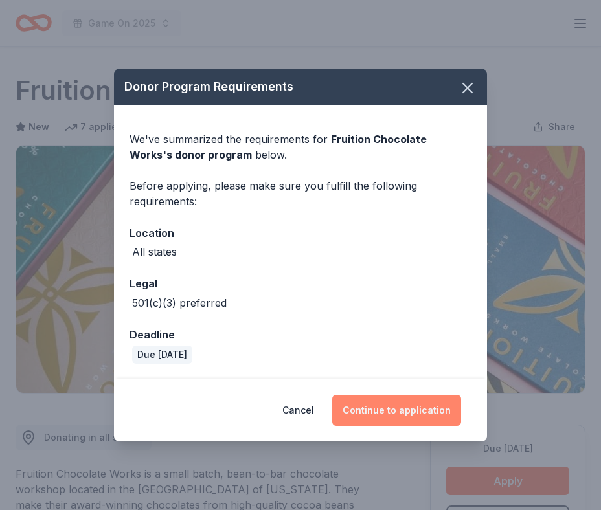
click at [388, 405] on button "Continue to application" at bounding box center [396, 410] width 129 height 31
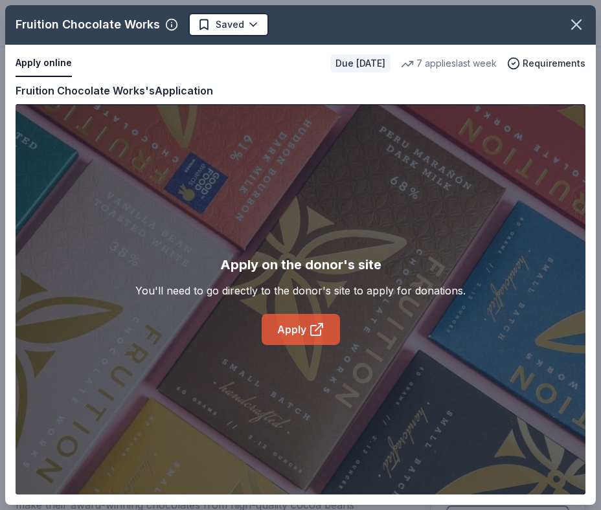
click at [303, 329] on link "Apply" at bounding box center [301, 329] width 78 height 31
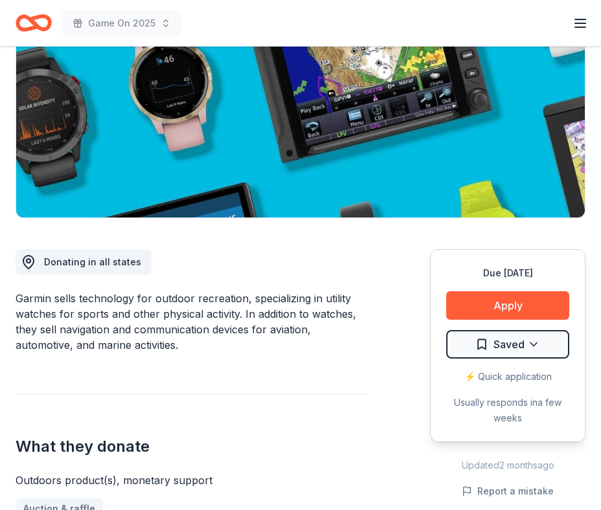
scroll to position [176, 0]
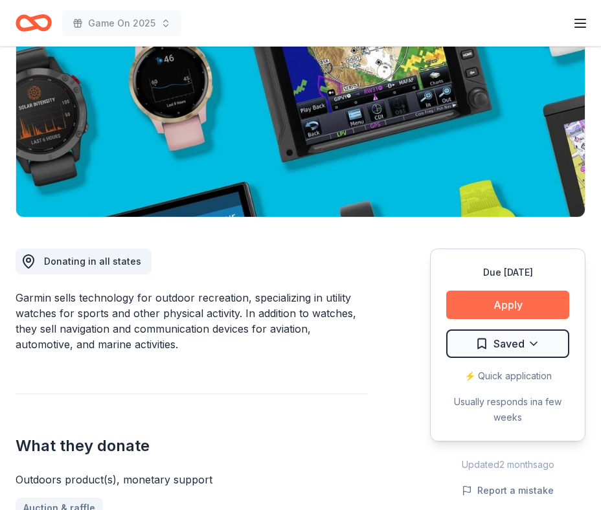
click at [503, 307] on button "Apply" at bounding box center [507, 305] width 123 height 28
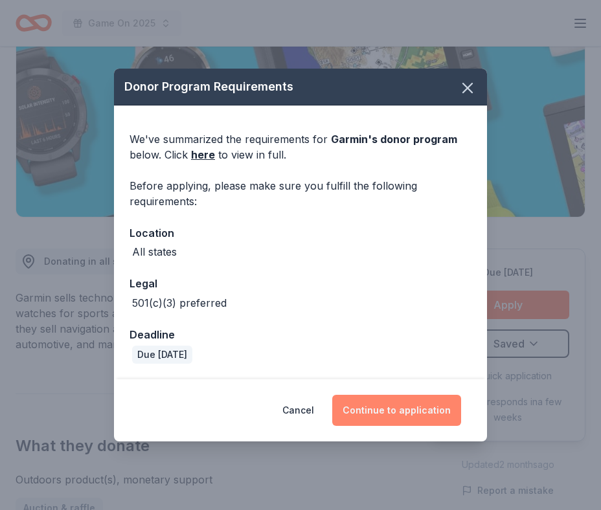
click at [394, 404] on button "Continue to application" at bounding box center [396, 410] width 129 height 31
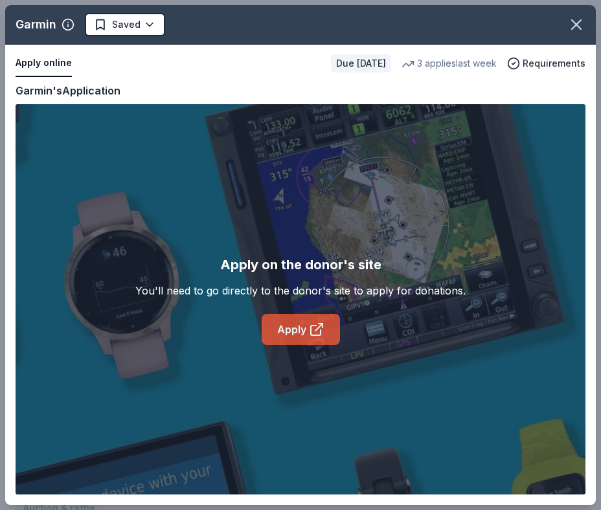
click at [309, 326] on icon at bounding box center [317, 330] width 16 height 16
